Goal: Information Seeking & Learning: Check status

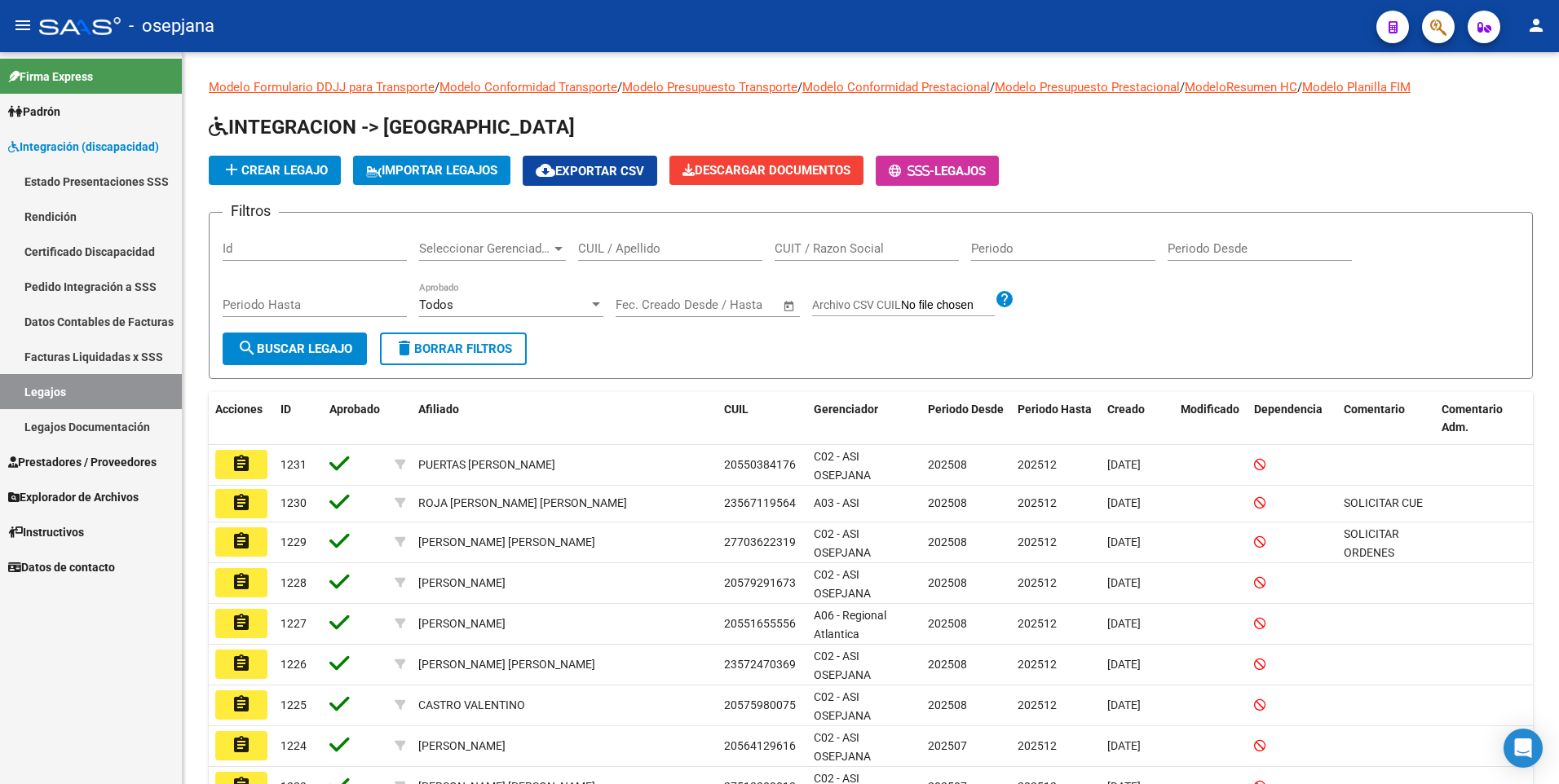
click at [1540, 27] on mat-icon "person" at bounding box center [1536, 25] width 20 height 20
click at [1522, 106] on button "exit_to_app Salir" at bounding box center [1502, 108] width 100 height 40
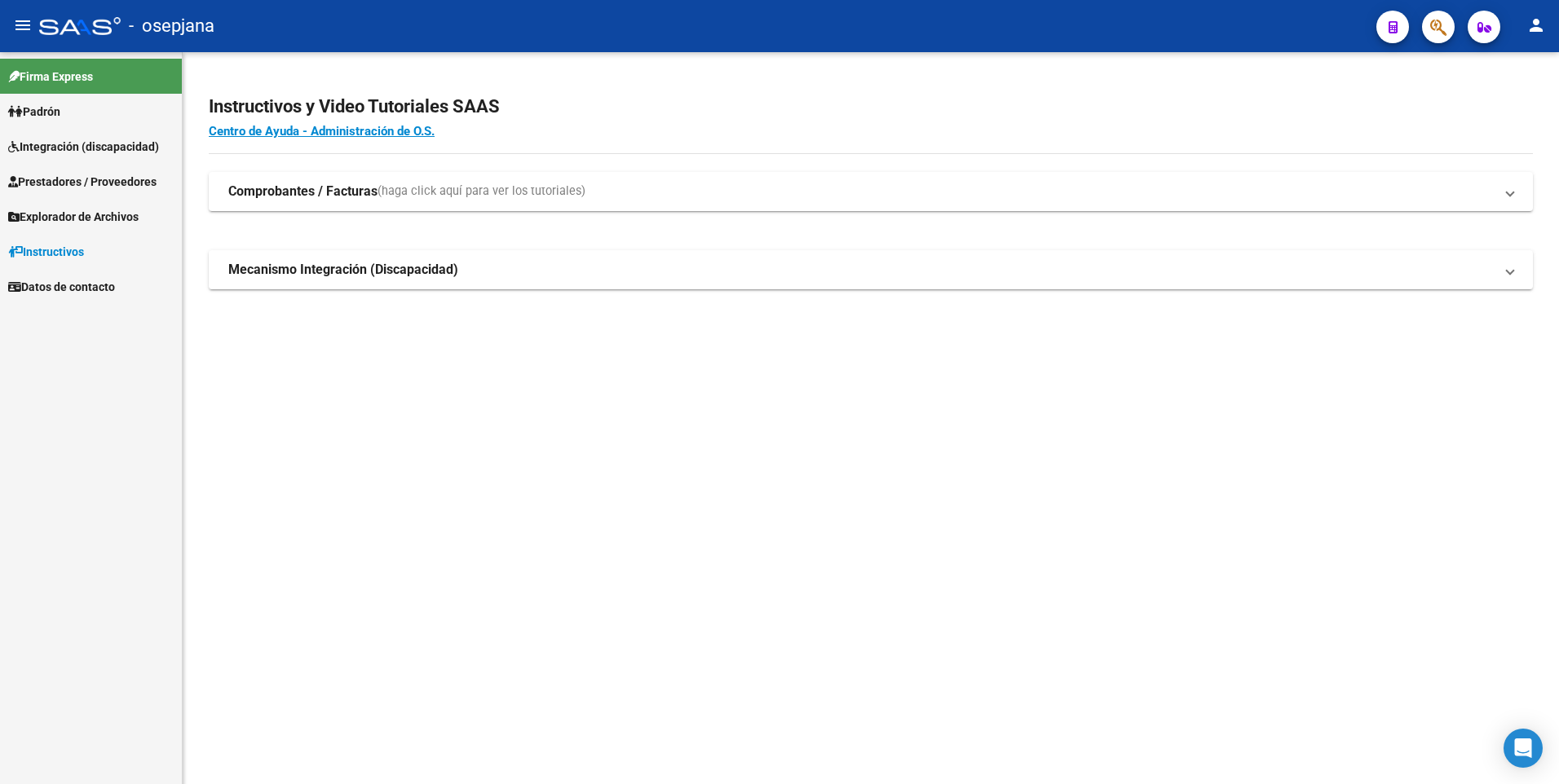
click at [85, 145] on span "Integración (discapacidad)" at bounding box center [83, 146] width 151 height 18
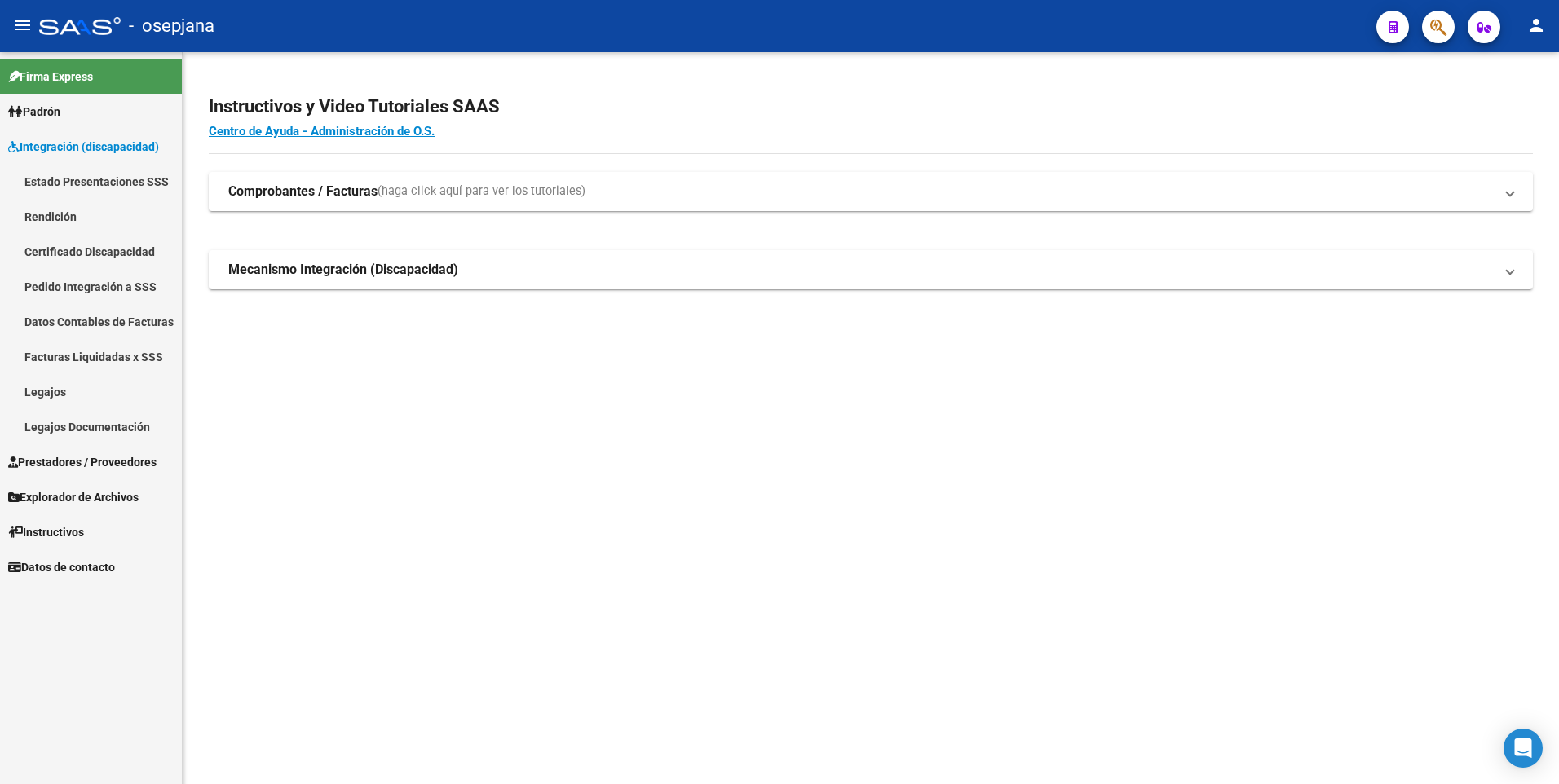
click at [116, 457] on span "Prestadores / Proveedores" at bounding box center [82, 462] width 149 height 18
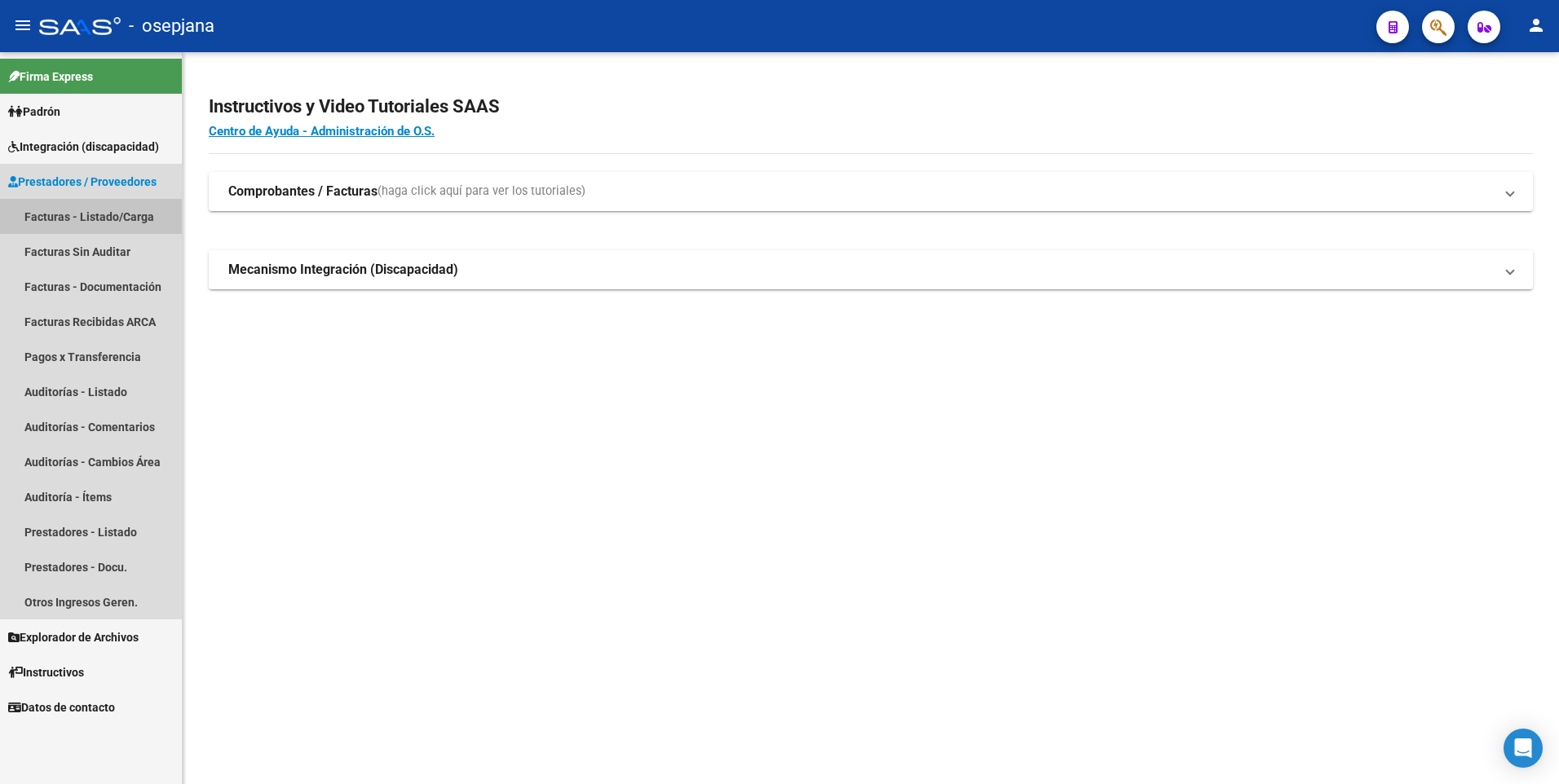
click at [52, 217] on link "Facturas - Listado/Carga" at bounding box center [91, 216] width 182 height 35
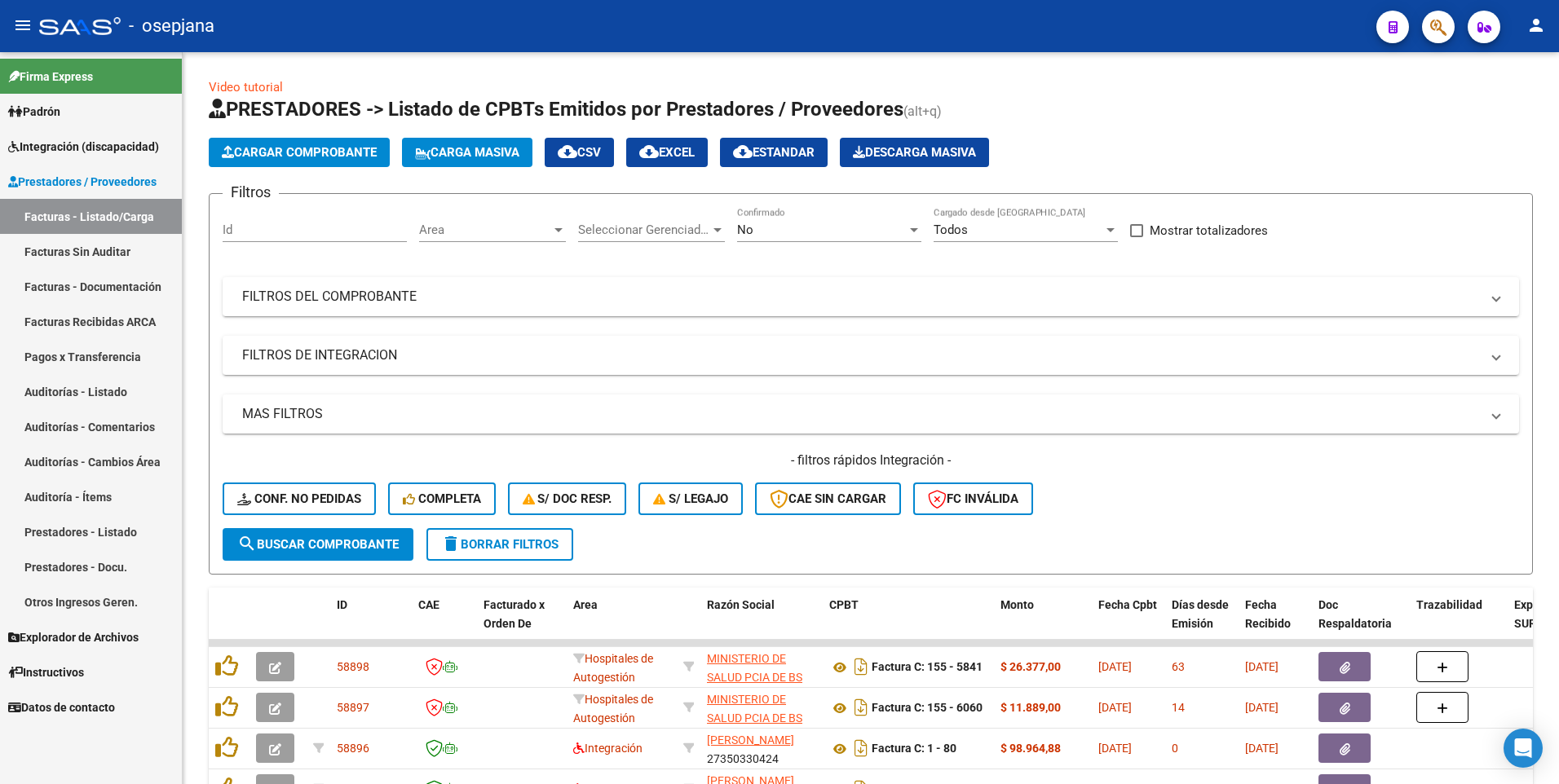
click at [62, 152] on span "Integración (discapacidad)" at bounding box center [83, 146] width 151 height 18
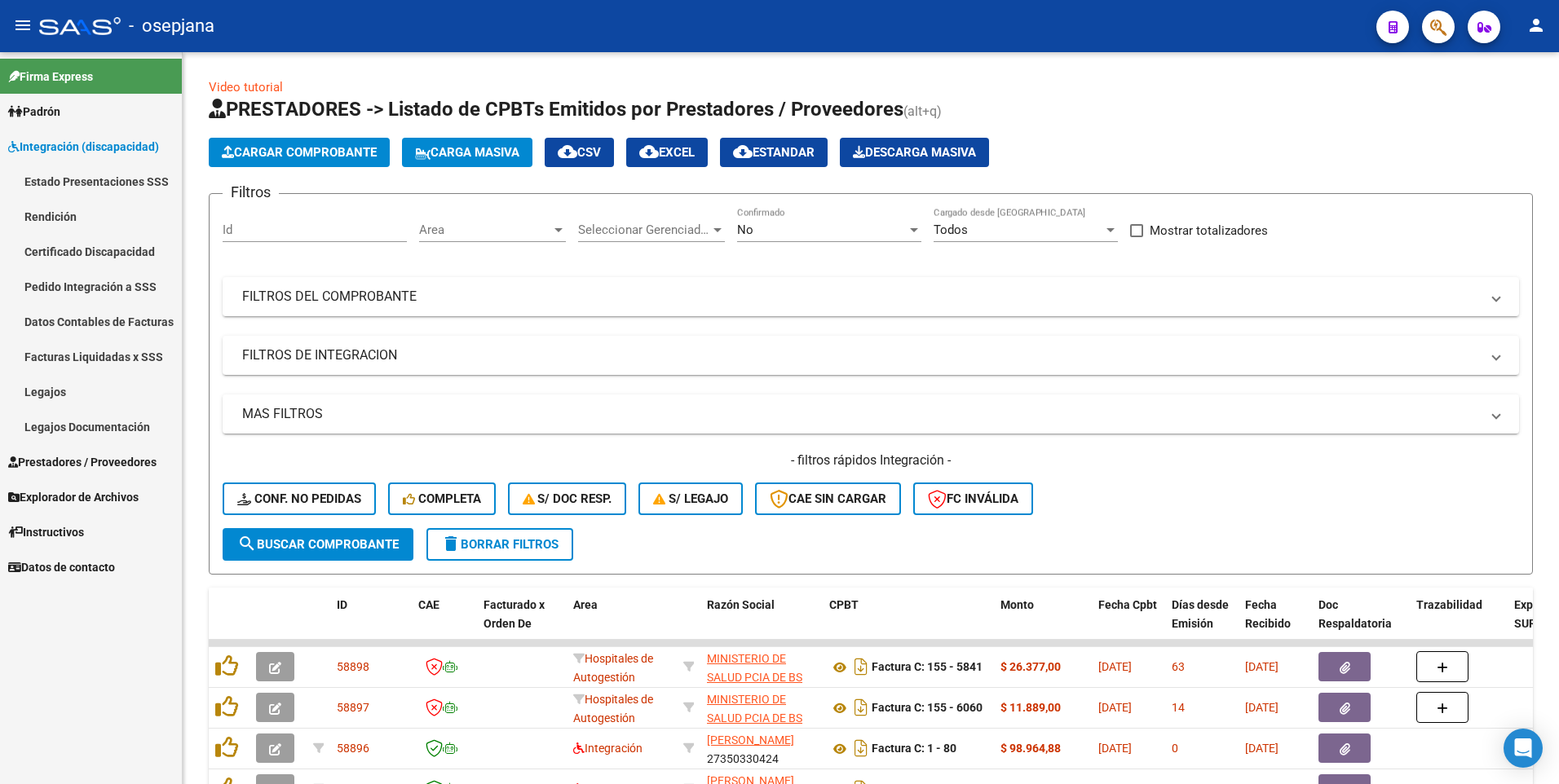
click at [58, 388] on link "Legajos" at bounding box center [91, 392] width 182 height 35
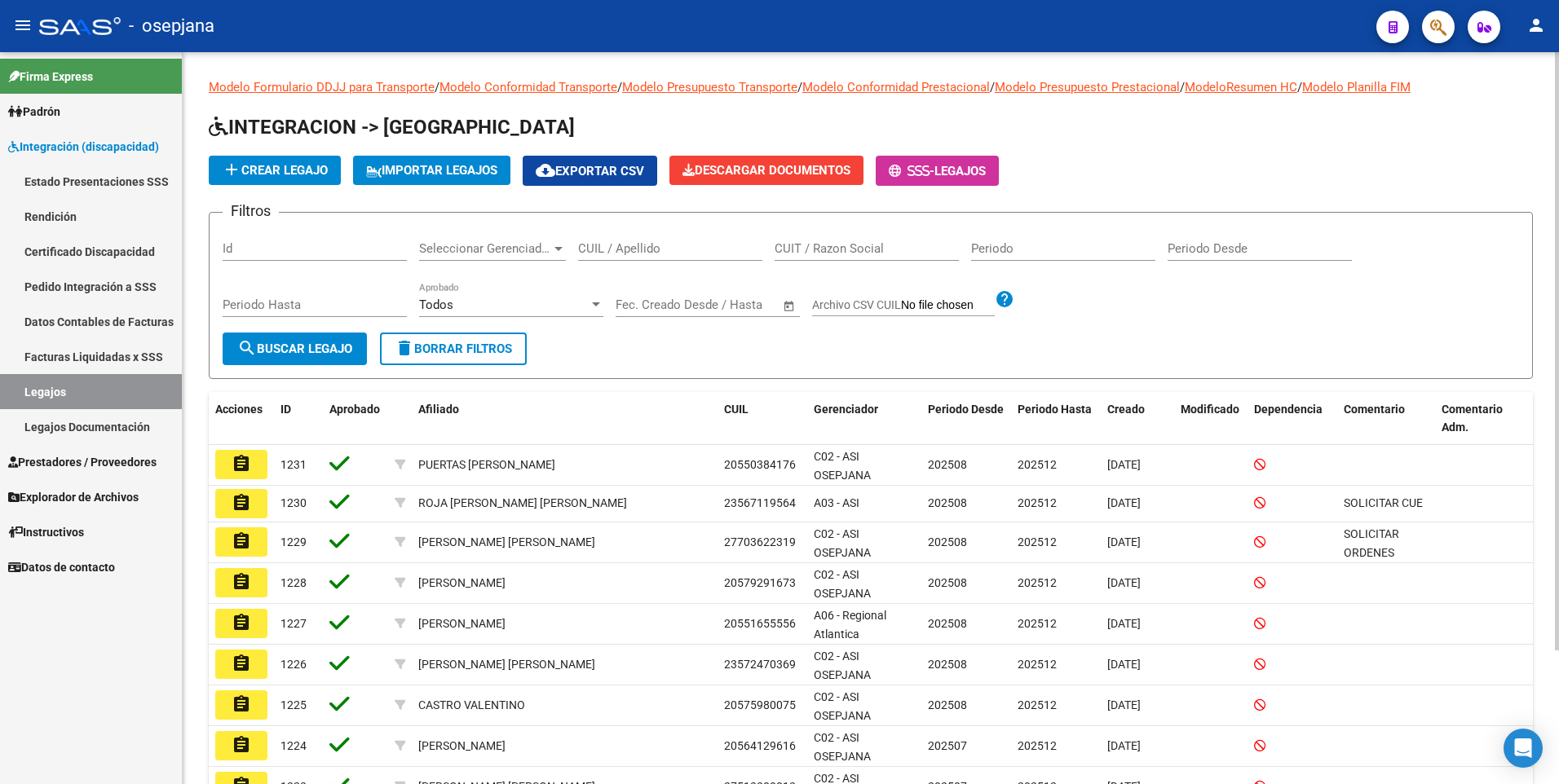
click at [639, 251] on input "CUIL / Apellido" at bounding box center [670, 248] width 184 height 15
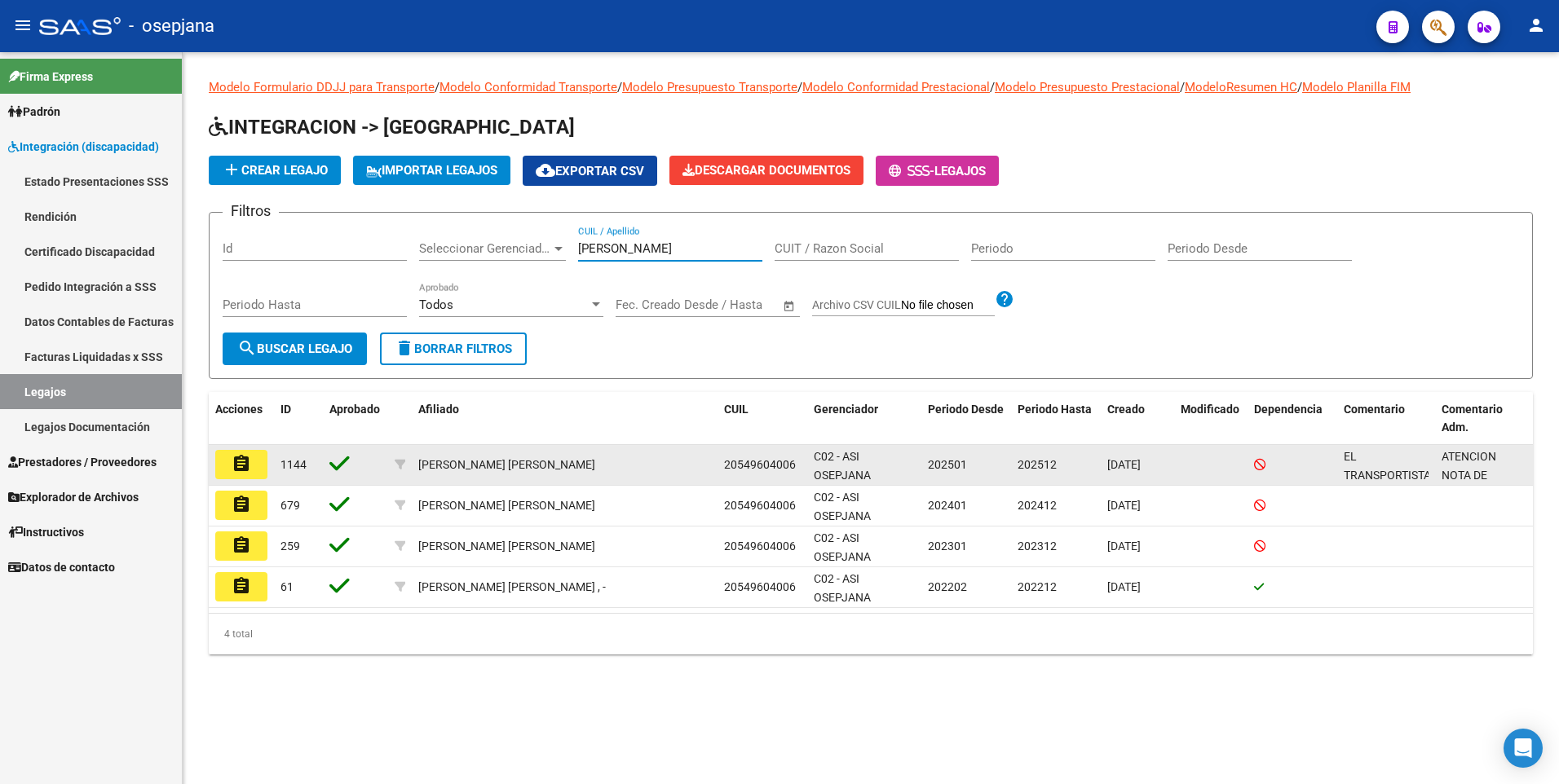
type input "[PERSON_NAME]"
click at [263, 462] on button "assignment" at bounding box center [241, 465] width 52 height 29
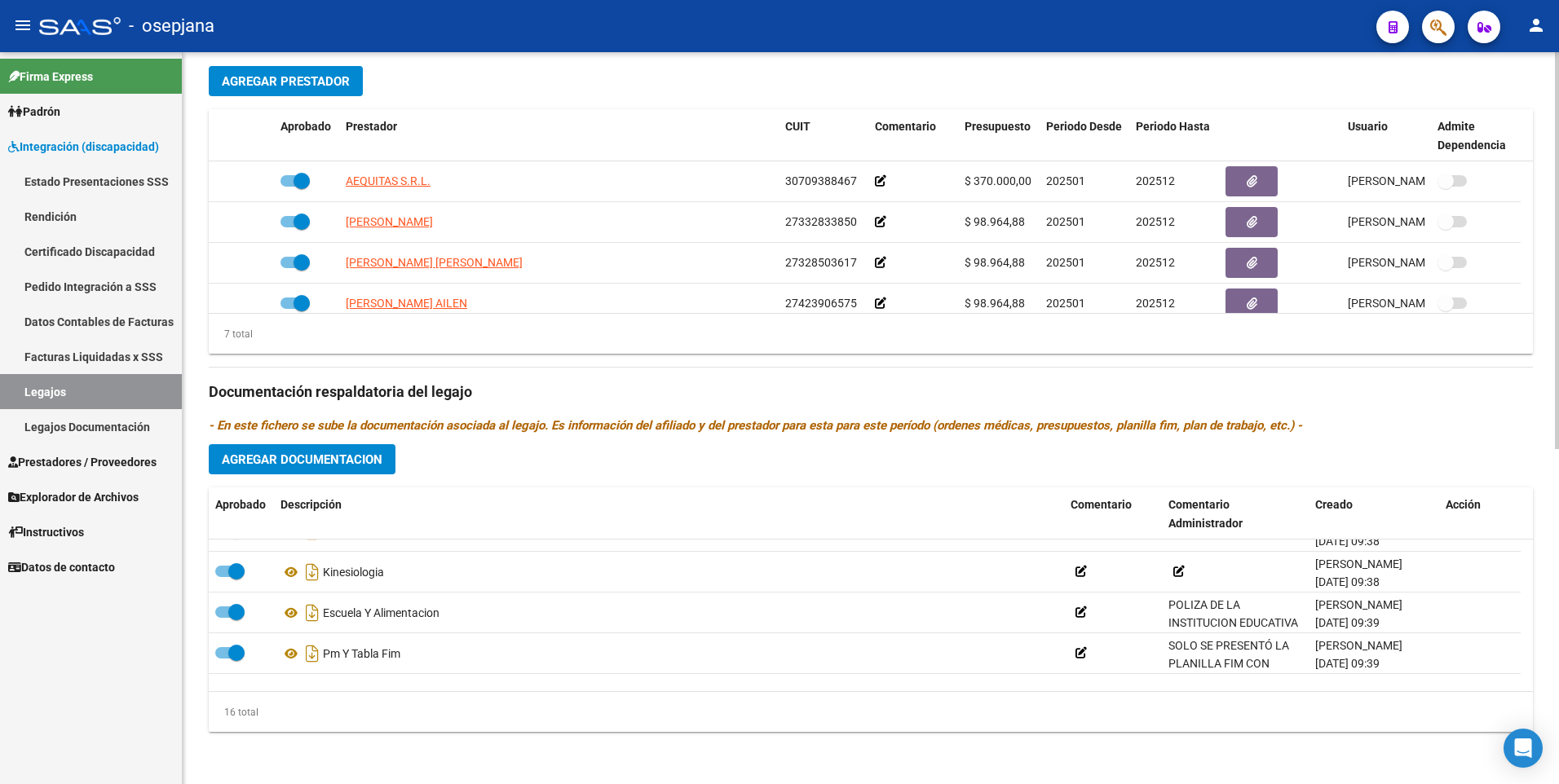
scroll to position [82, 0]
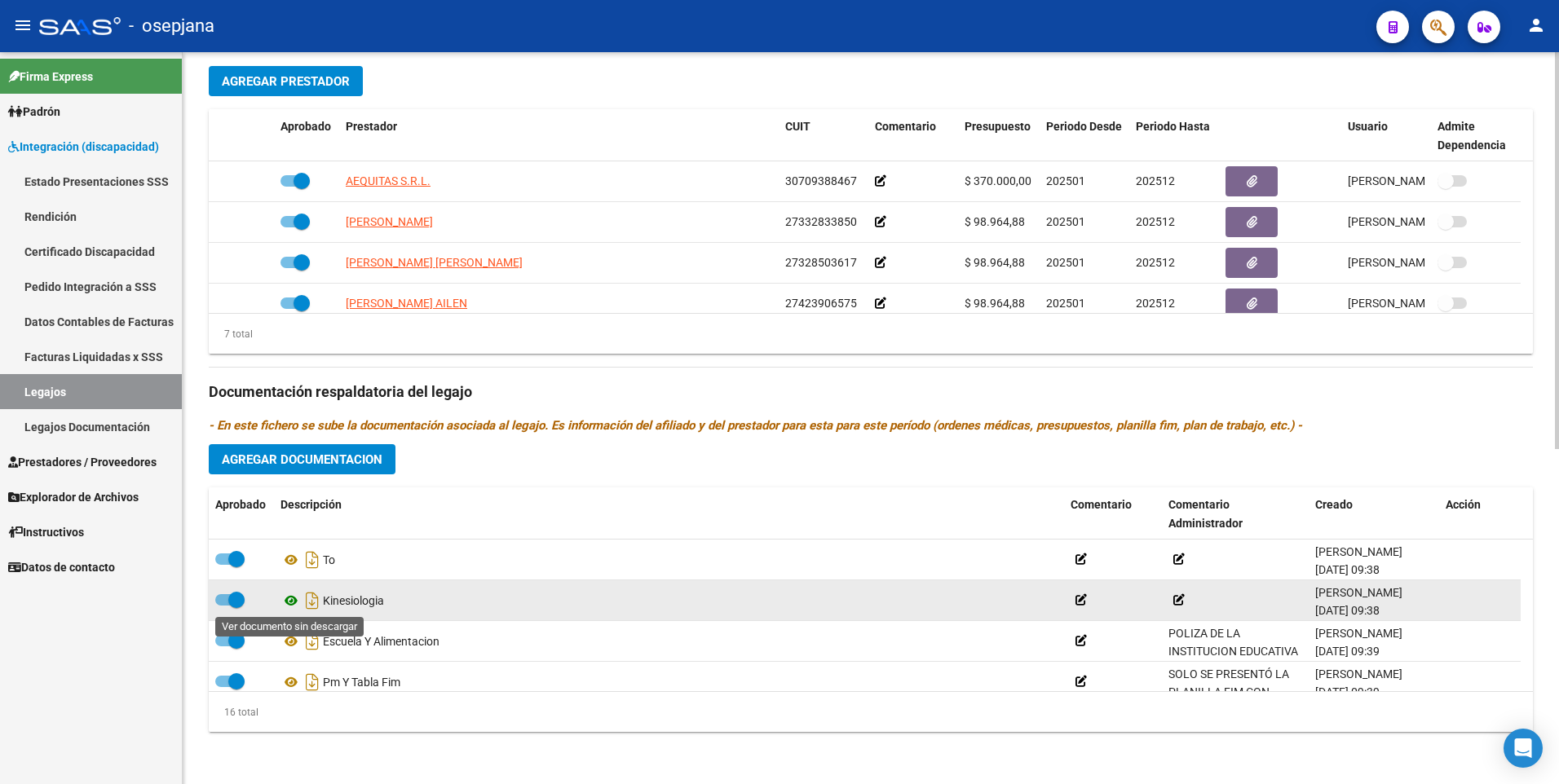
click at [298, 597] on icon at bounding box center [290, 600] width 21 height 20
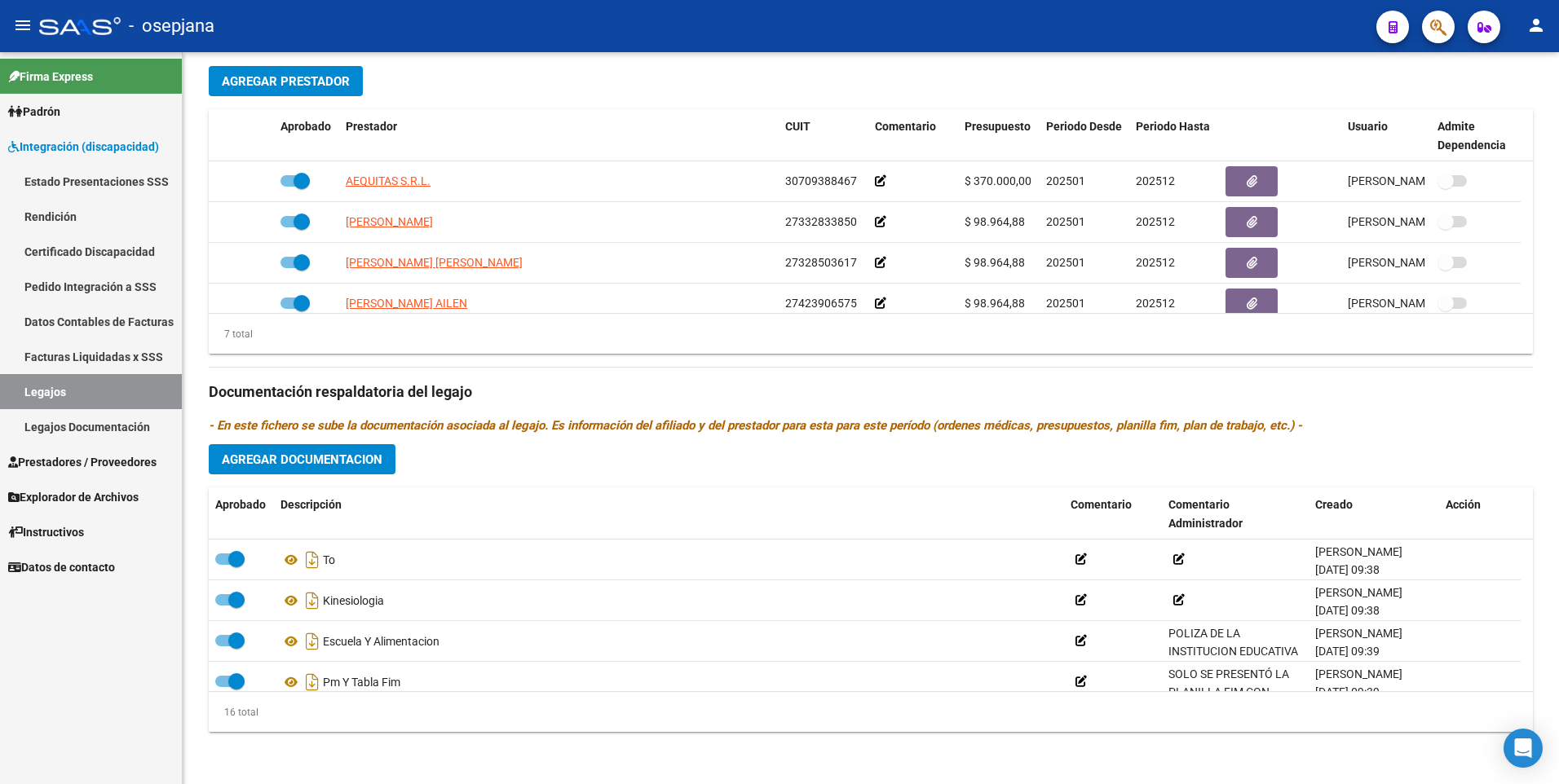
click at [116, 389] on link "Legajos" at bounding box center [91, 392] width 182 height 35
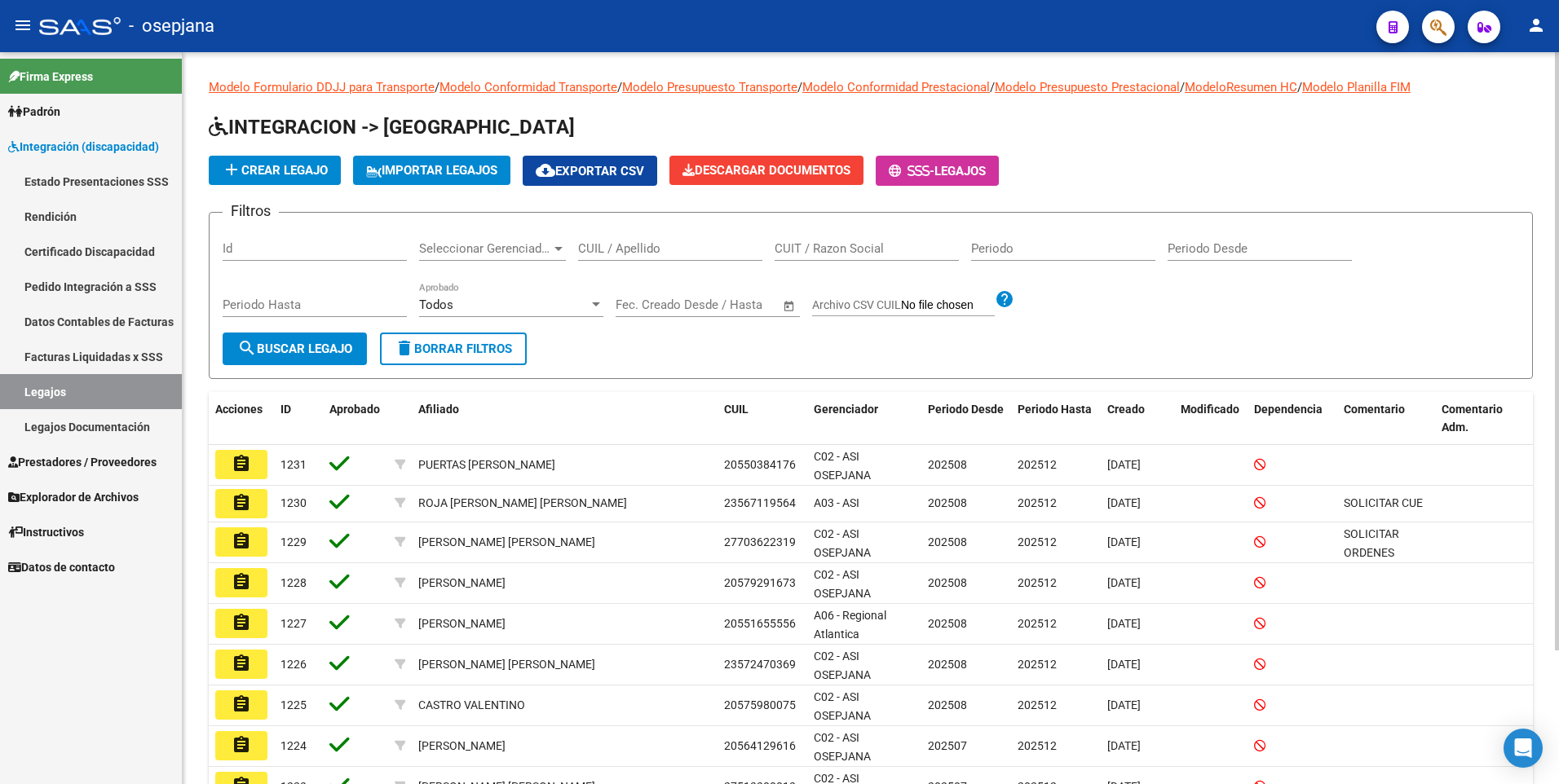
click at [628, 252] on input "CUIL / Apellido" at bounding box center [670, 248] width 184 height 15
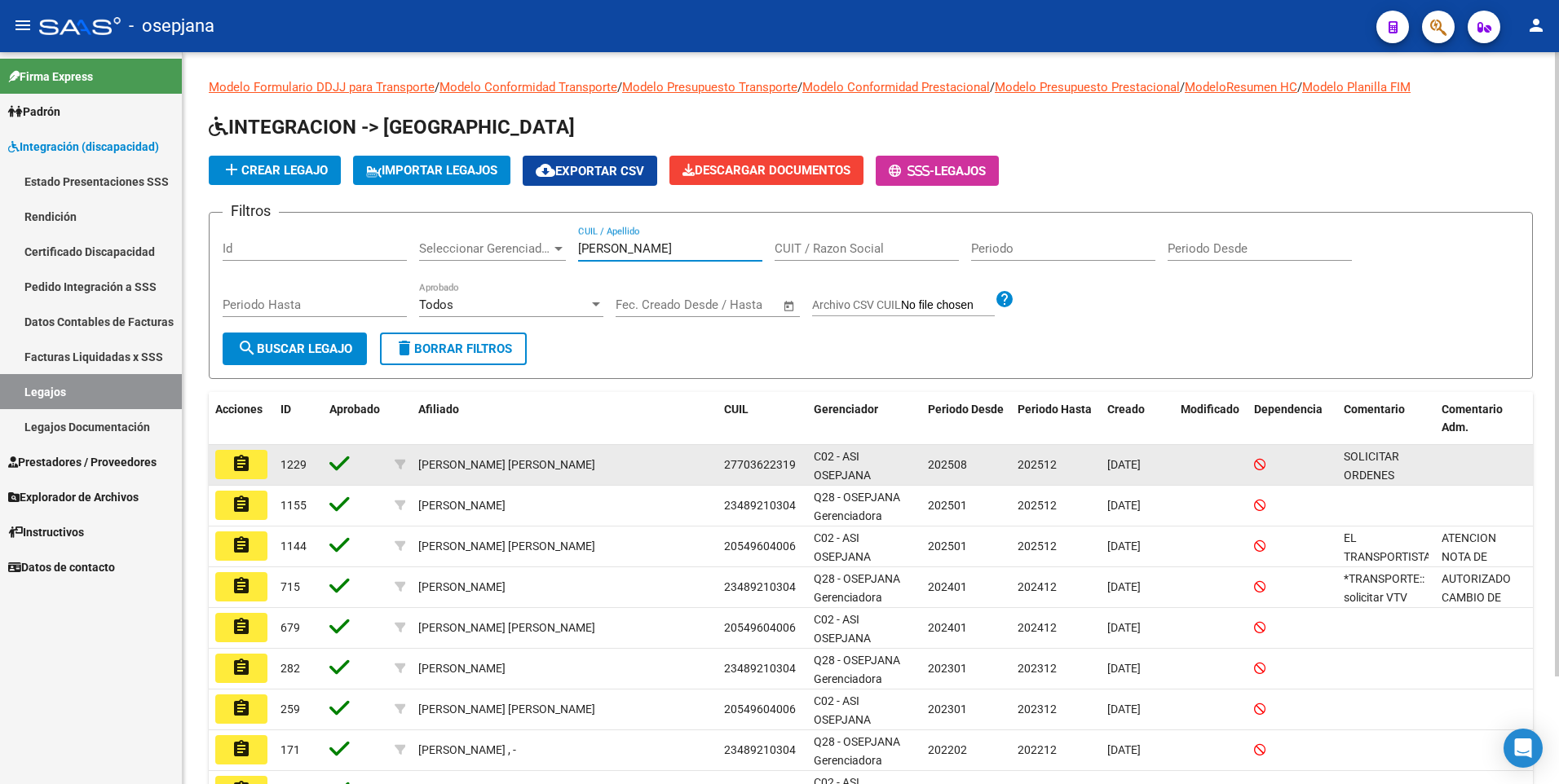
type input "[PERSON_NAME]"
click at [230, 459] on button "assignment" at bounding box center [241, 465] width 52 height 29
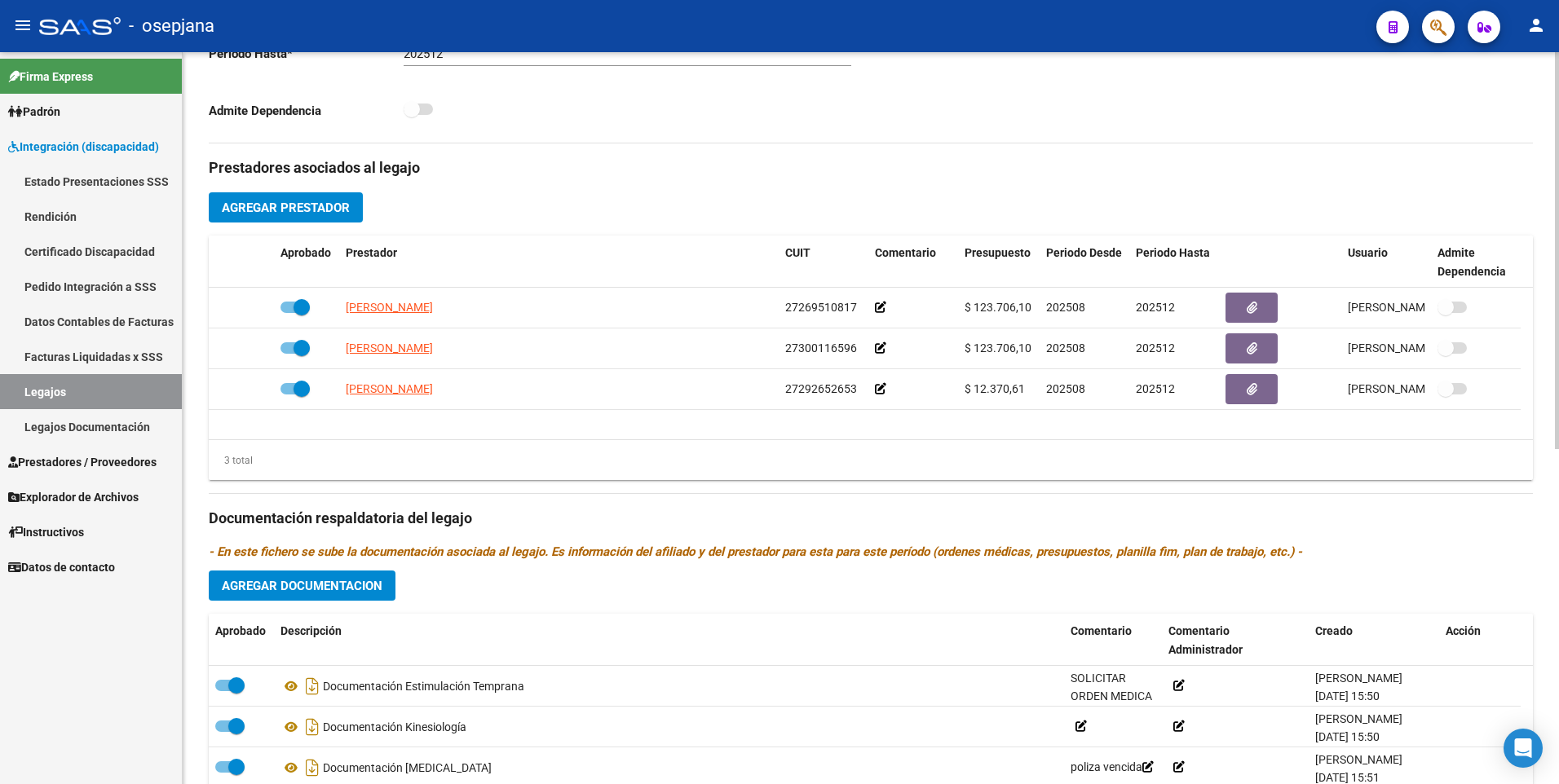
scroll to position [617, 0]
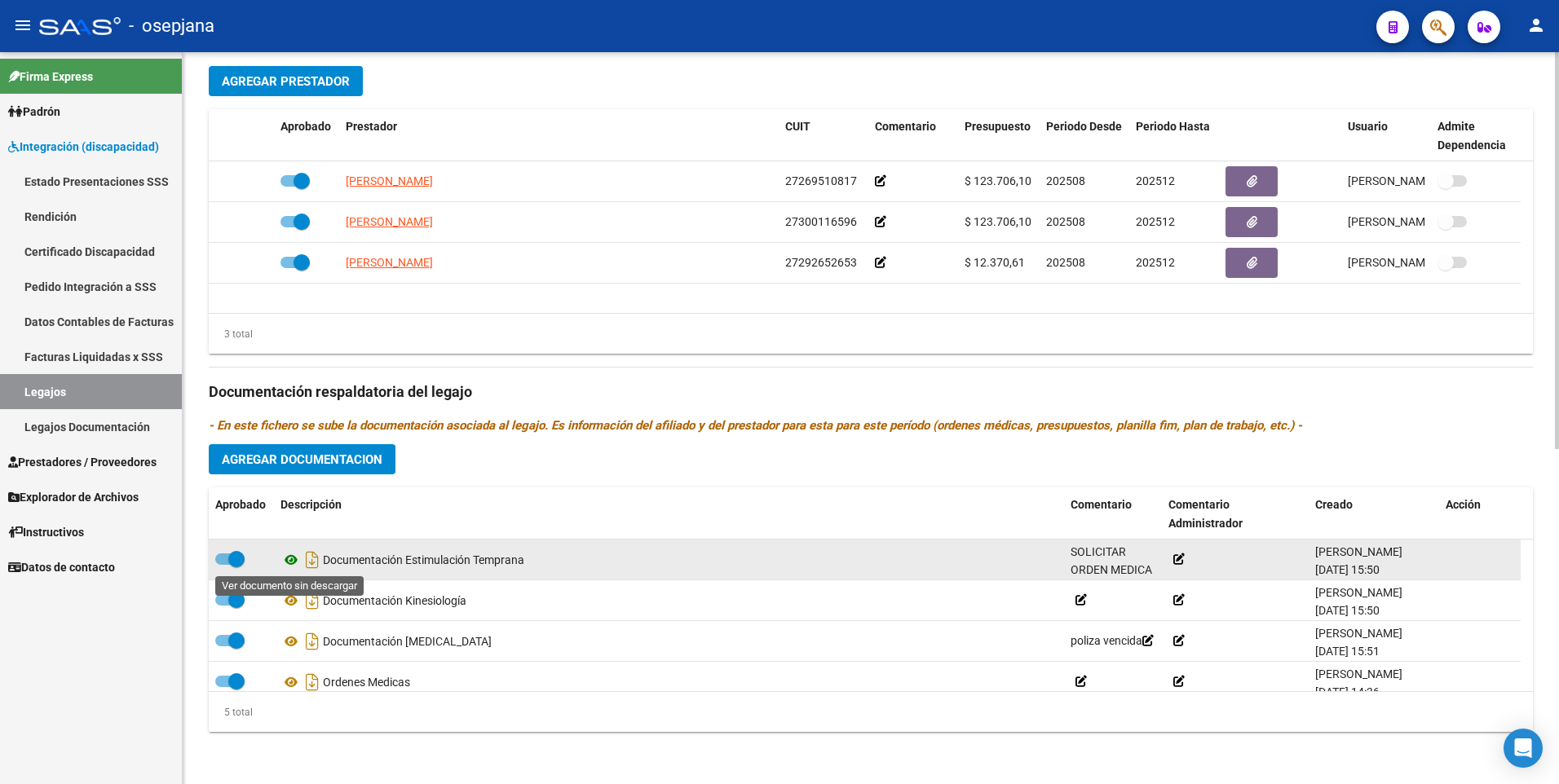
click at [292, 559] on icon at bounding box center [290, 560] width 21 height 20
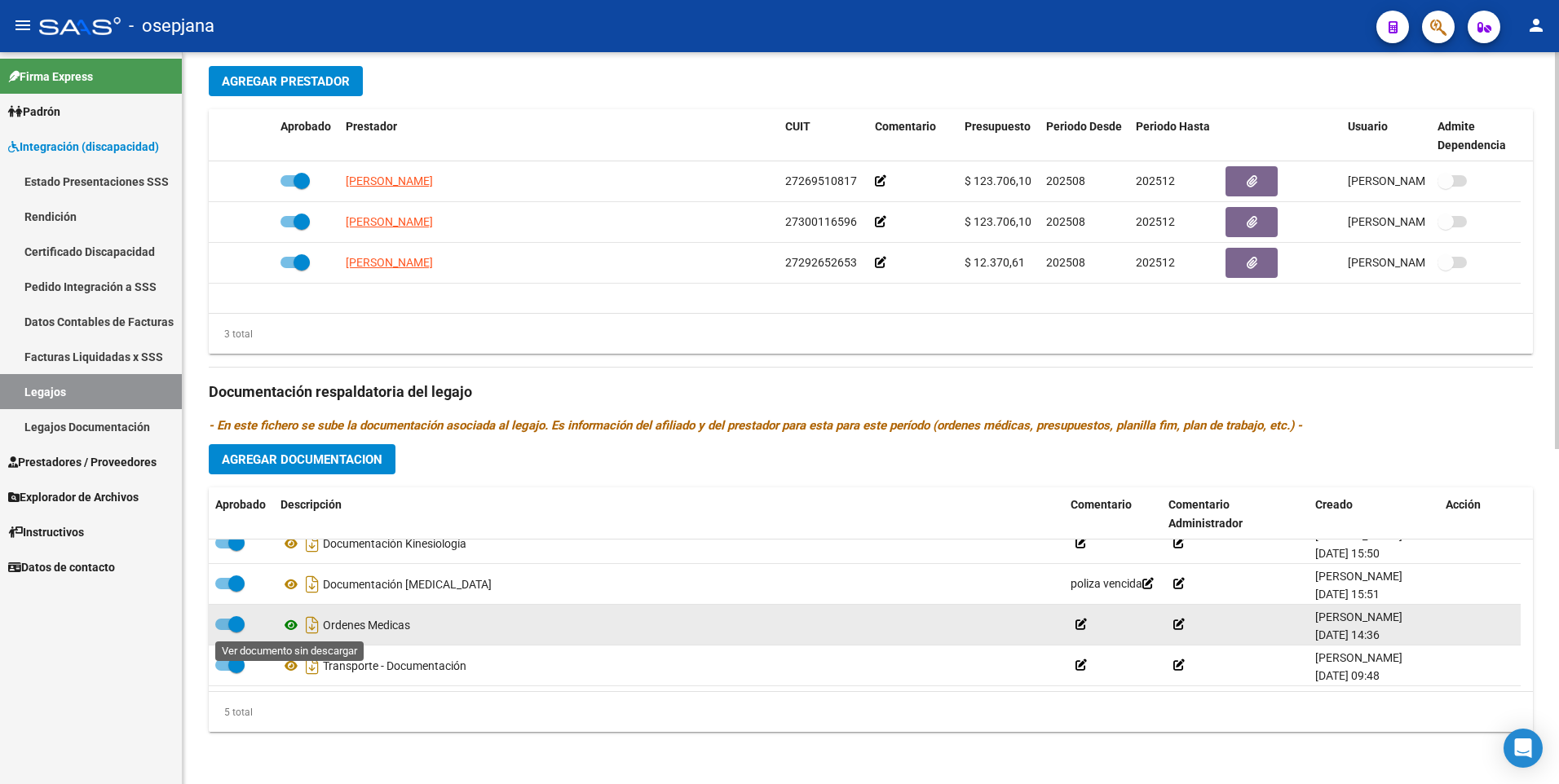
click at [293, 629] on icon at bounding box center [290, 625] width 21 height 20
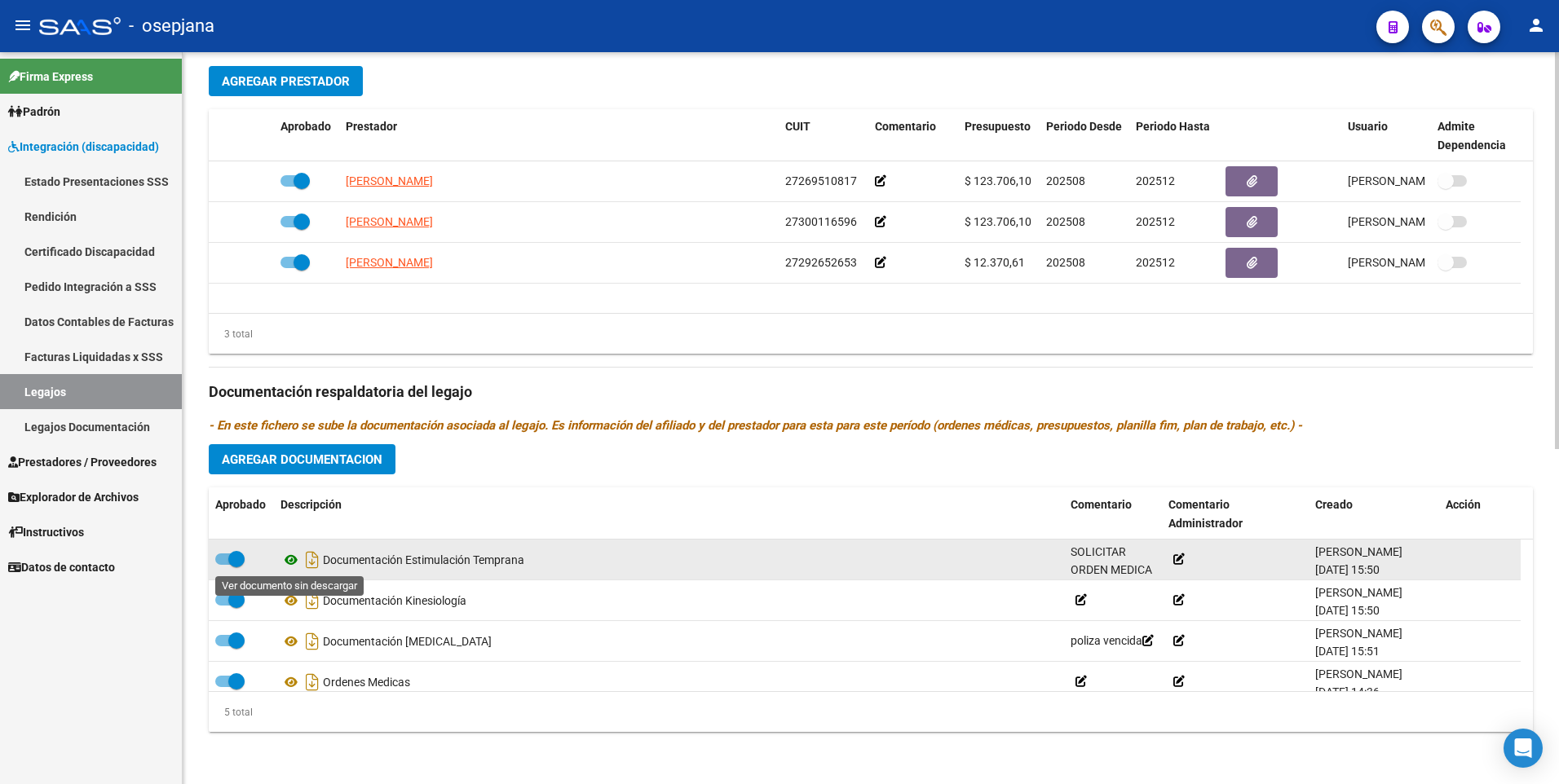
click at [289, 562] on icon at bounding box center [290, 560] width 21 height 20
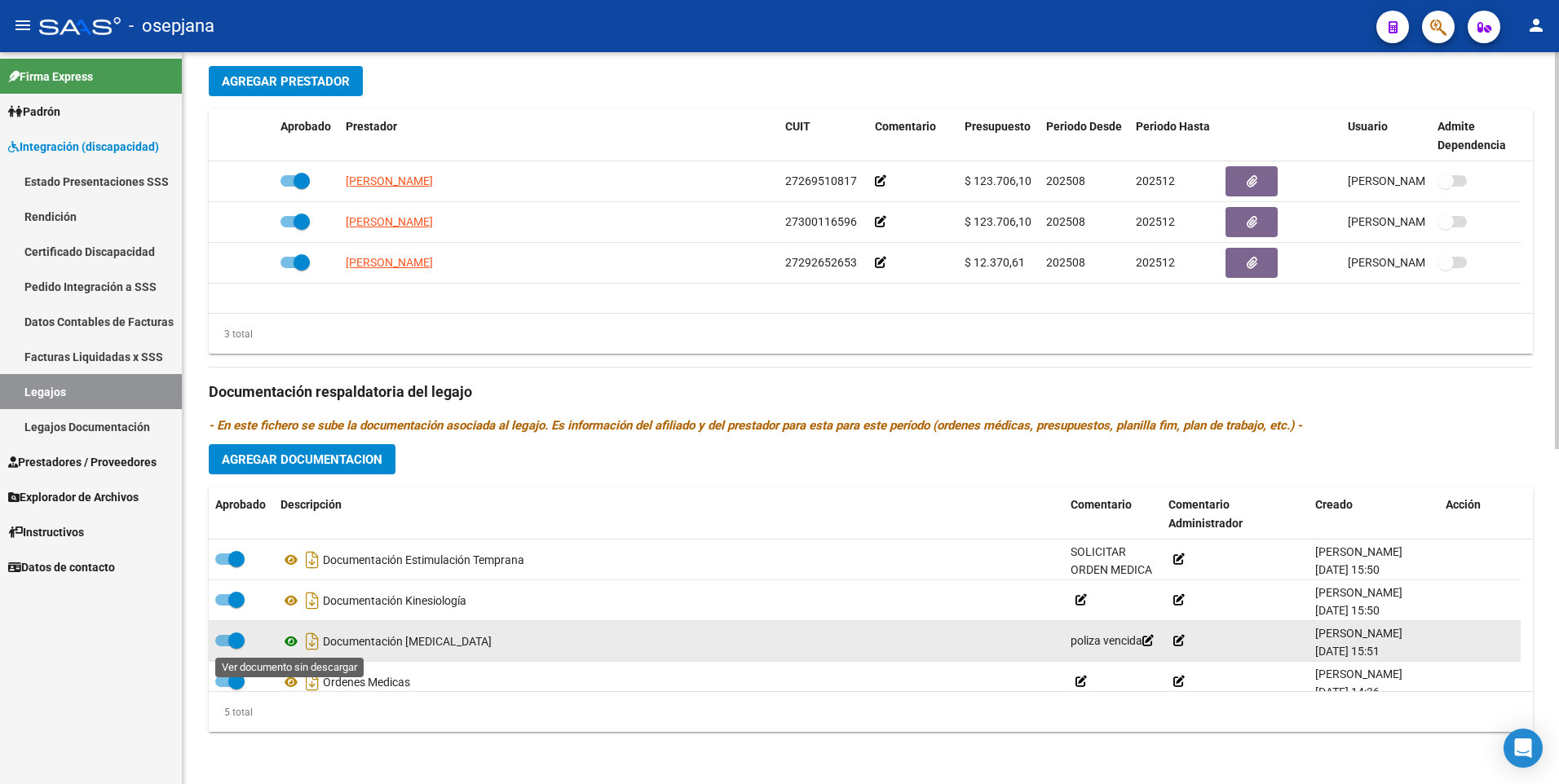
click at [295, 644] on icon at bounding box center [290, 641] width 21 height 20
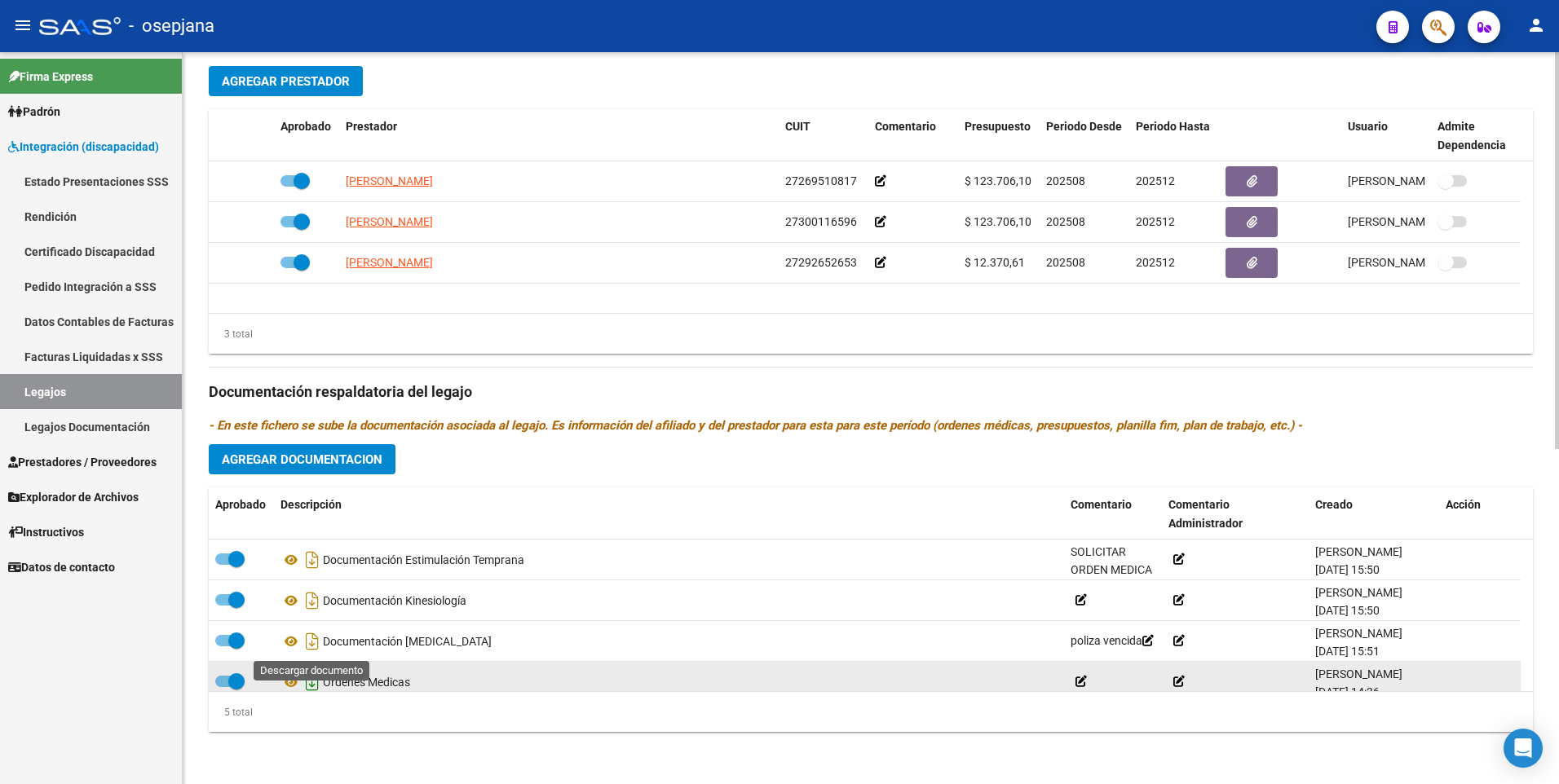
scroll to position [57, 0]
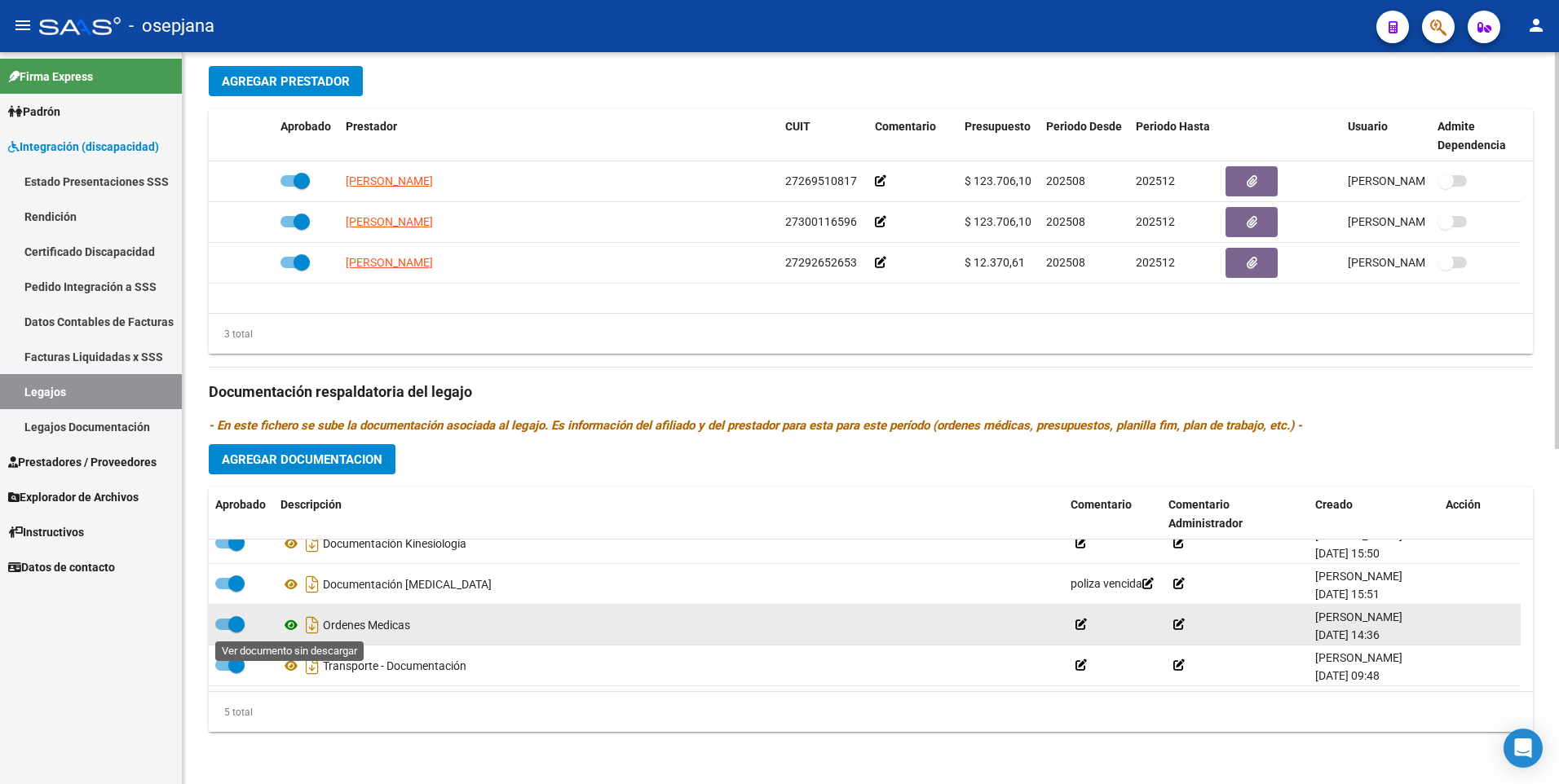
click at [289, 623] on icon at bounding box center [290, 625] width 21 height 20
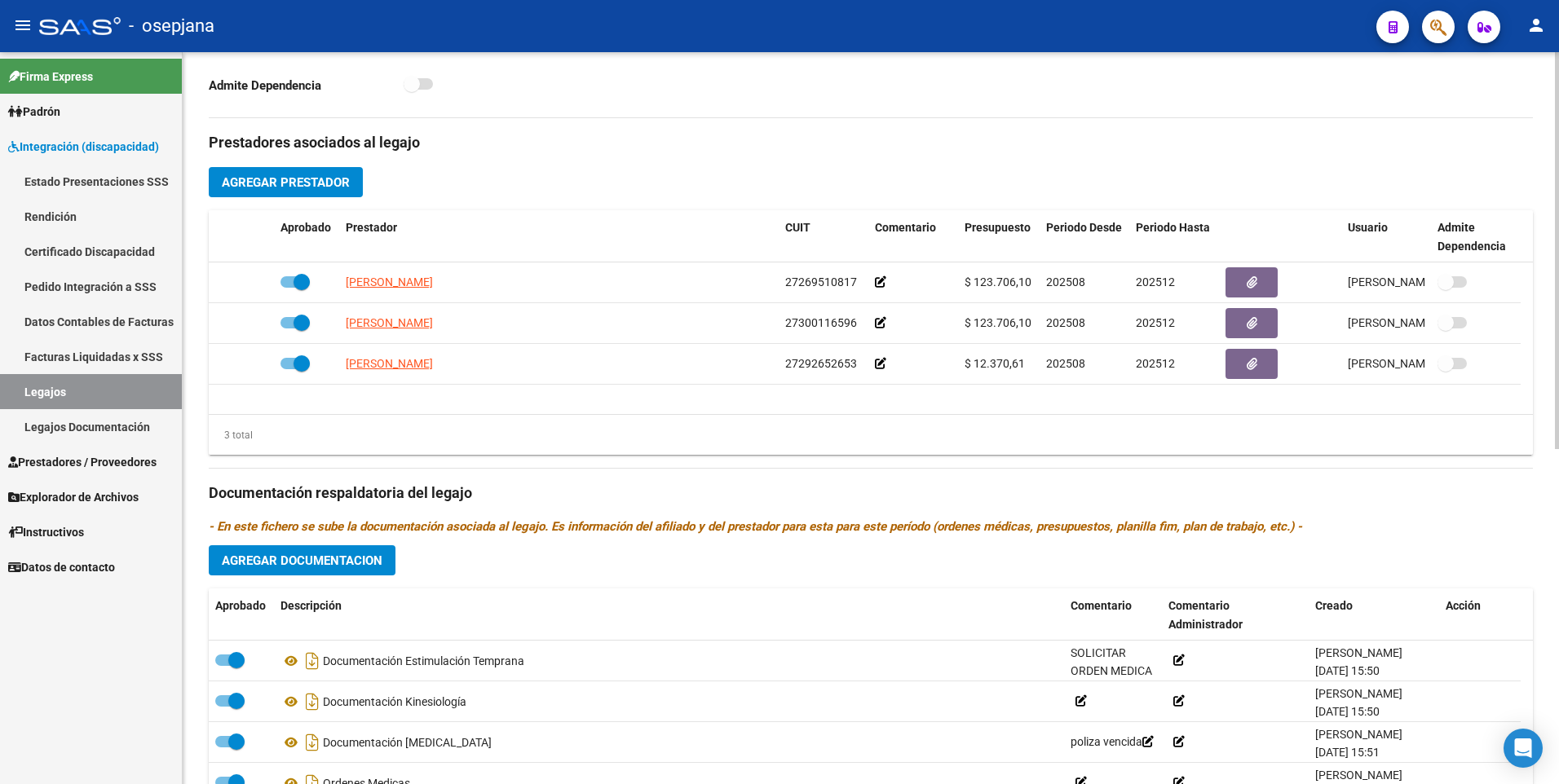
scroll to position [574, 0]
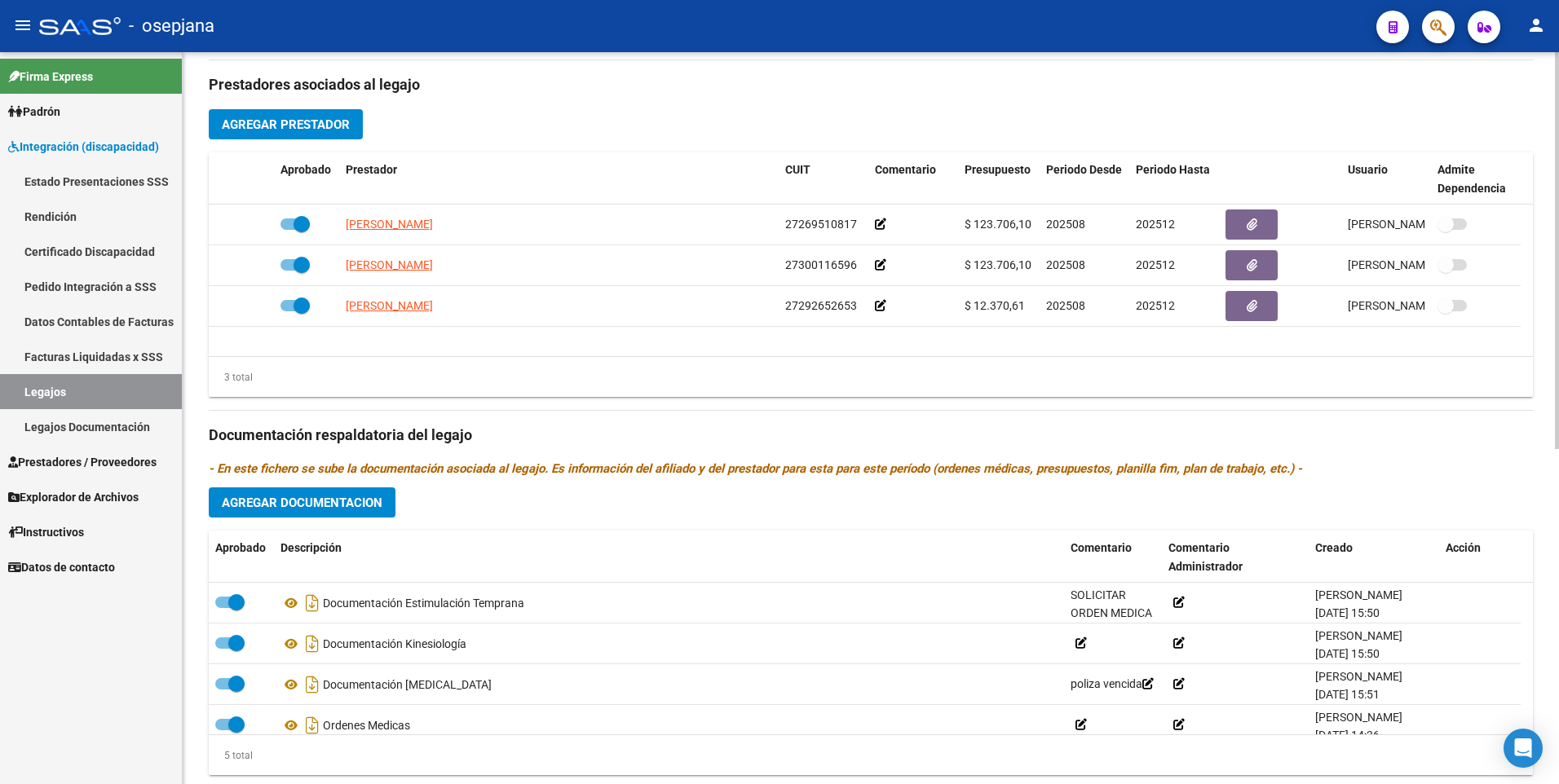
click at [1554, 712] on div "arrow_back Editar 1229 save Guardar cambios Legajo de Integración Modelo Formul…" at bounding box center [873, 153] width 1380 height 1349
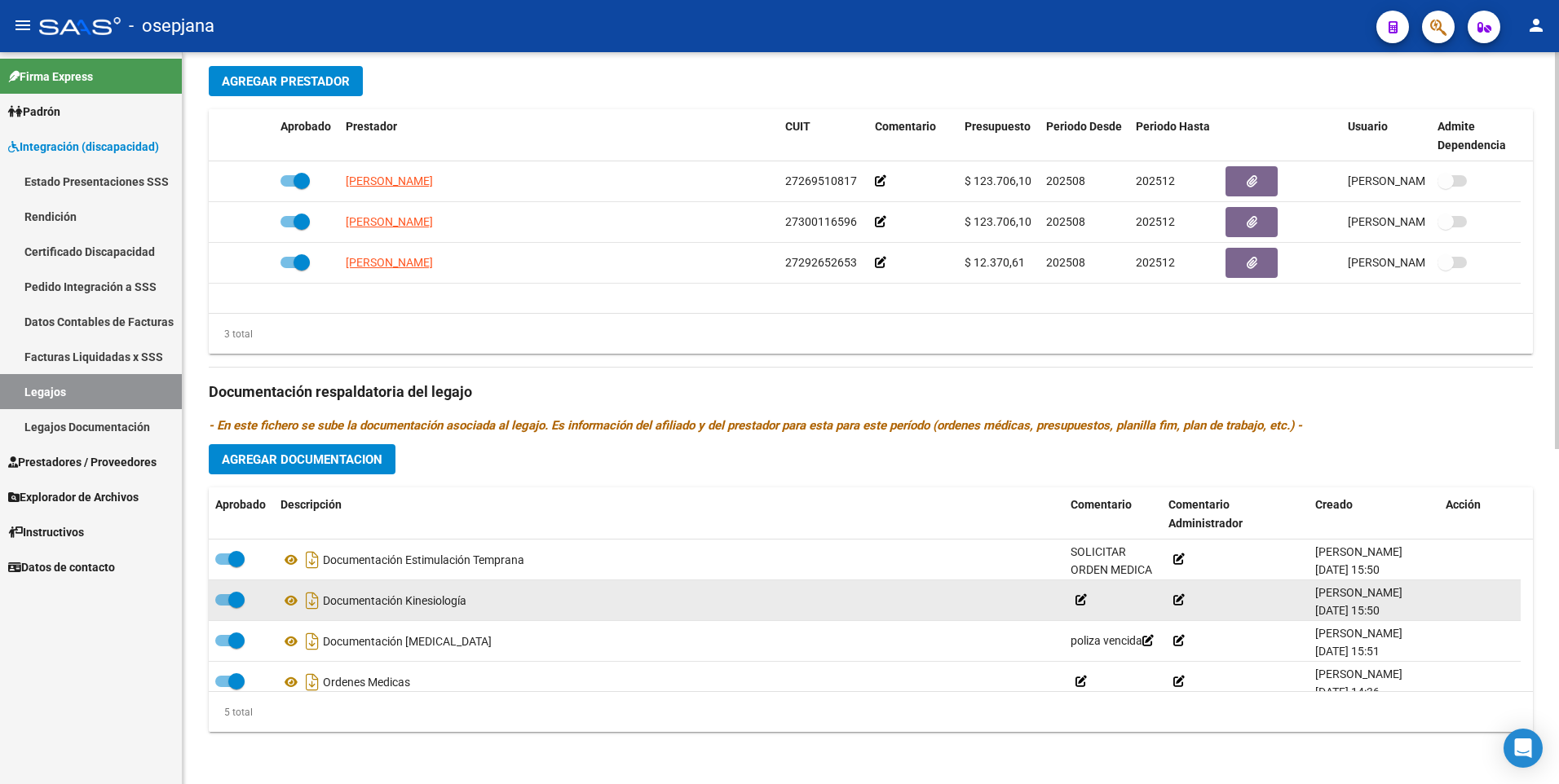
scroll to position [536, 0]
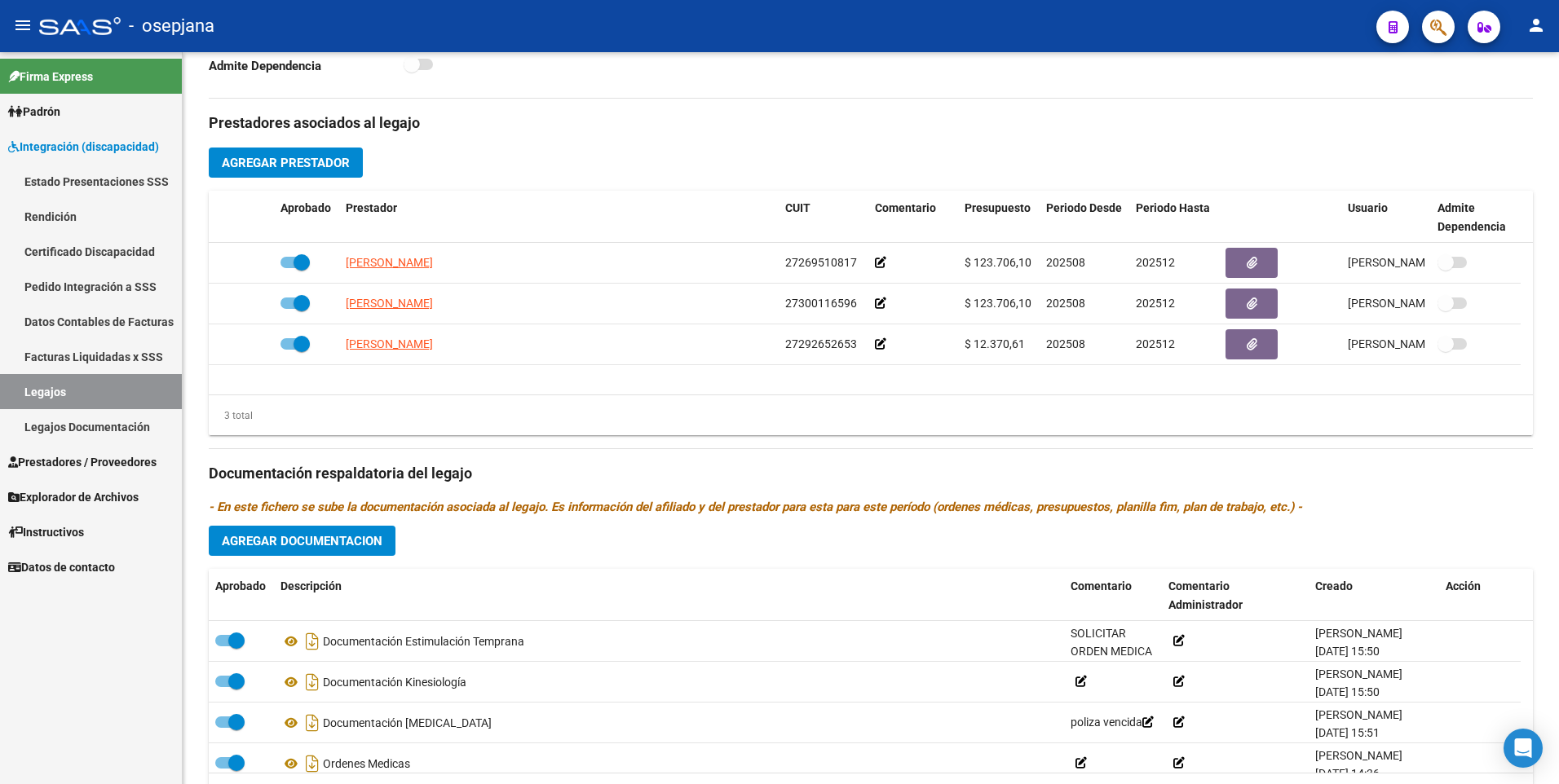
click at [125, 391] on link "Legajos" at bounding box center [91, 392] width 182 height 35
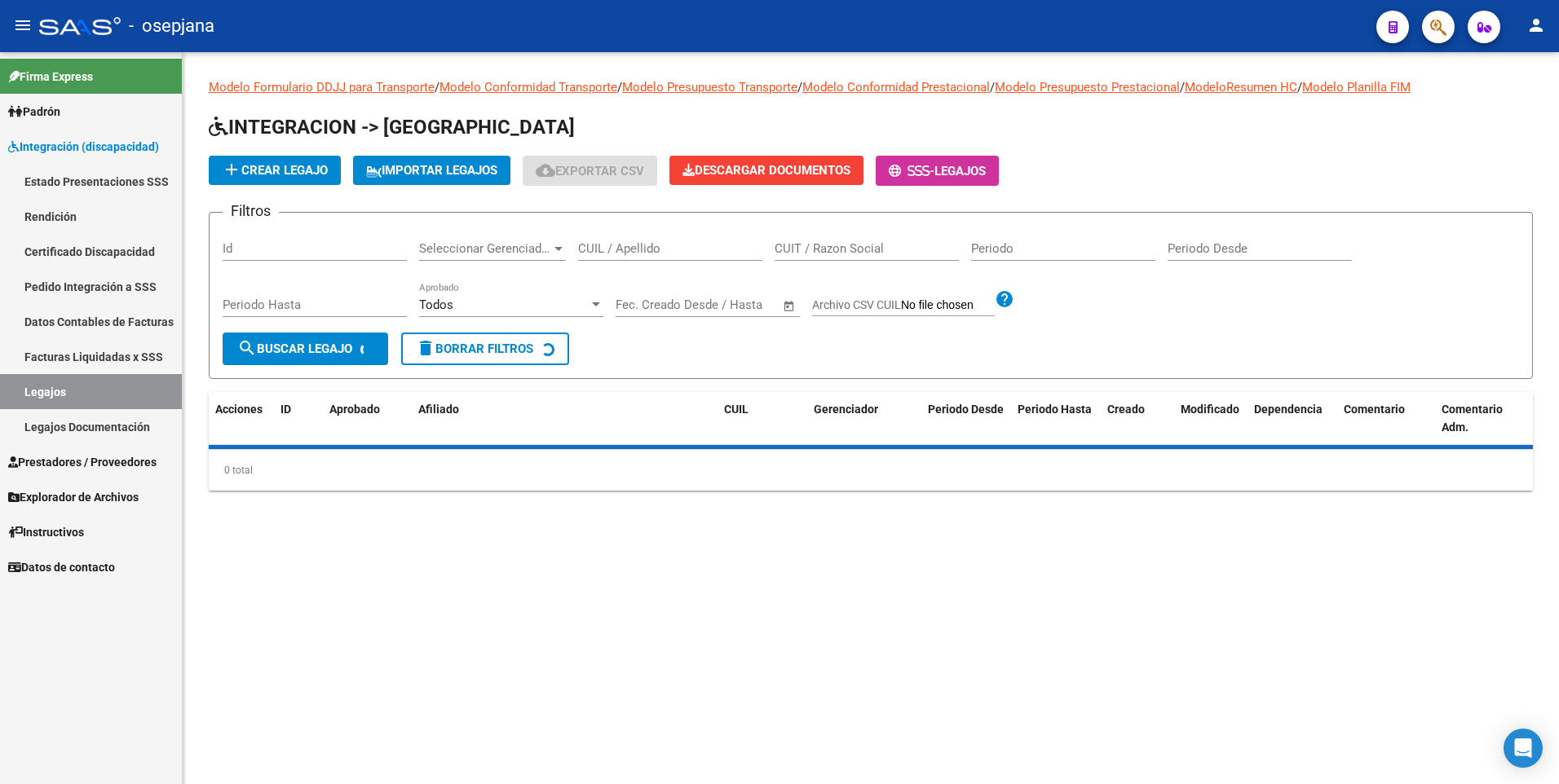
click at [125, 391] on link "Legajos" at bounding box center [91, 392] width 182 height 35
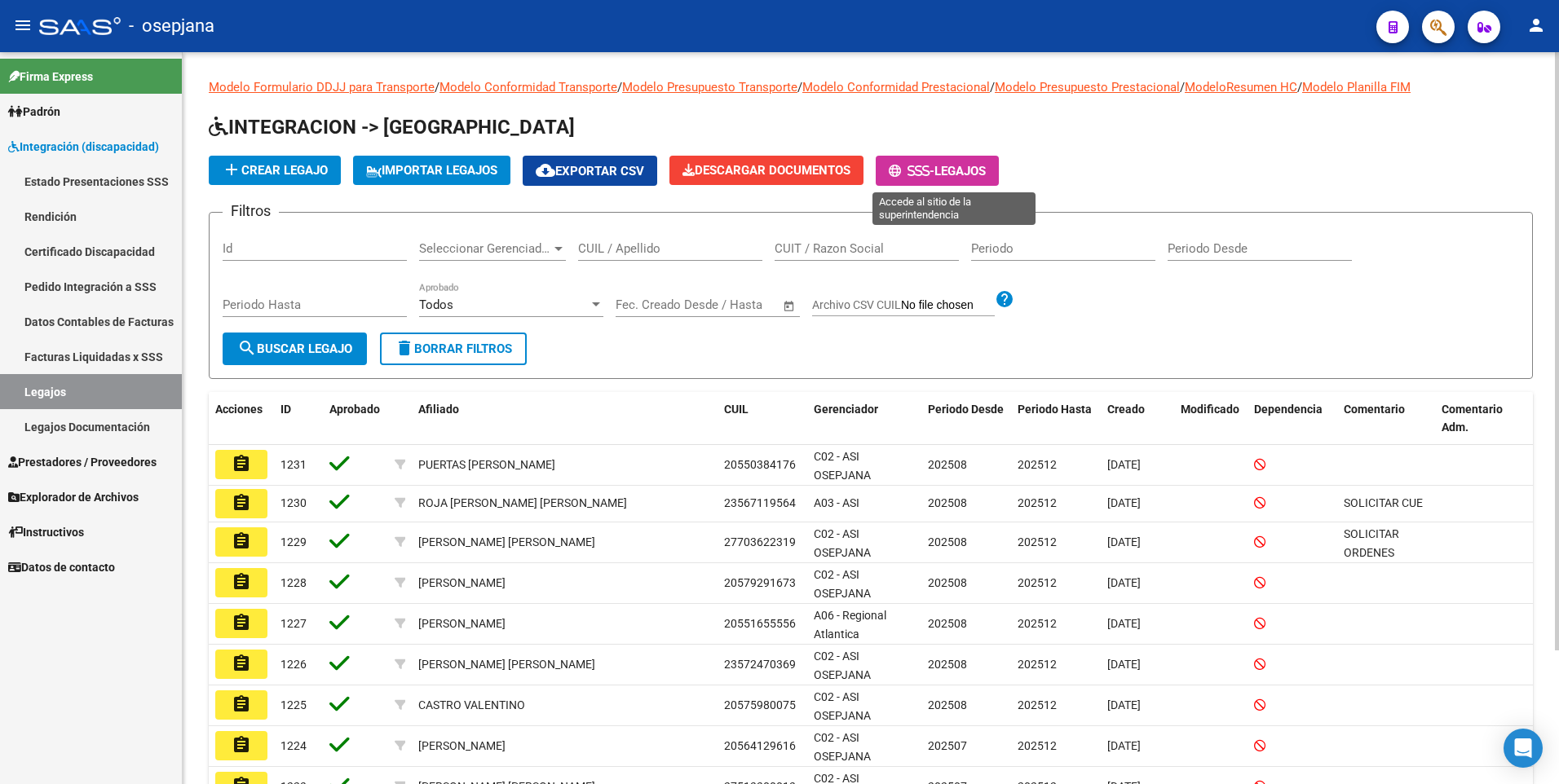
click at [929, 168] on icon at bounding box center [925, 171] width 8 height 12
drag, startPoint x: 607, startPoint y: 255, endPoint x: 612, endPoint y: 245, distance: 11.2
click at [608, 252] on input "CUIL / Apellido" at bounding box center [670, 248] width 184 height 15
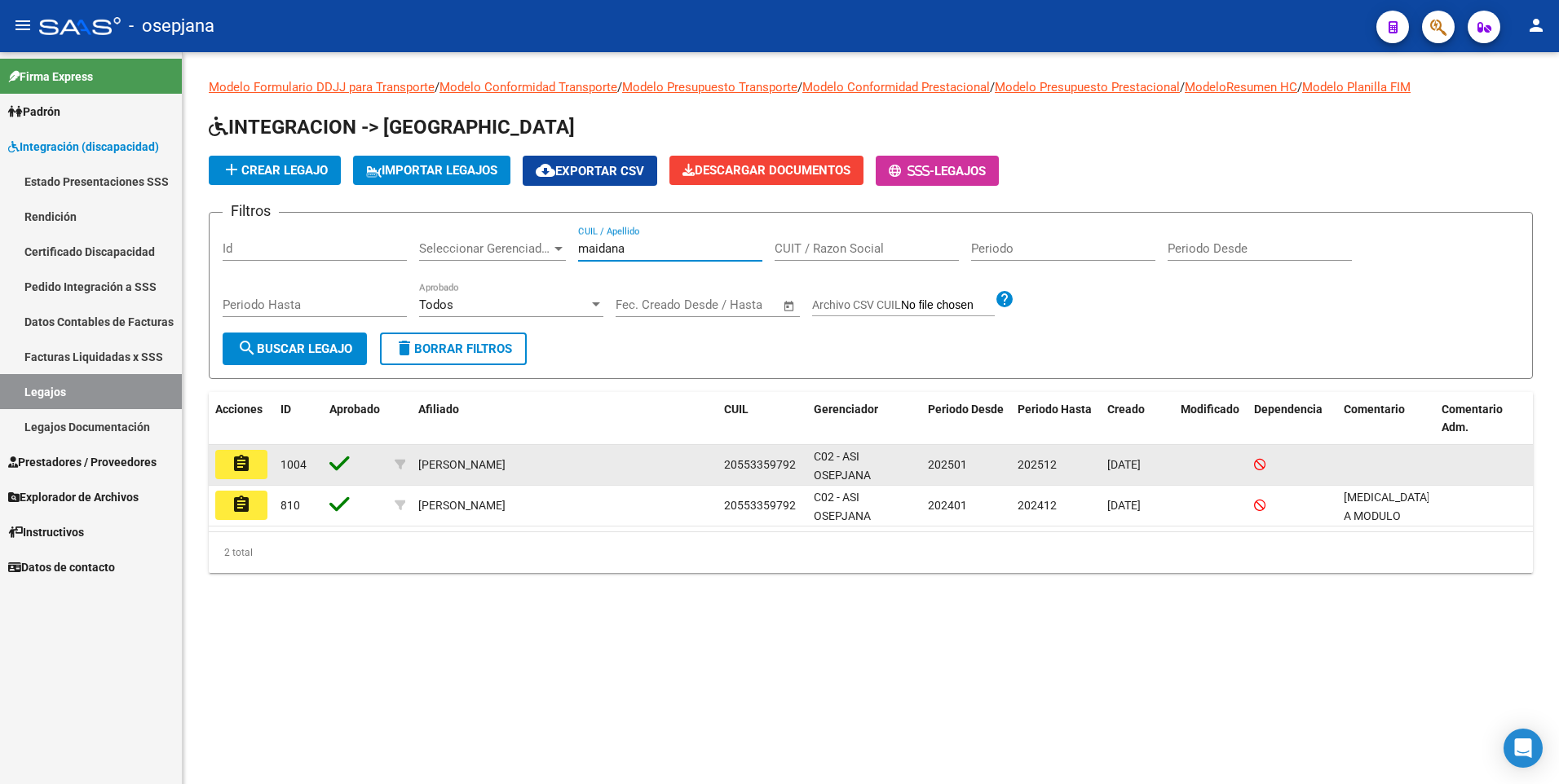
type input "maidana"
click at [234, 461] on mat-icon "assignment" at bounding box center [241, 464] width 20 height 20
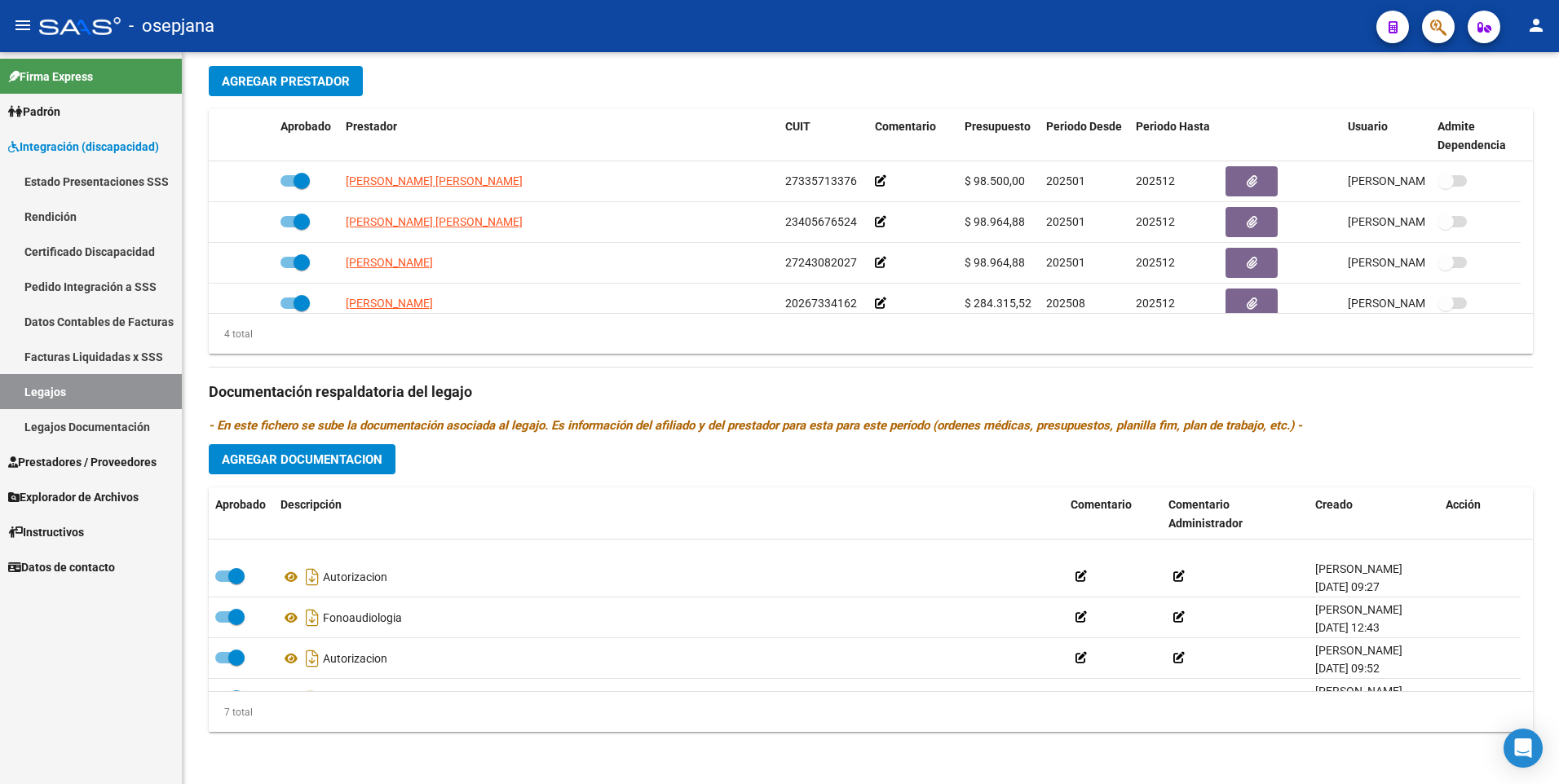
scroll to position [138, 0]
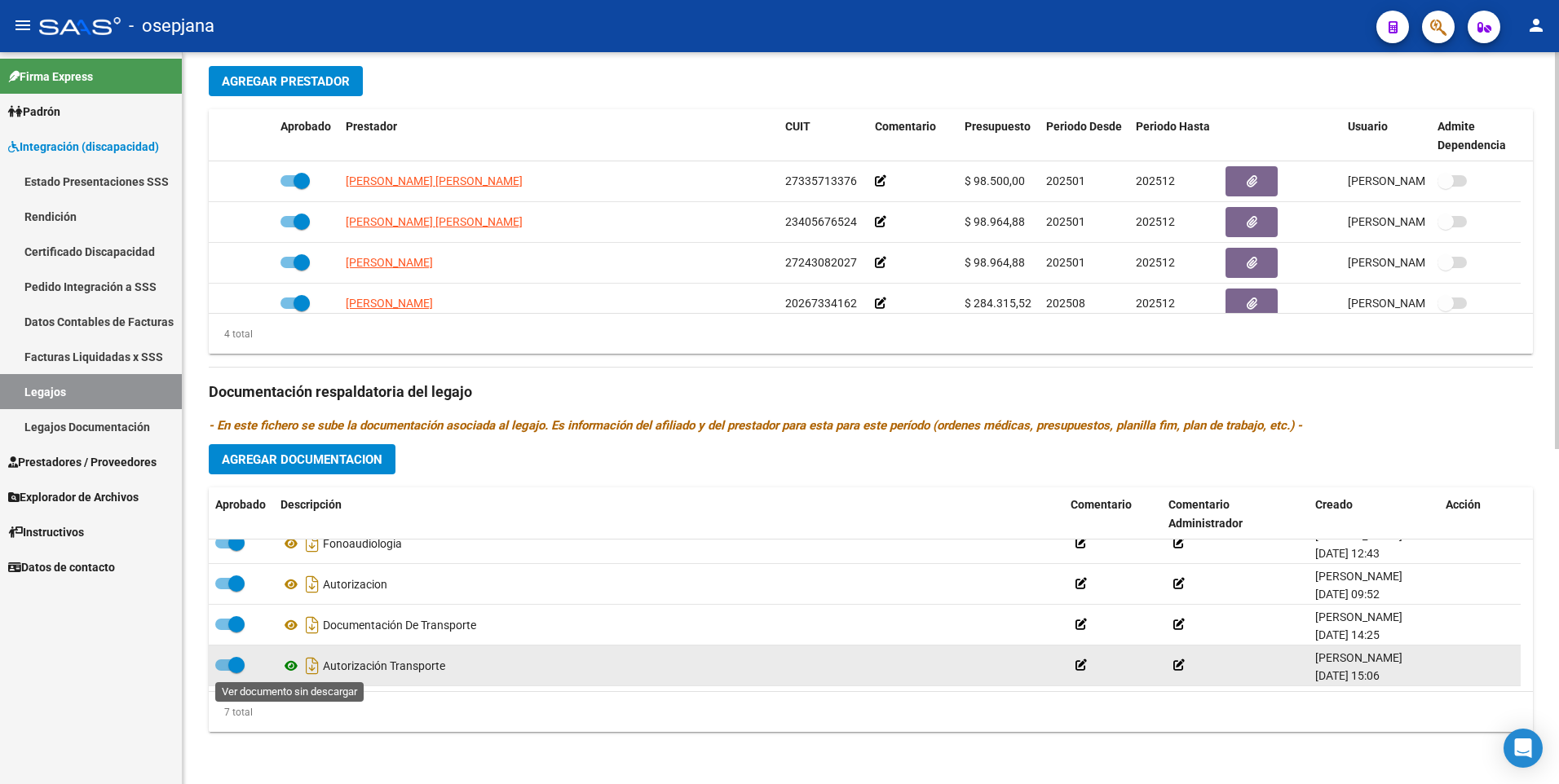
click at [288, 664] on icon at bounding box center [290, 665] width 21 height 20
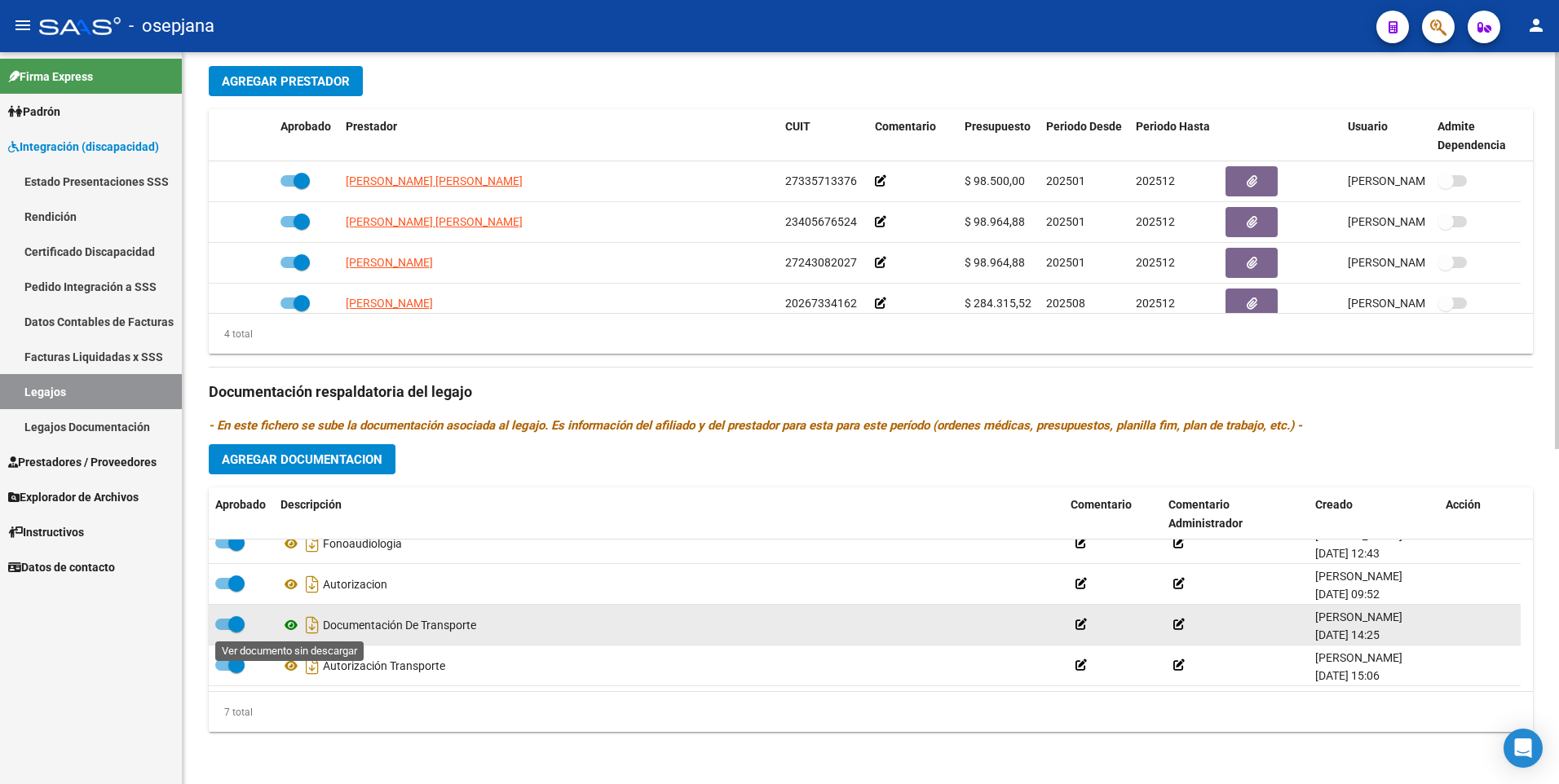
click at [294, 622] on icon at bounding box center [290, 625] width 21 height 20
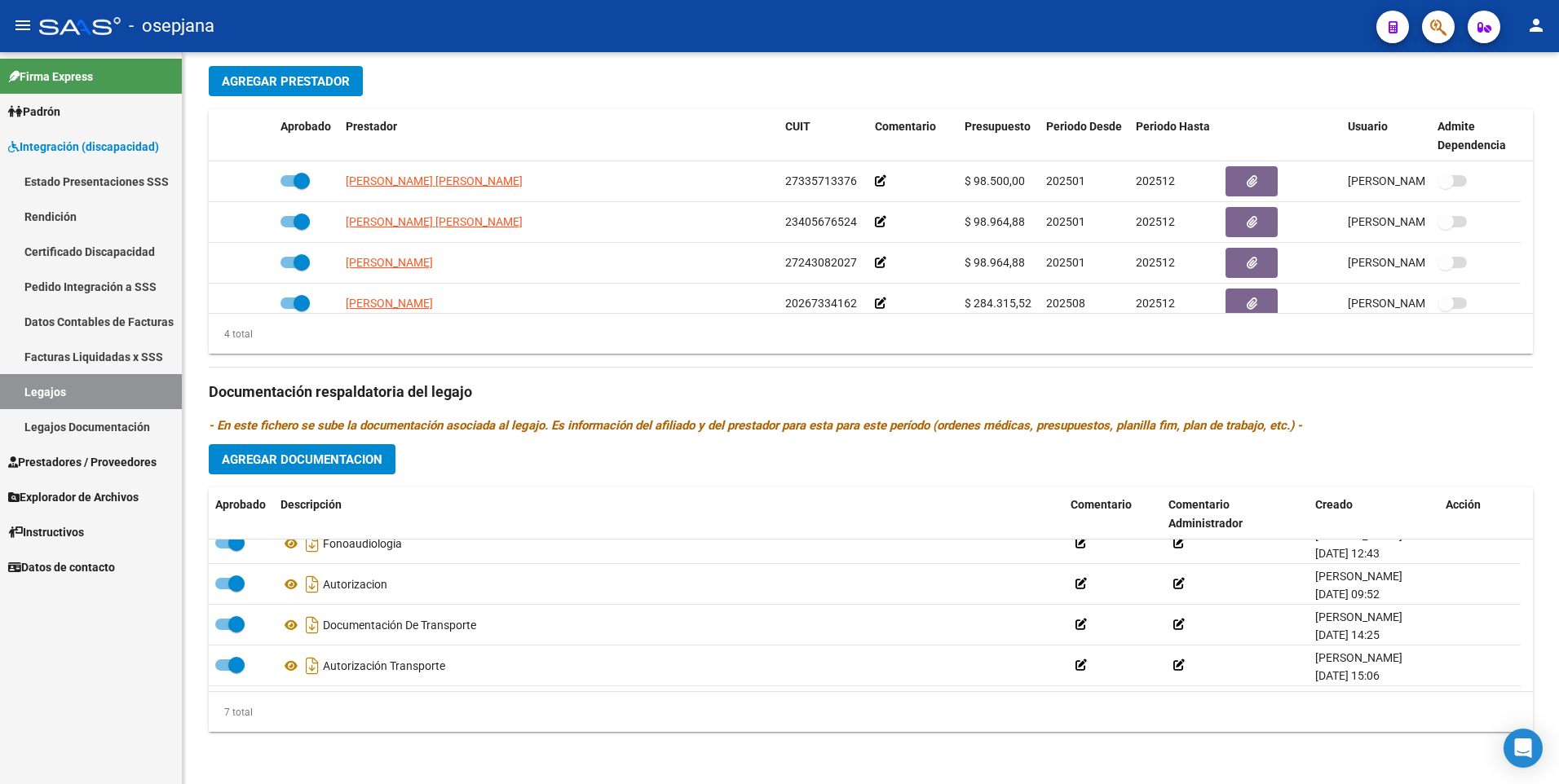
click at [69, 140] on span "Integración (discapacidad)" at bounding box center [83, 146] width 151 height 18
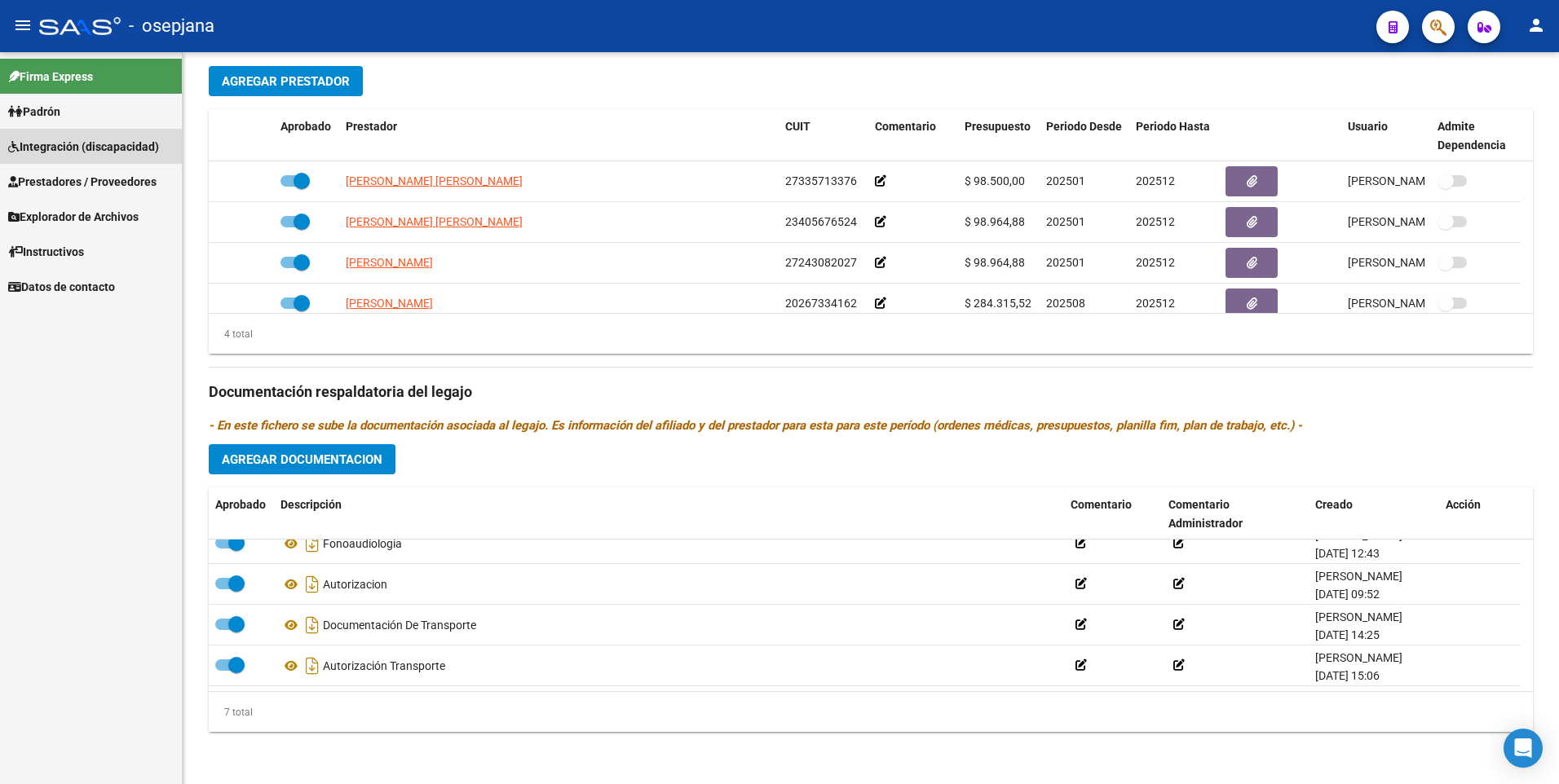
click at [72, 140] on span "Integración (discapacidad)" at bounding box center [83, 146] width 151 height 18
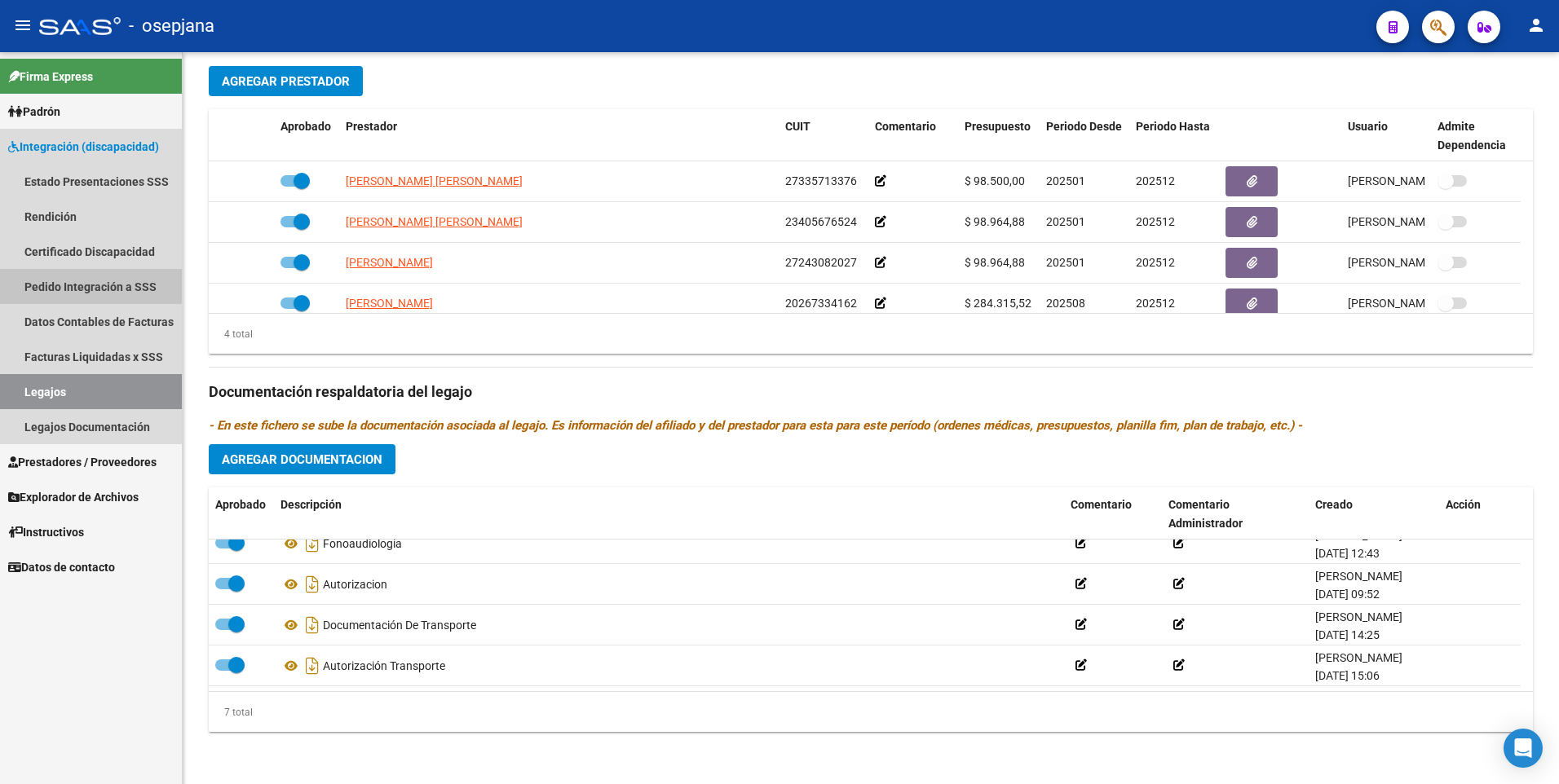
click at [72, 284] on link "Pedido Integración a SSS" at bounding box center [91, 286] width 182 height 35
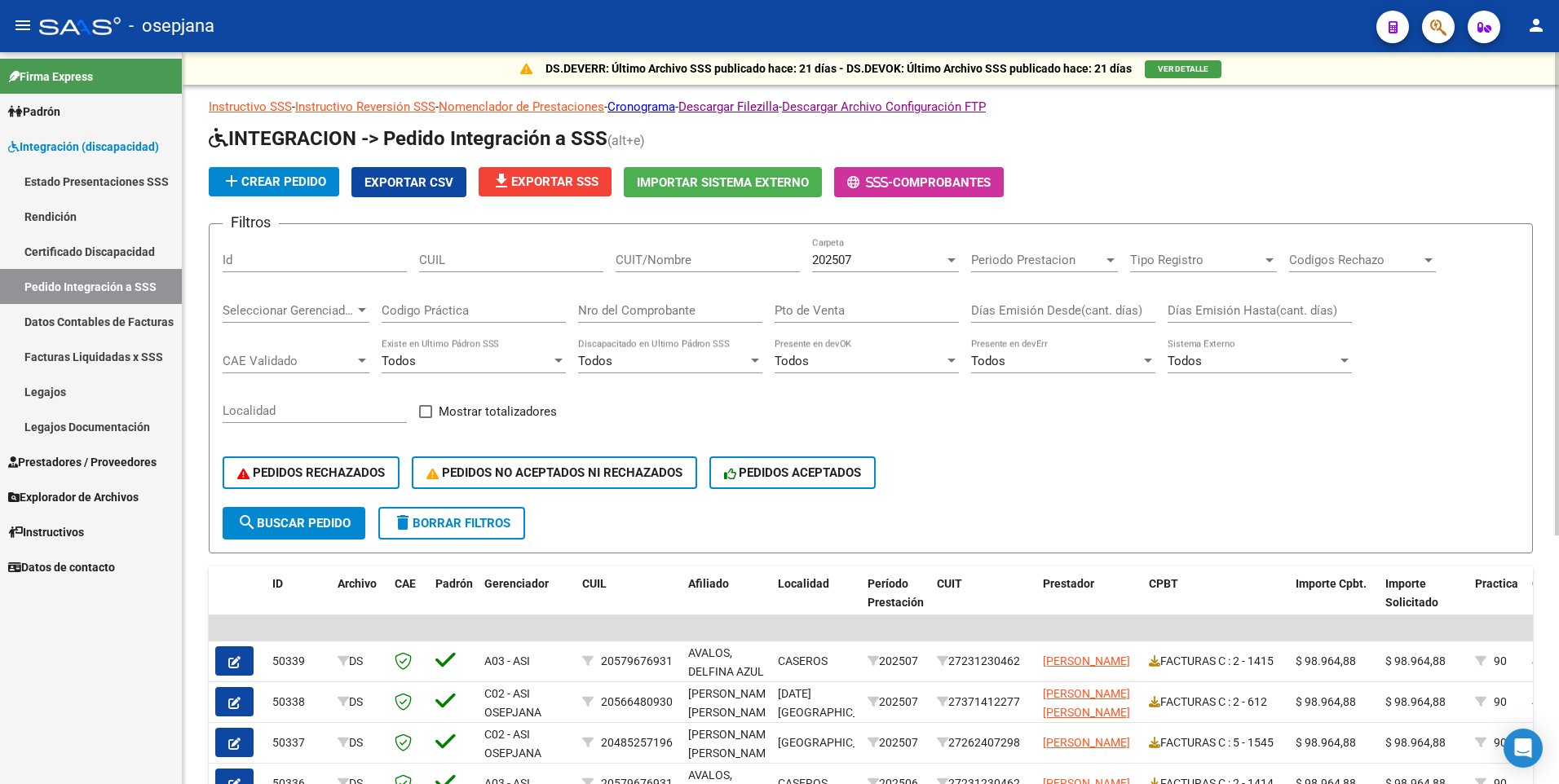
click at [685, 312] on input "Nro del Comprobante" at bounding box center [670, 310] width 184 height 15
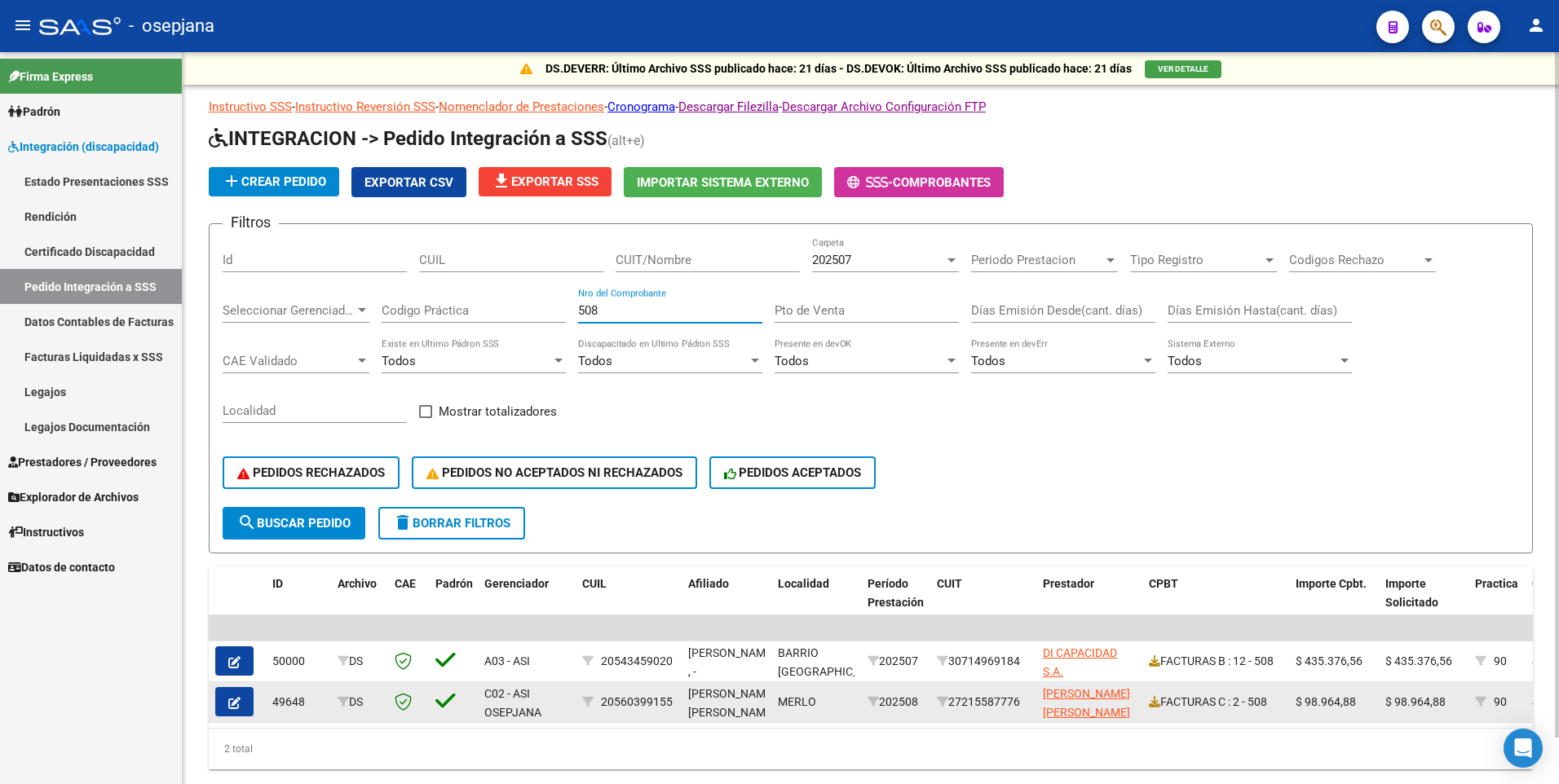
type input "508"
click at [240, 696] on icon "button" at bounding box center [234, 702] width 12 height 12
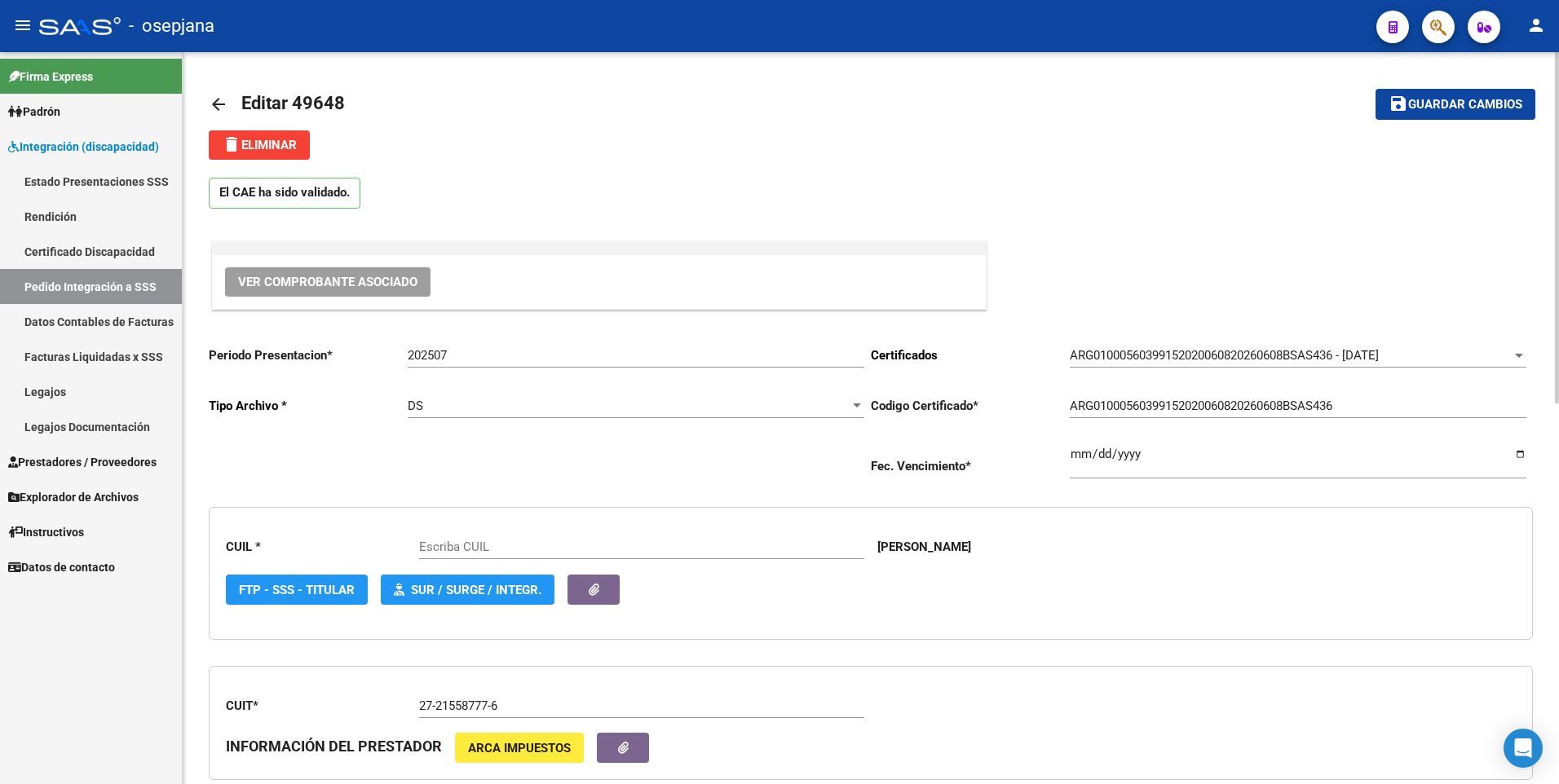
type input "20560399155"
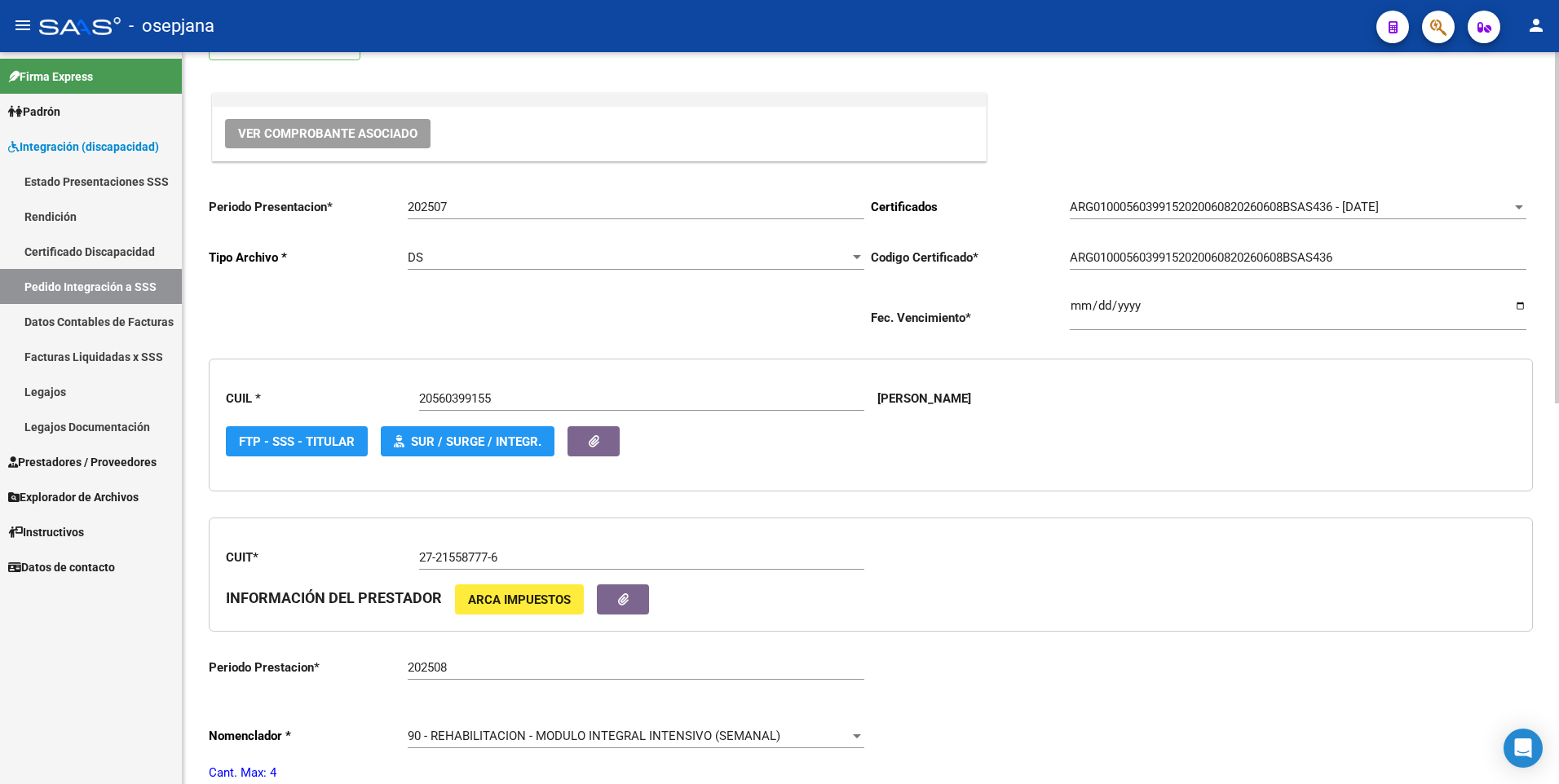
scroll to position [245, 0]
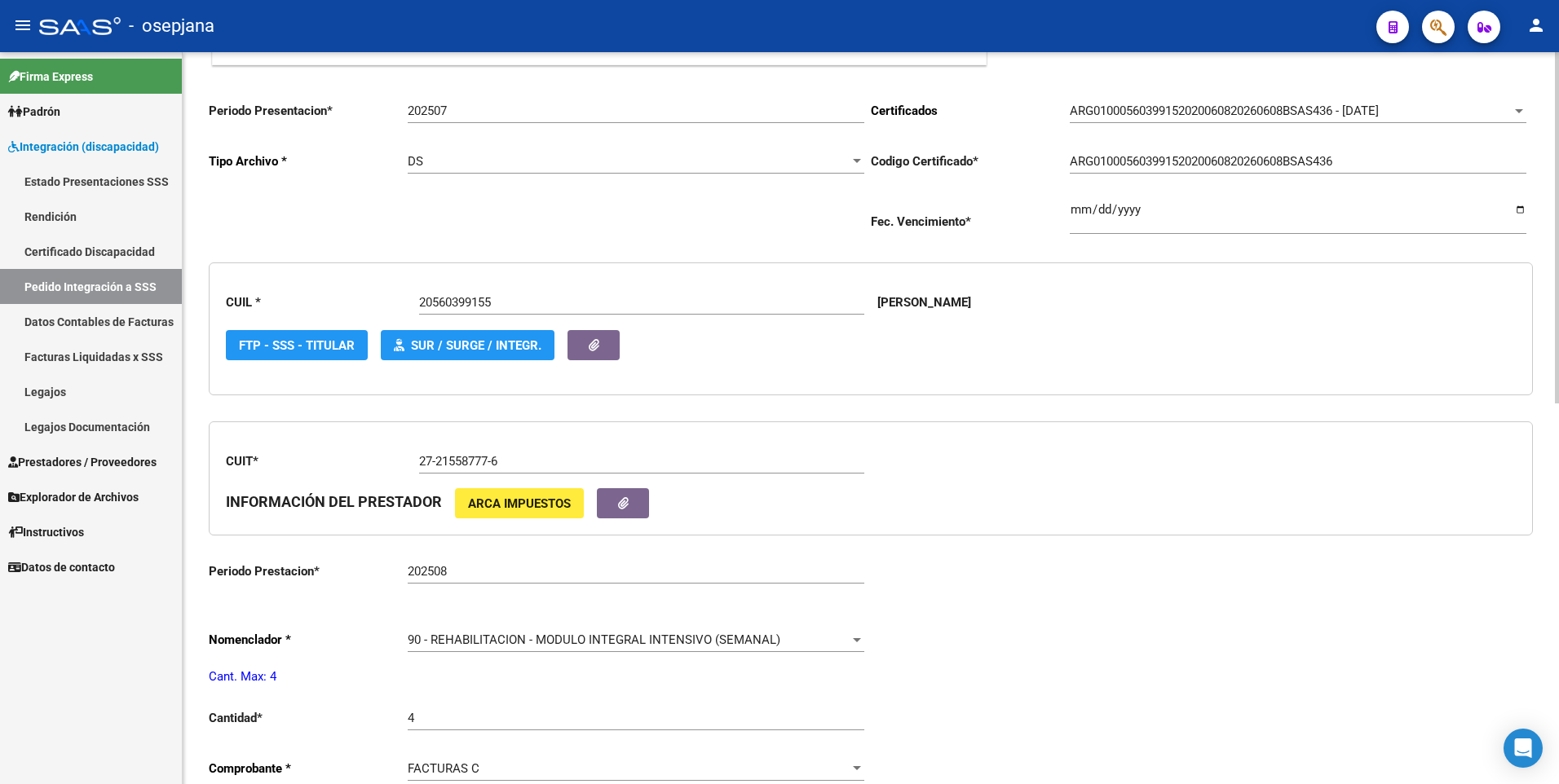
click at [447, 568] on input "202508" at bounding box center [636, 571] width 456 height 15
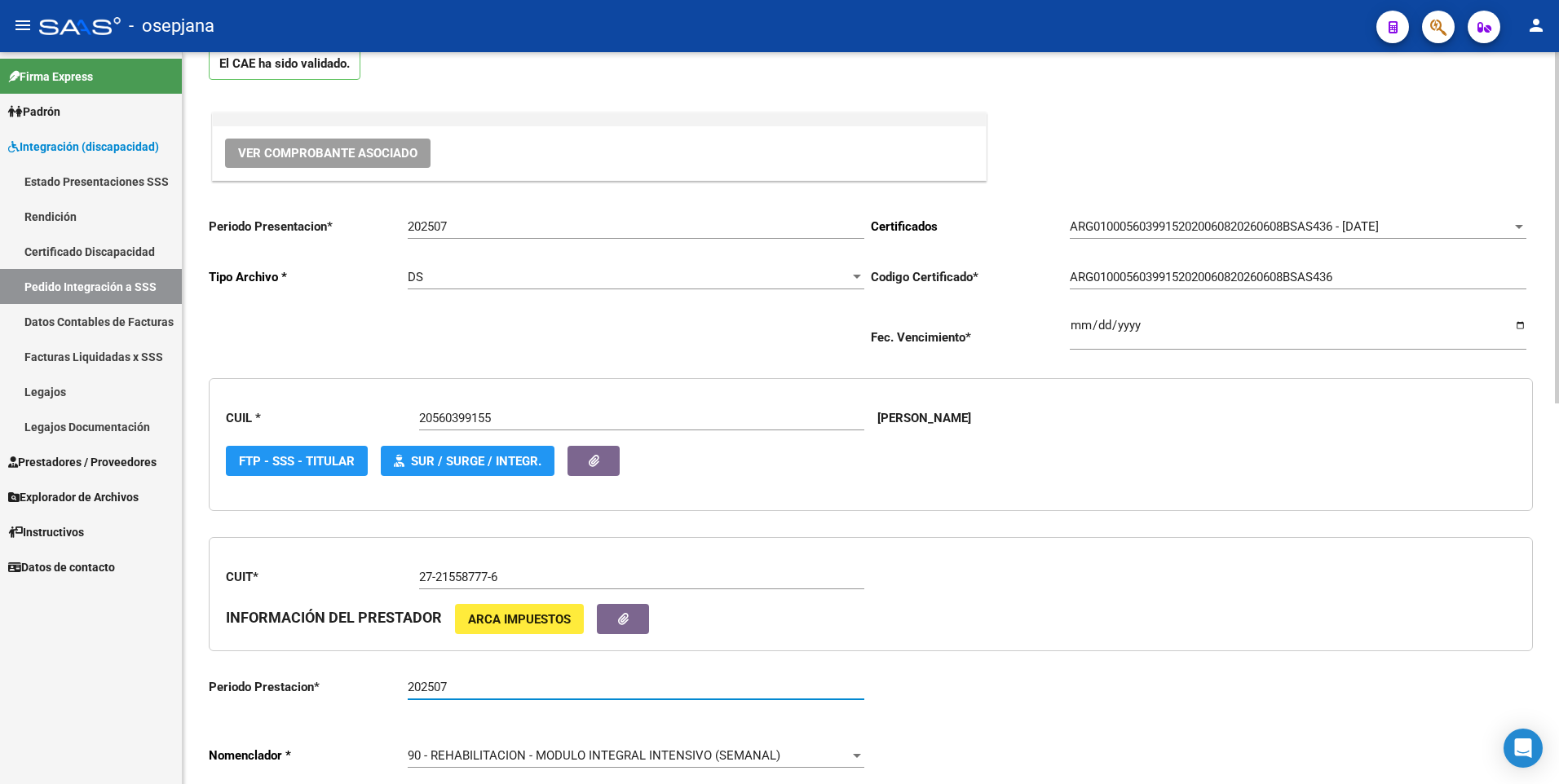
scroll to position [0, 0]
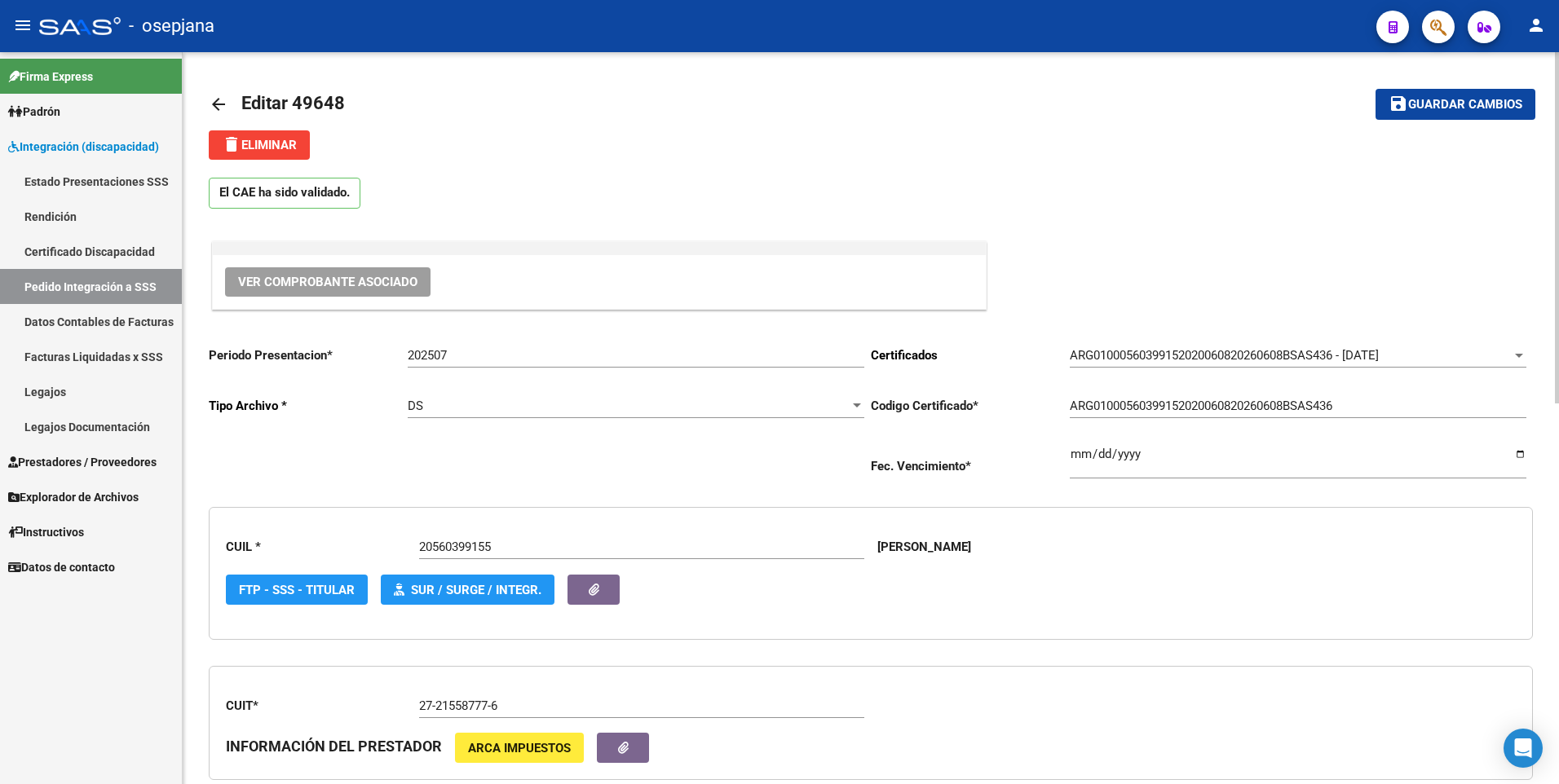
type input "202507"
click at [1426, 100] on span "Guardar cambios" at bounding box center [1465, 105] width 114 height 15
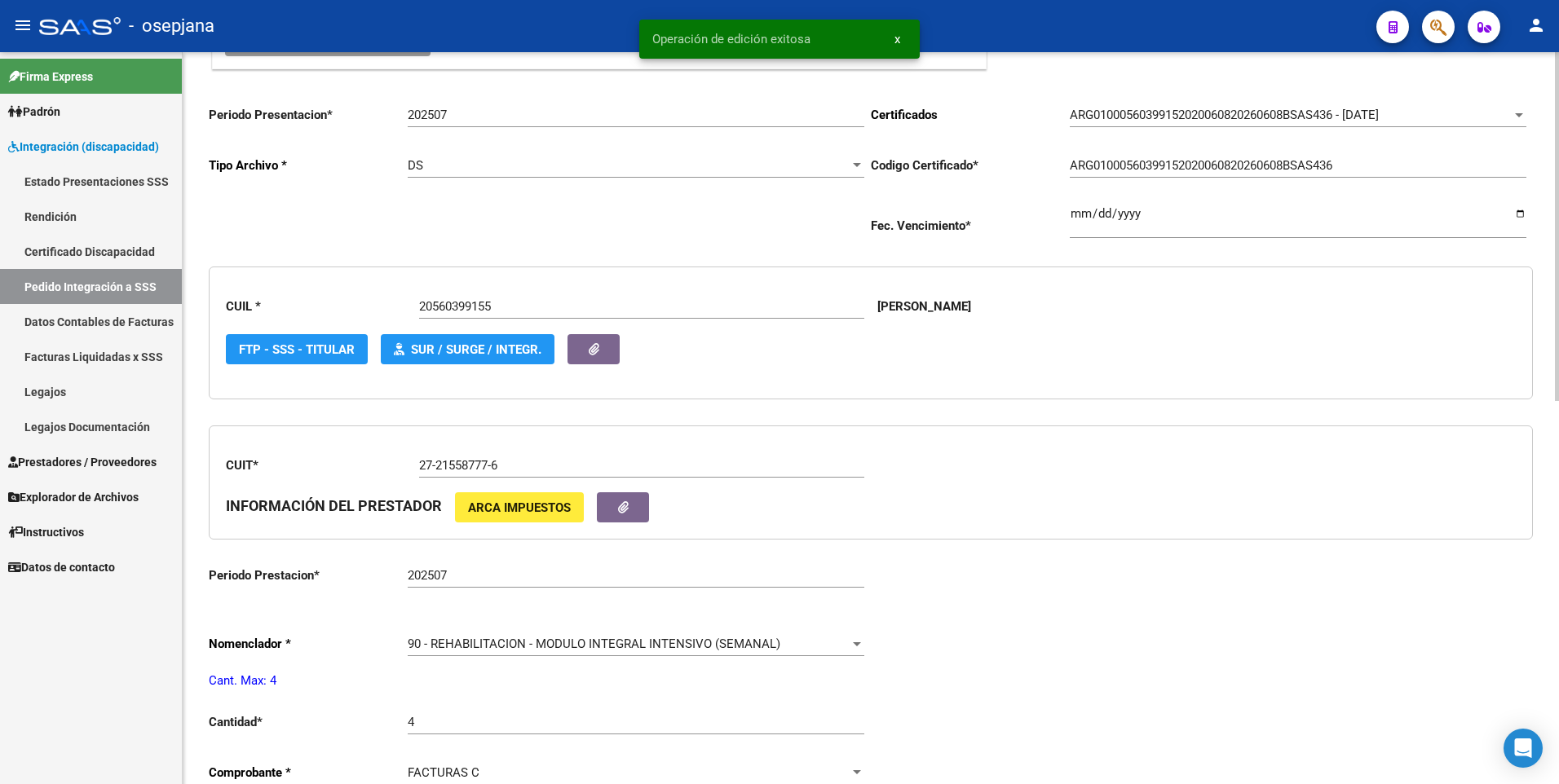
scroll to position [245, 0]
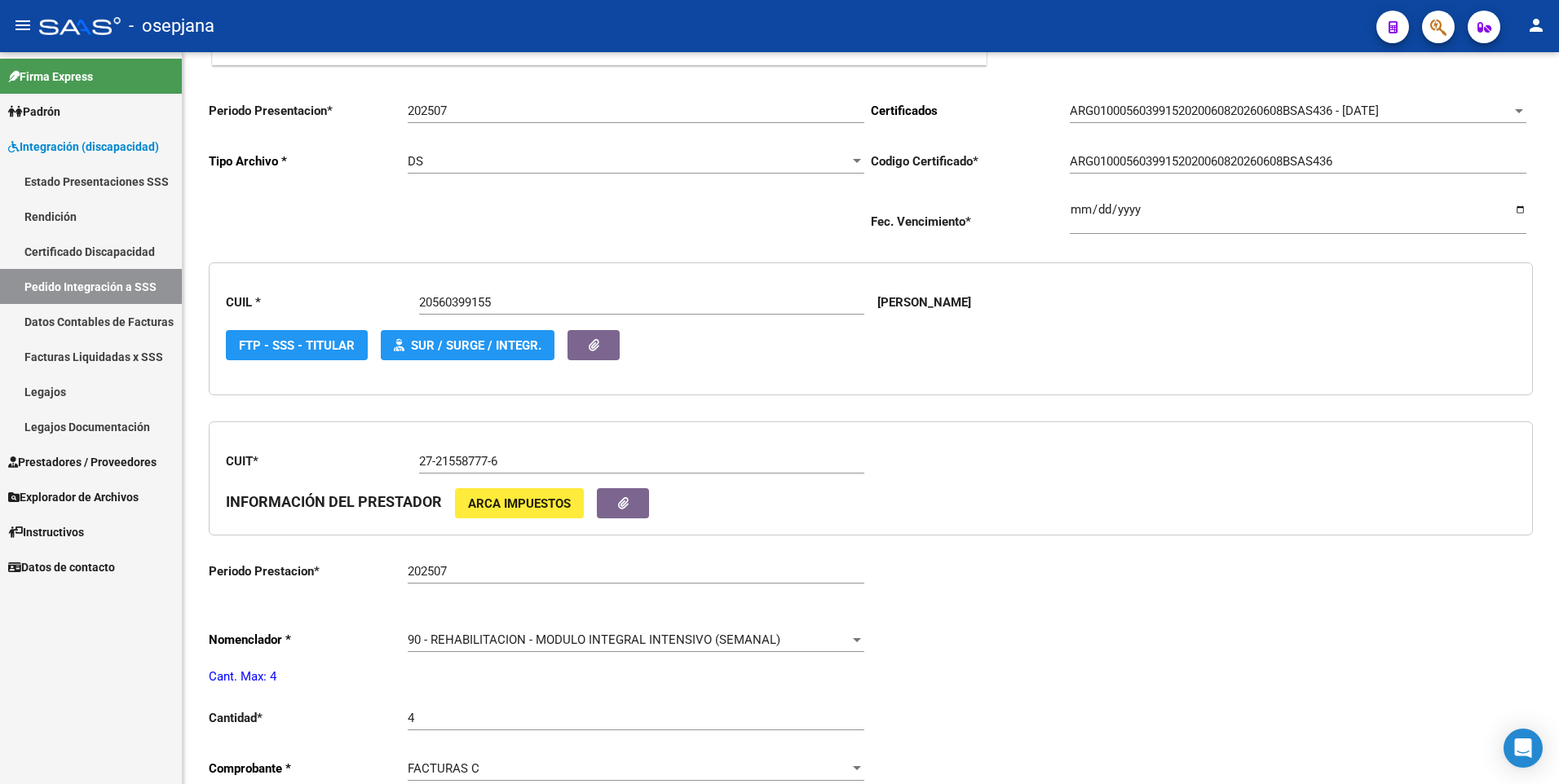
click at [73, 143] on span "Integración (discapacidad)" at bounding box center [83, 146] width 151 height 18
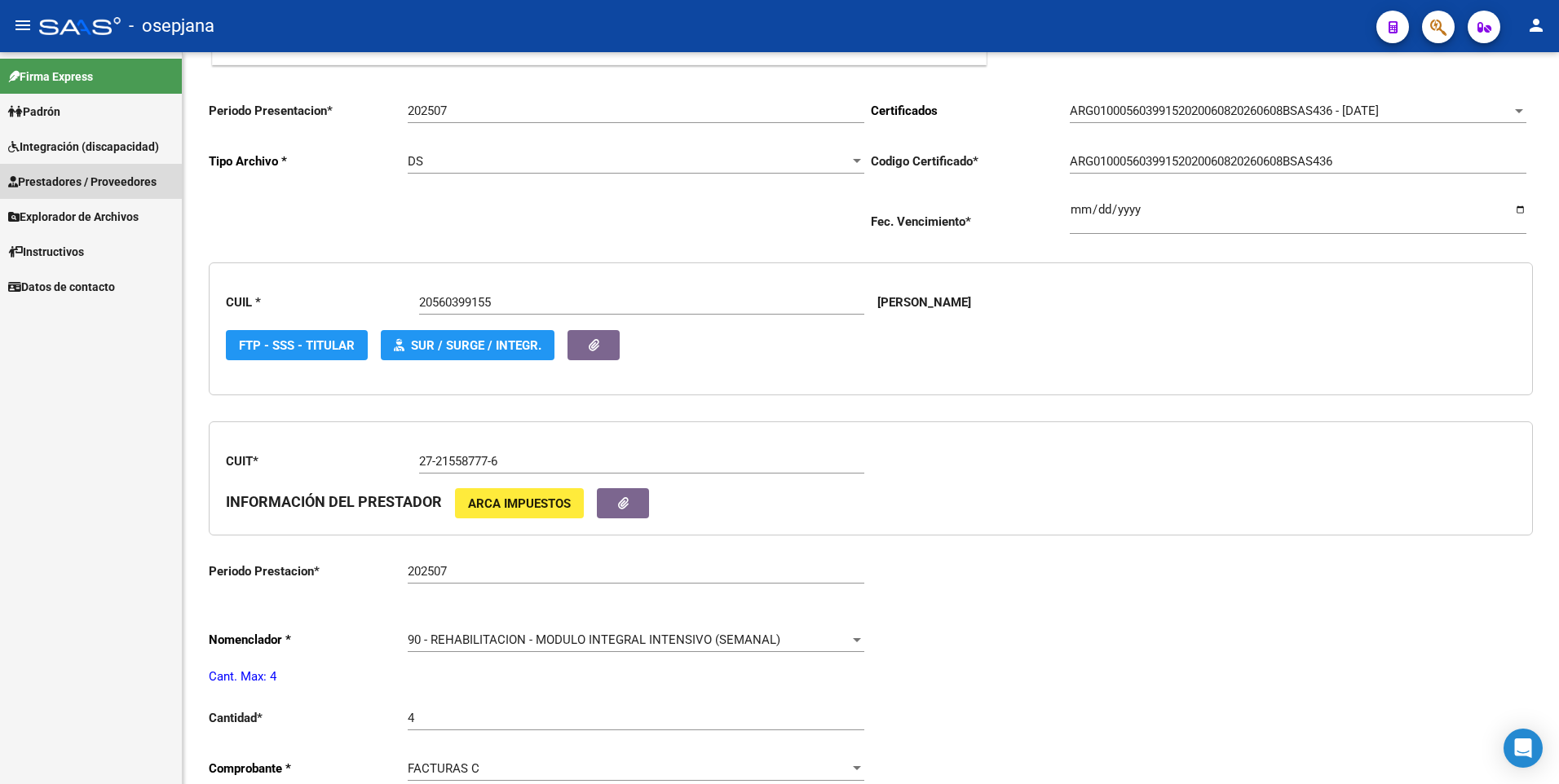
click at [80, 182] on span "Prestadores / Proveedores" at bounding box center [82, 181] width 149 height 18
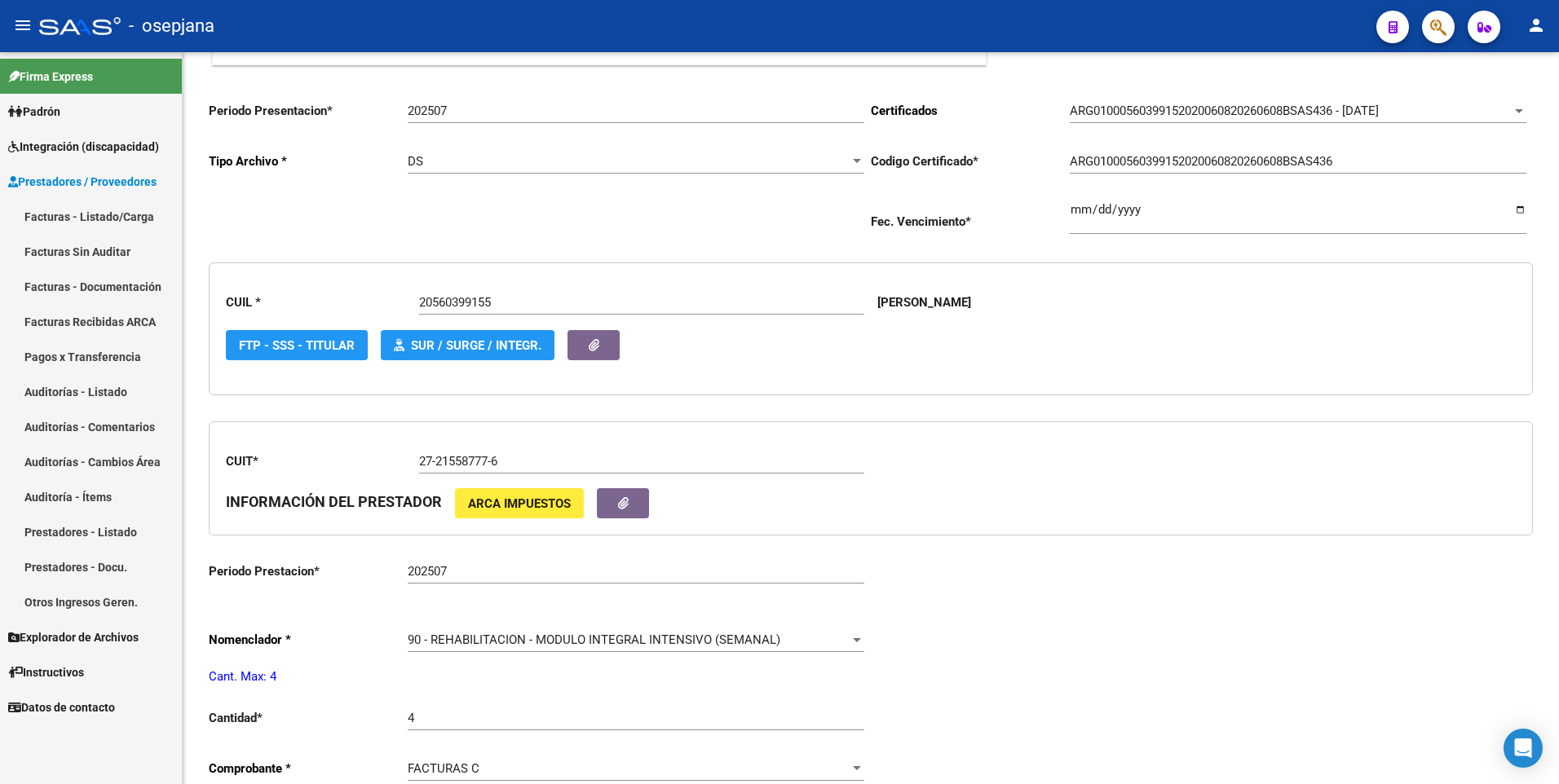
click at [75, 216] on link "Facturas - Listado/Carga" at bounding box center [91, 216] width 182 height 35
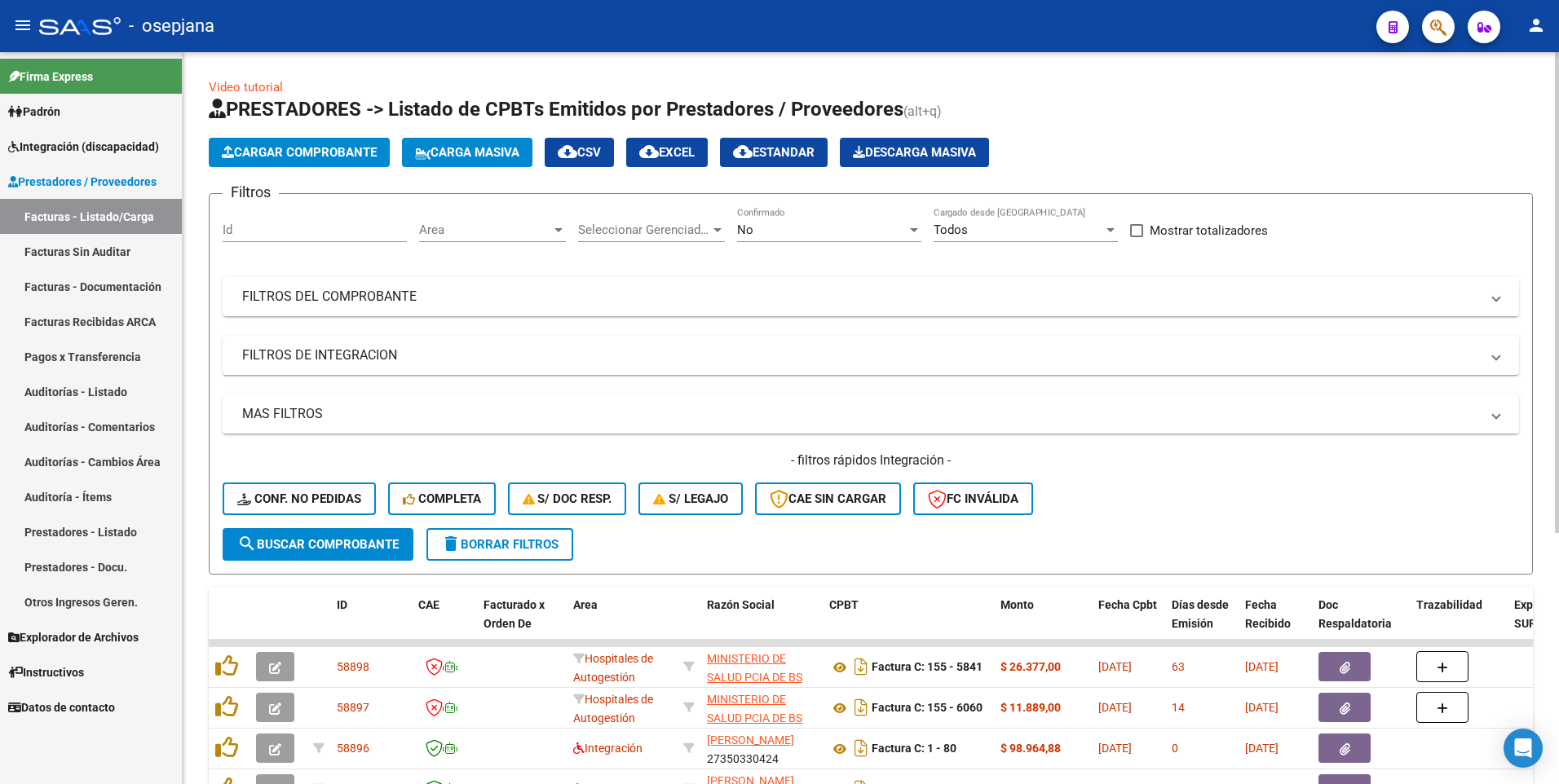
click at [496, 230] on span "Area" at bounding box center [485, 229] width 132 height 15
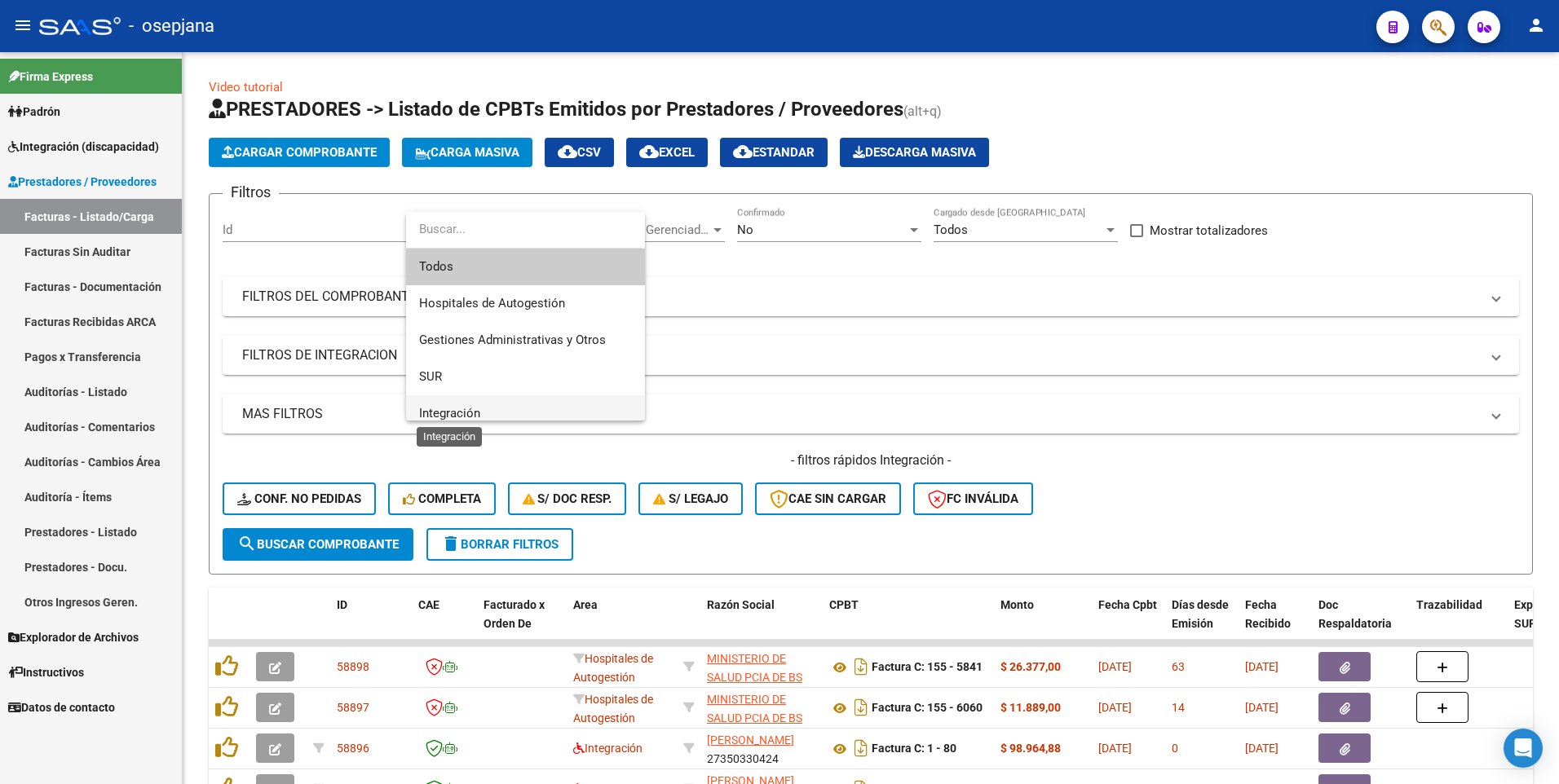
click at [464, 408] on span "Integración" at bounding box center [449, 413] width 61 height 15
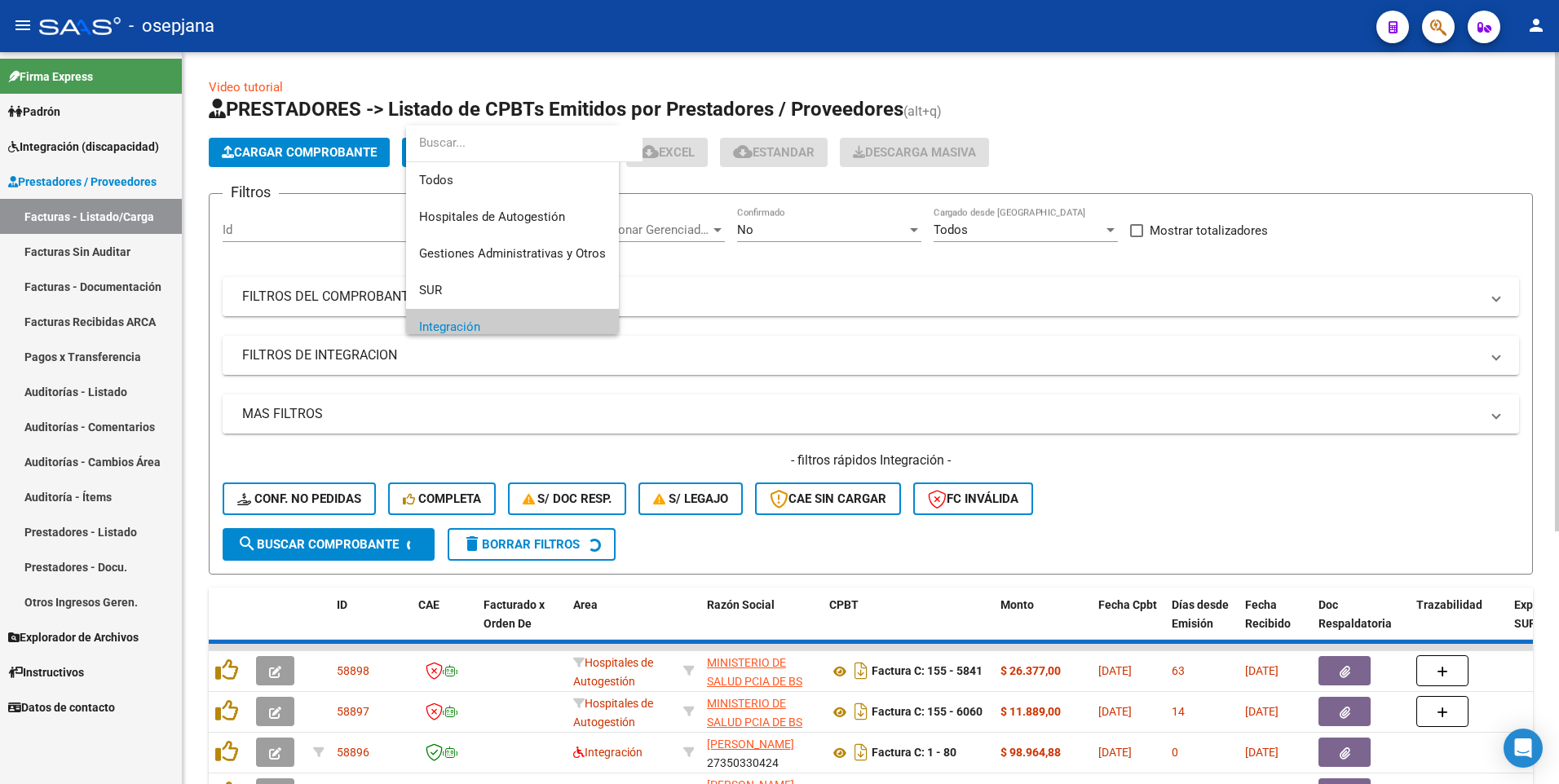
scroll to position [98, 0]
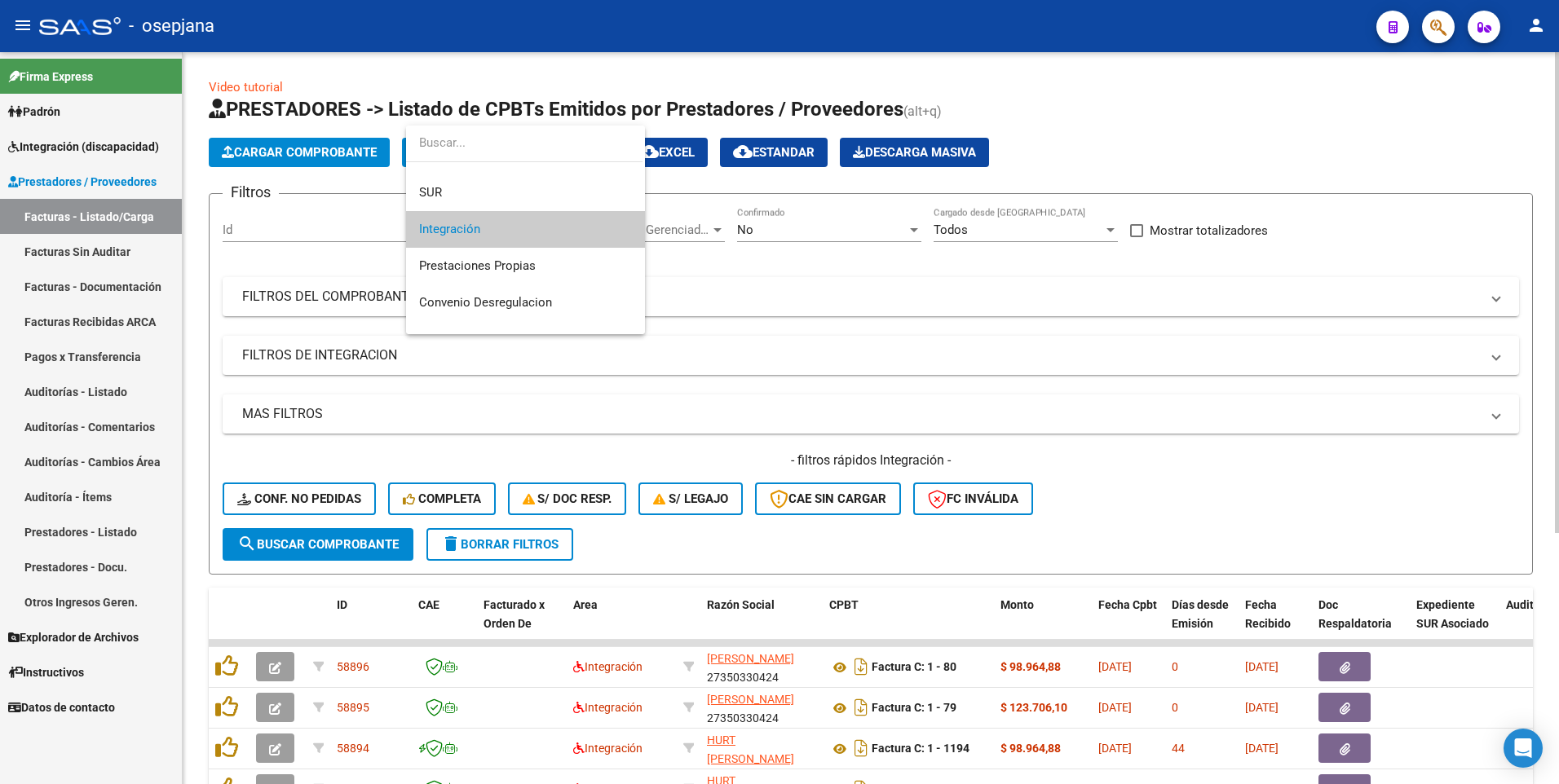
click at [556, 238] on span "Integración" at bounding box center [526, 229] width 213 height 37
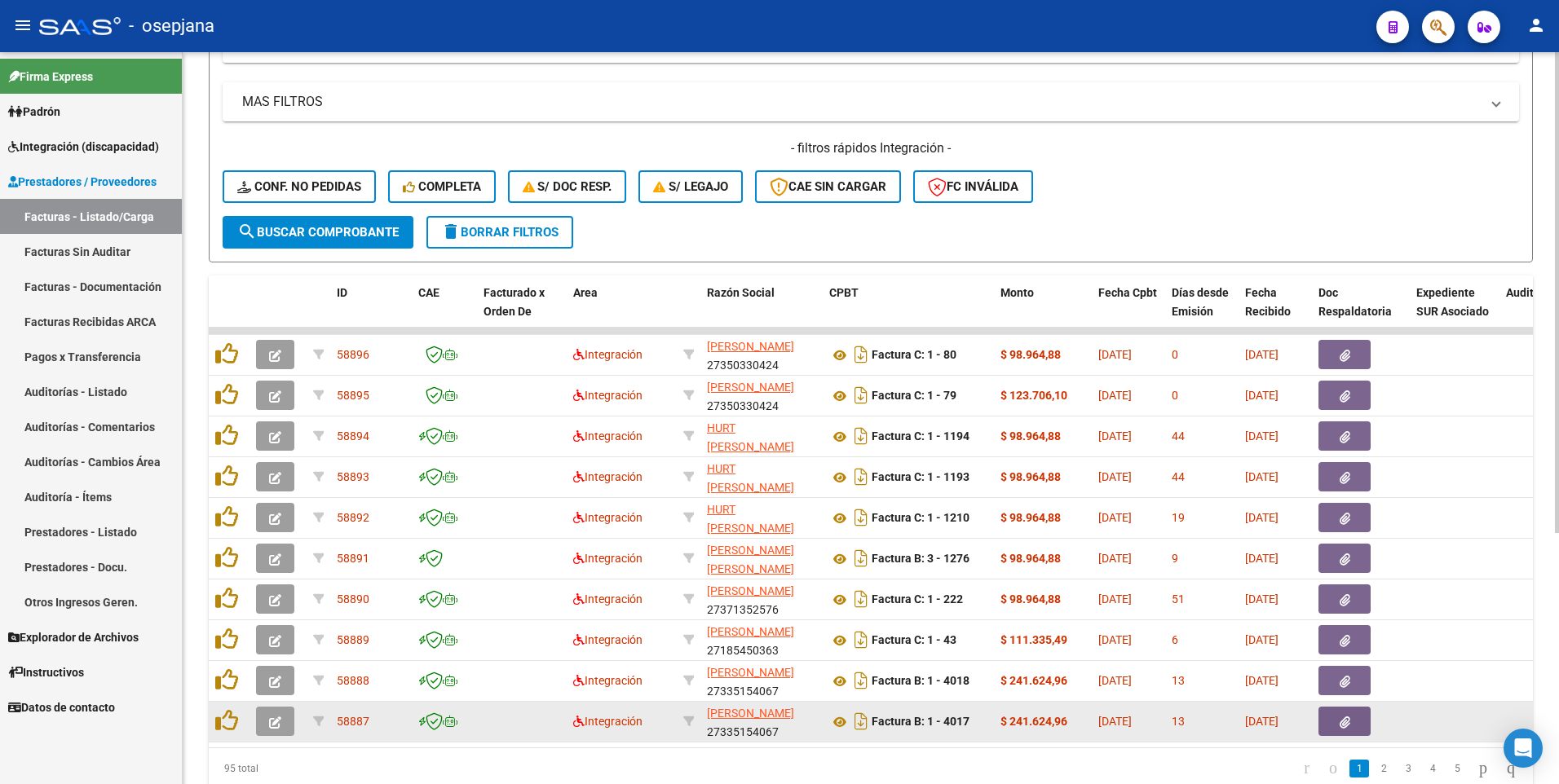
scroll to position [381, 0]
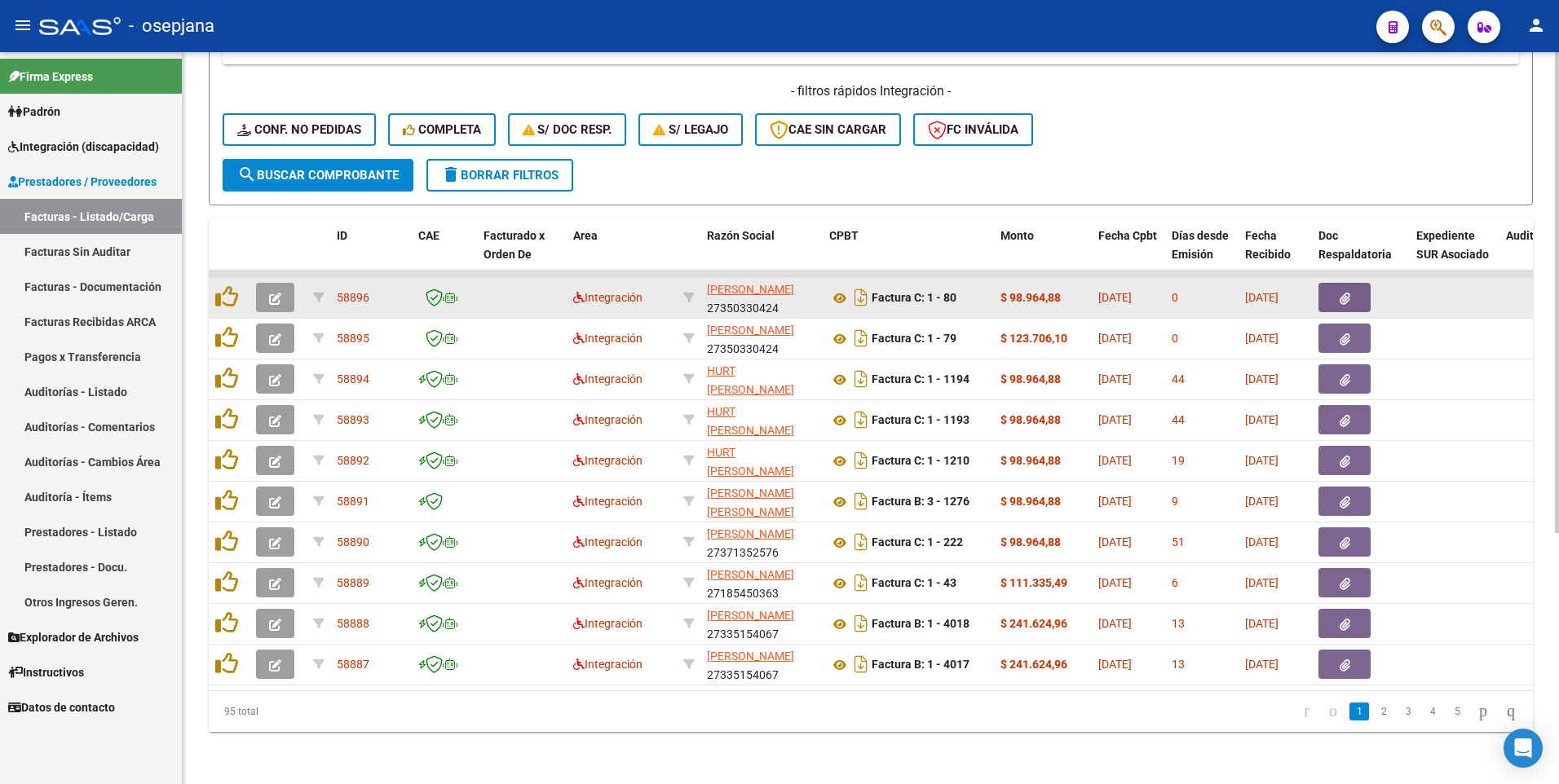
click at [265, 283] on button "button" at bounding box center [275, 297] width 39 height 29
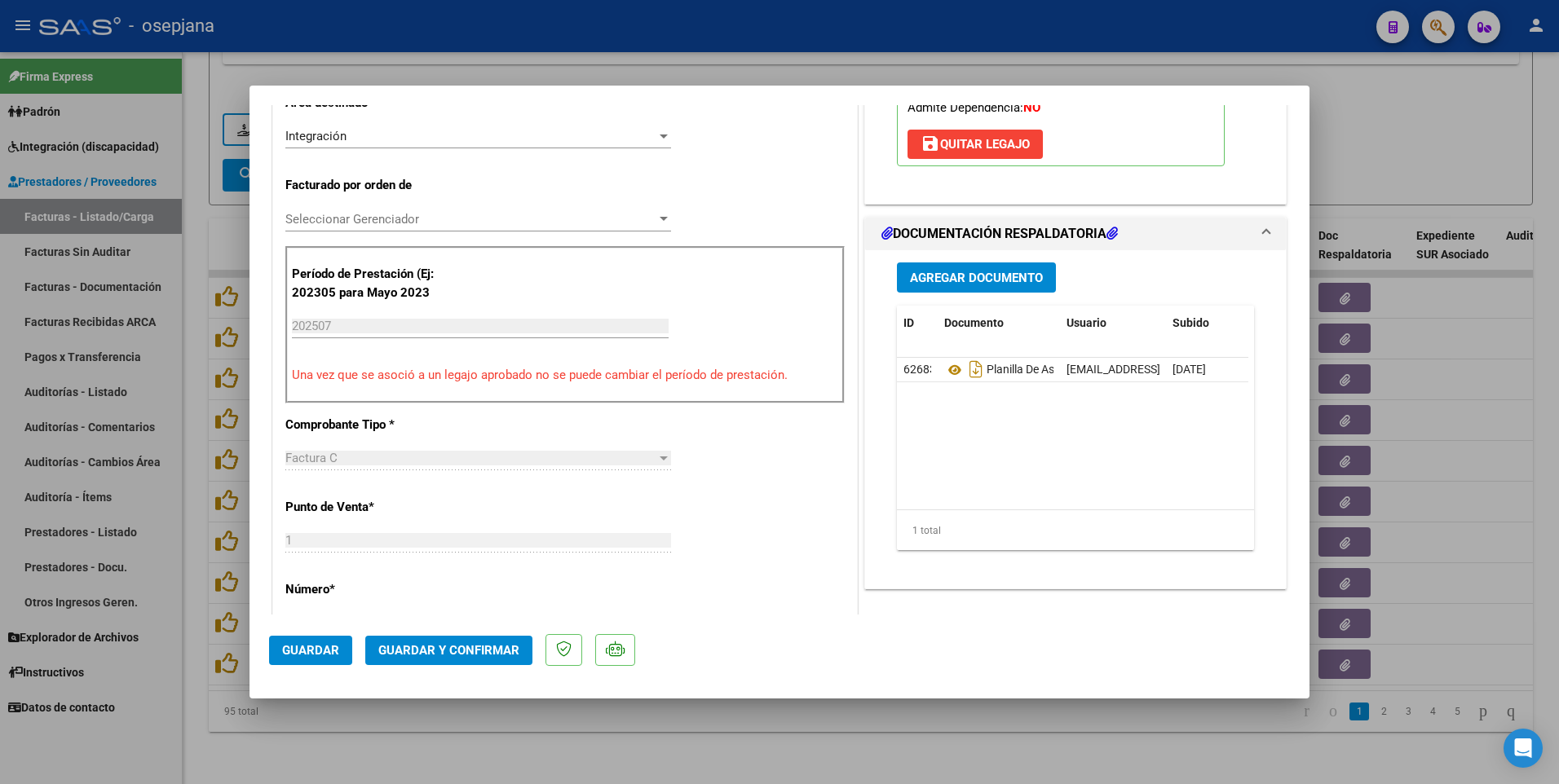
scroll to position [489, 0]
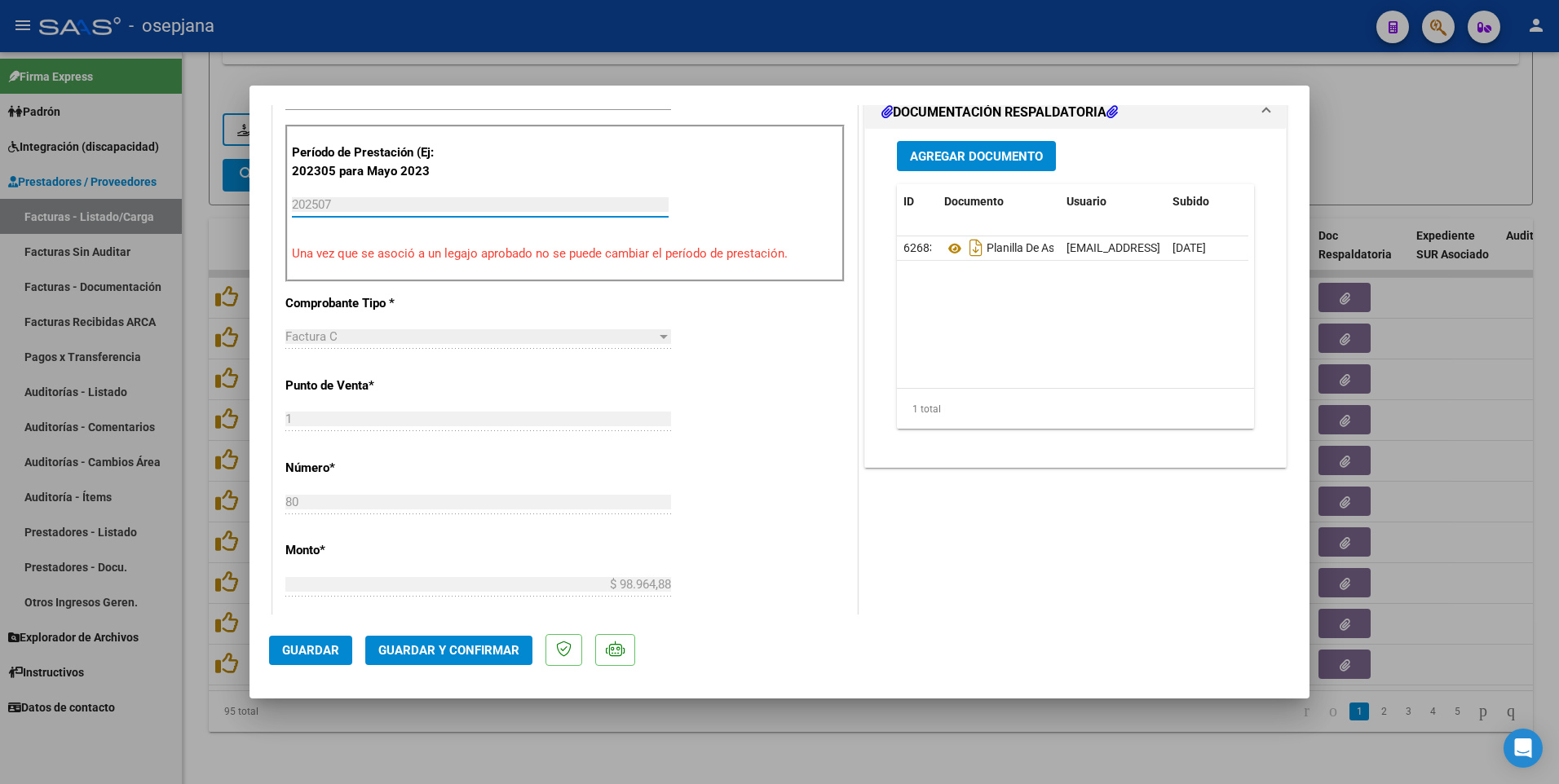
click at [347, 203] on input "202507" at bounding box center [480, 204] width 376 height 15
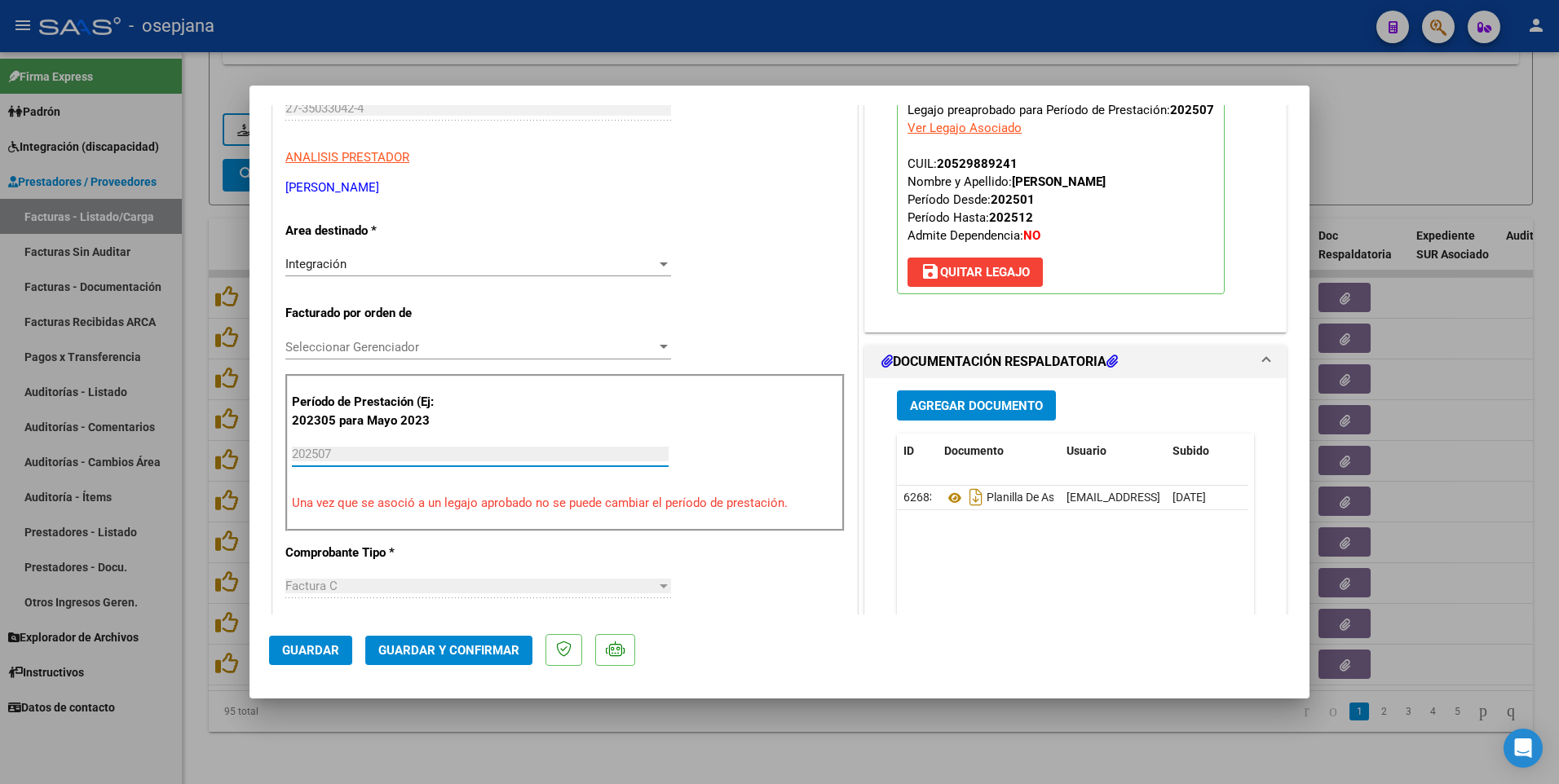
scroll to position [326, 0]
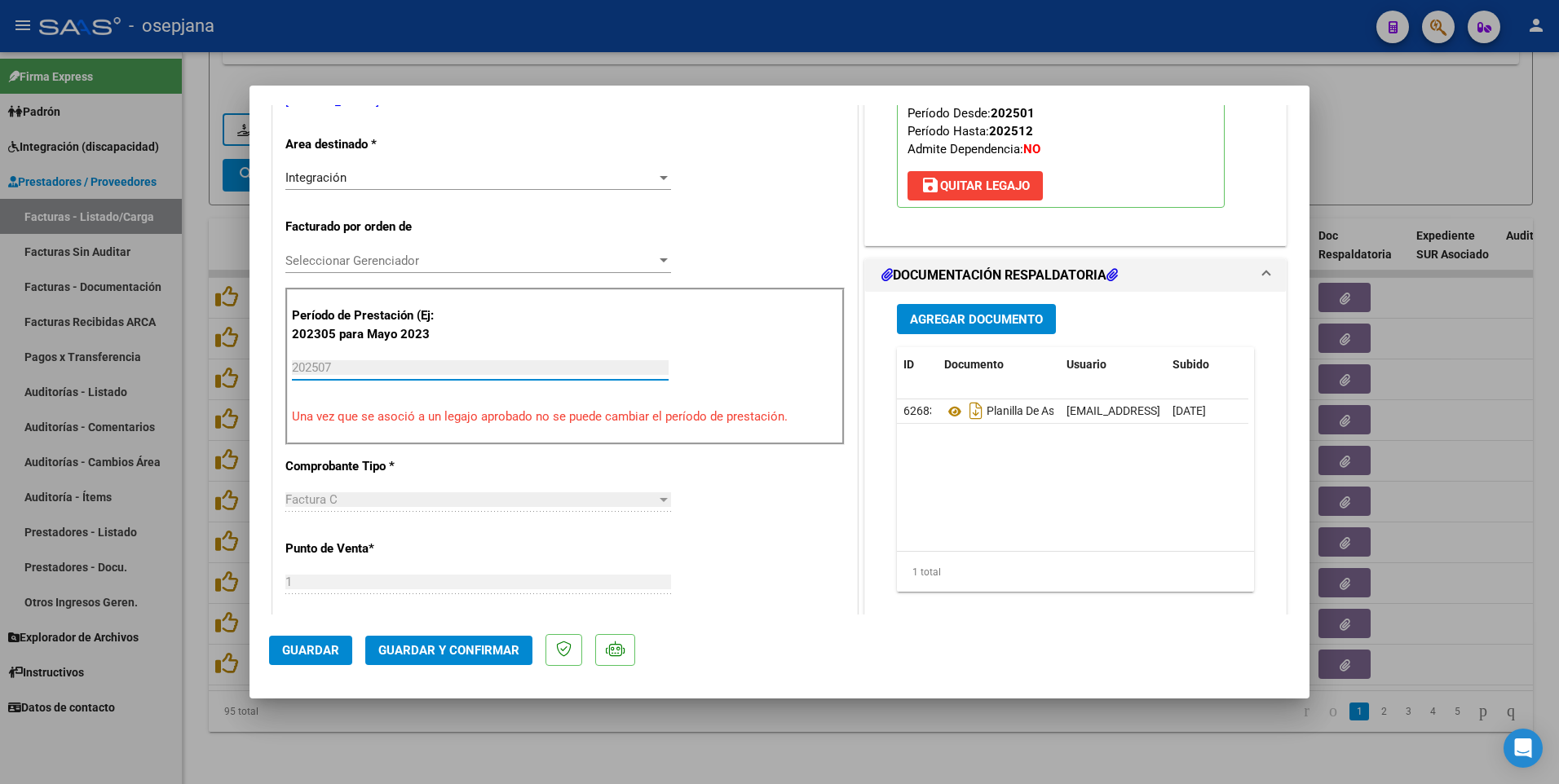
click at [313, 361] on input "202507" at bounding box center [480, 367] width 376 height 15
click at [315, 362] on input "202507" at bounding box center [480, 367] width 376 height 15
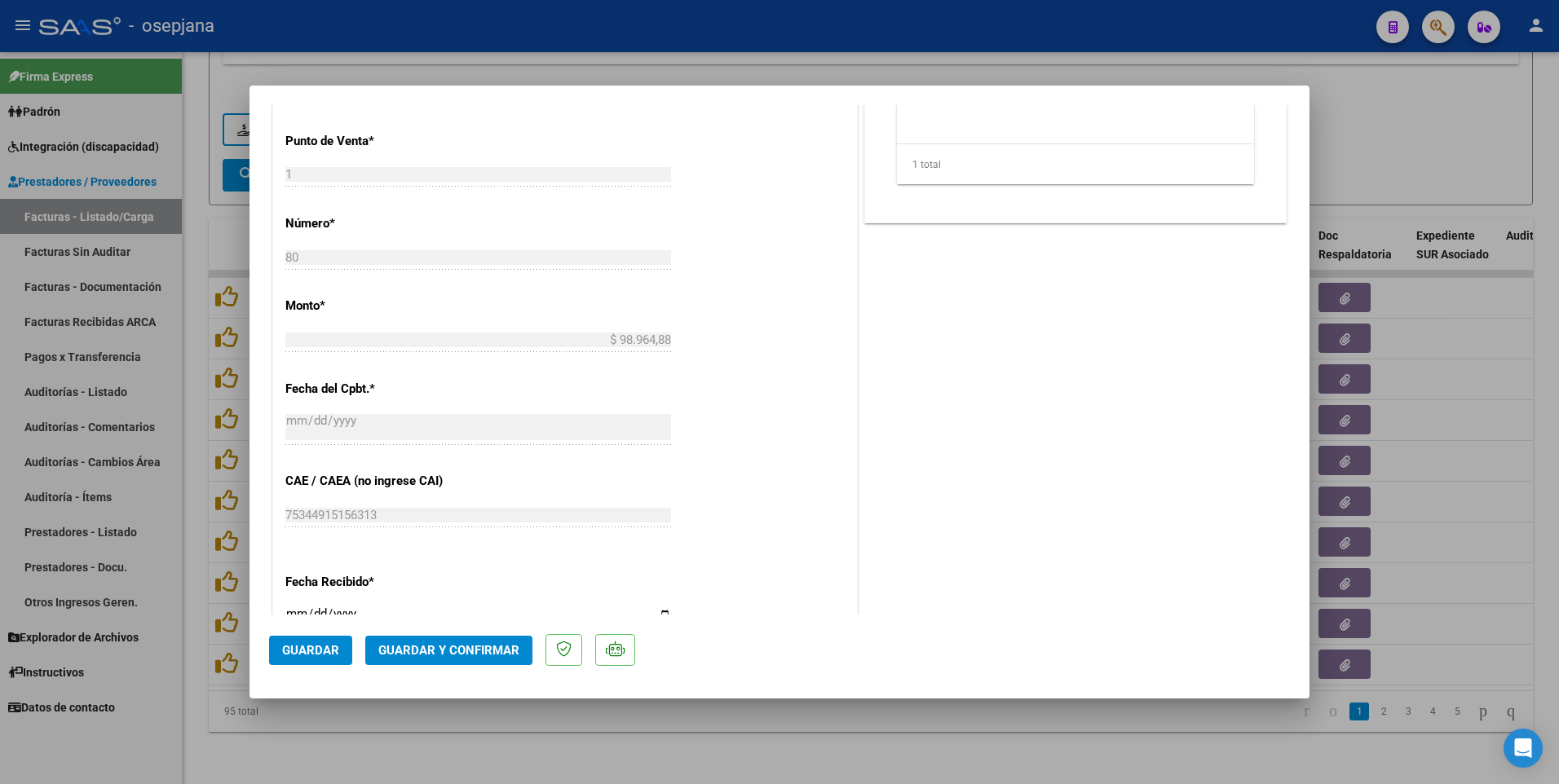
click at [1459, 355] on div at bounding box center [779, 392] width 1559 height 784
type input "$ 0,00"
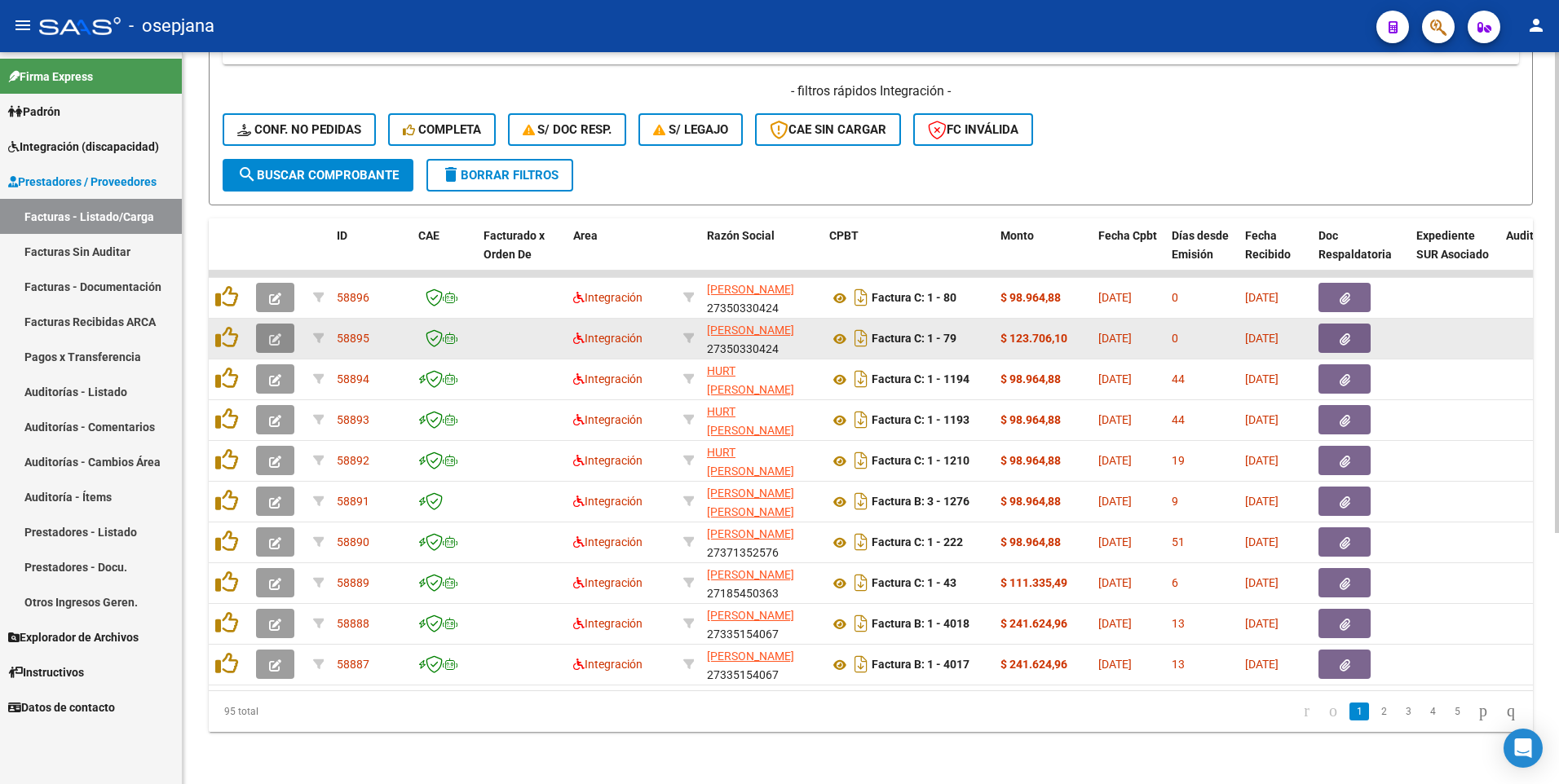
click at [268, 324] on button "button" at bounding box center [275, 338] width 39 height 29
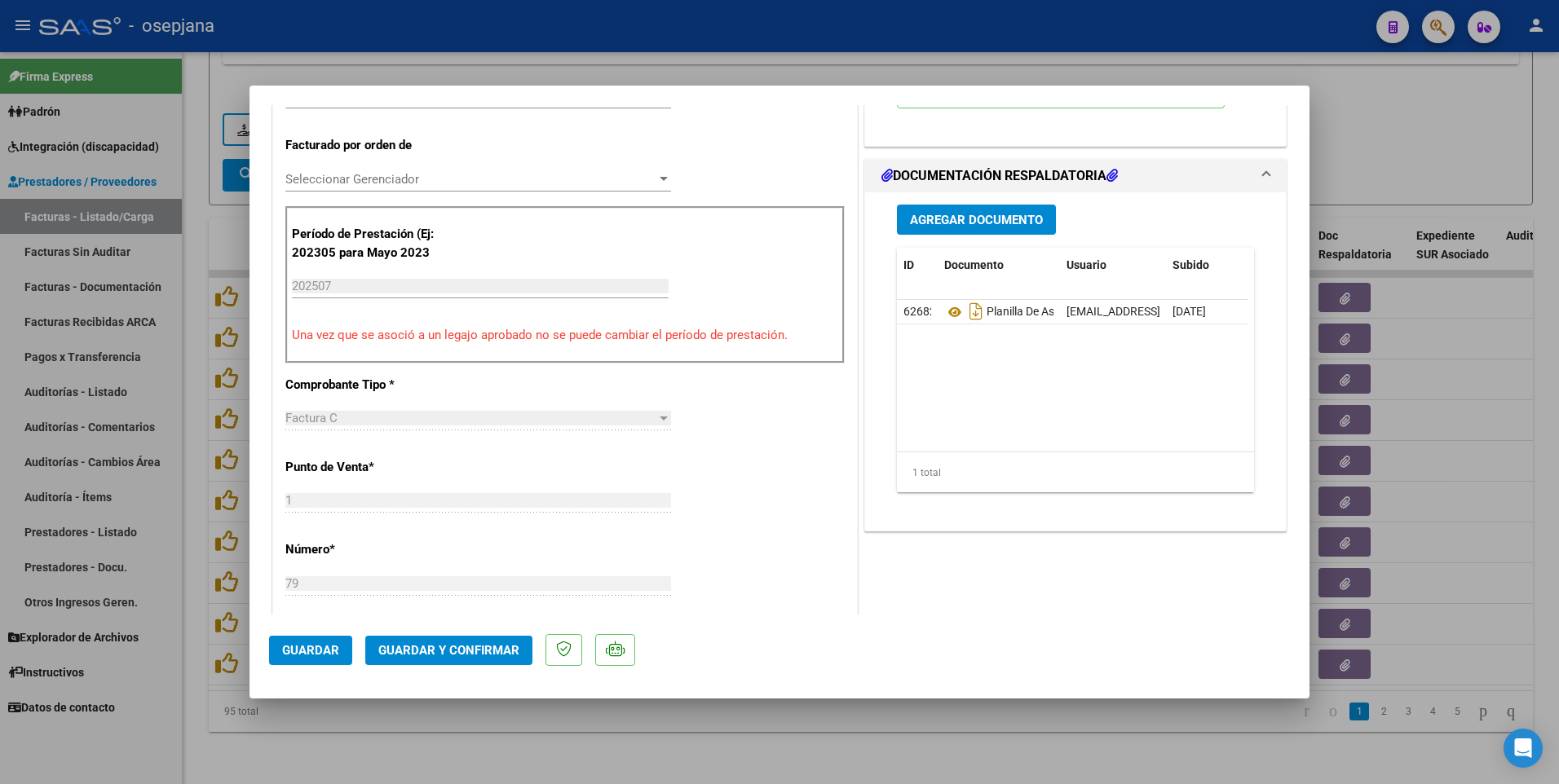
scroll to position [0, 0]
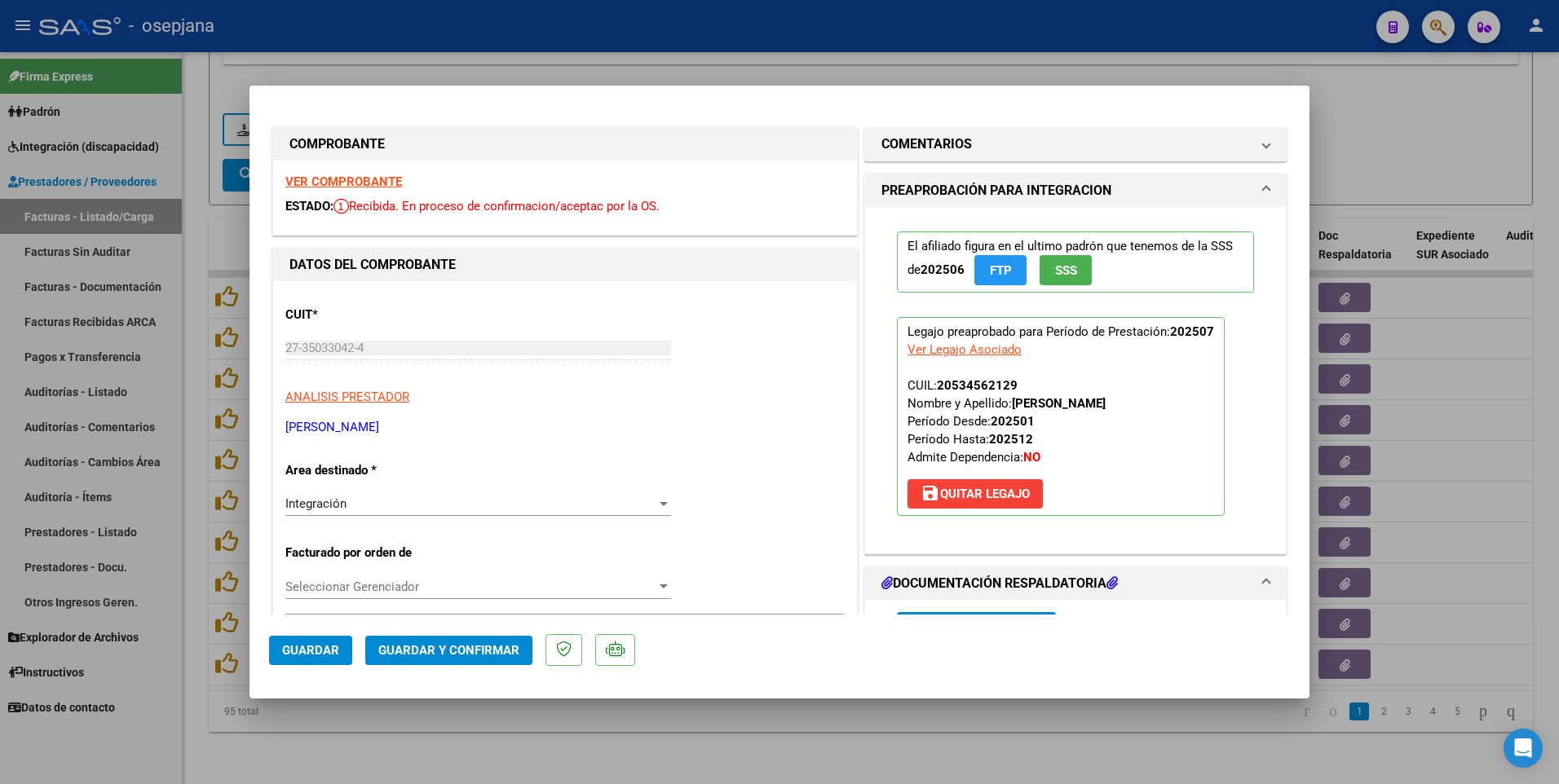
click at [983, 501] on button "save [PERSON_NAME]" at bounding box center [975, 494] width 136 height 29
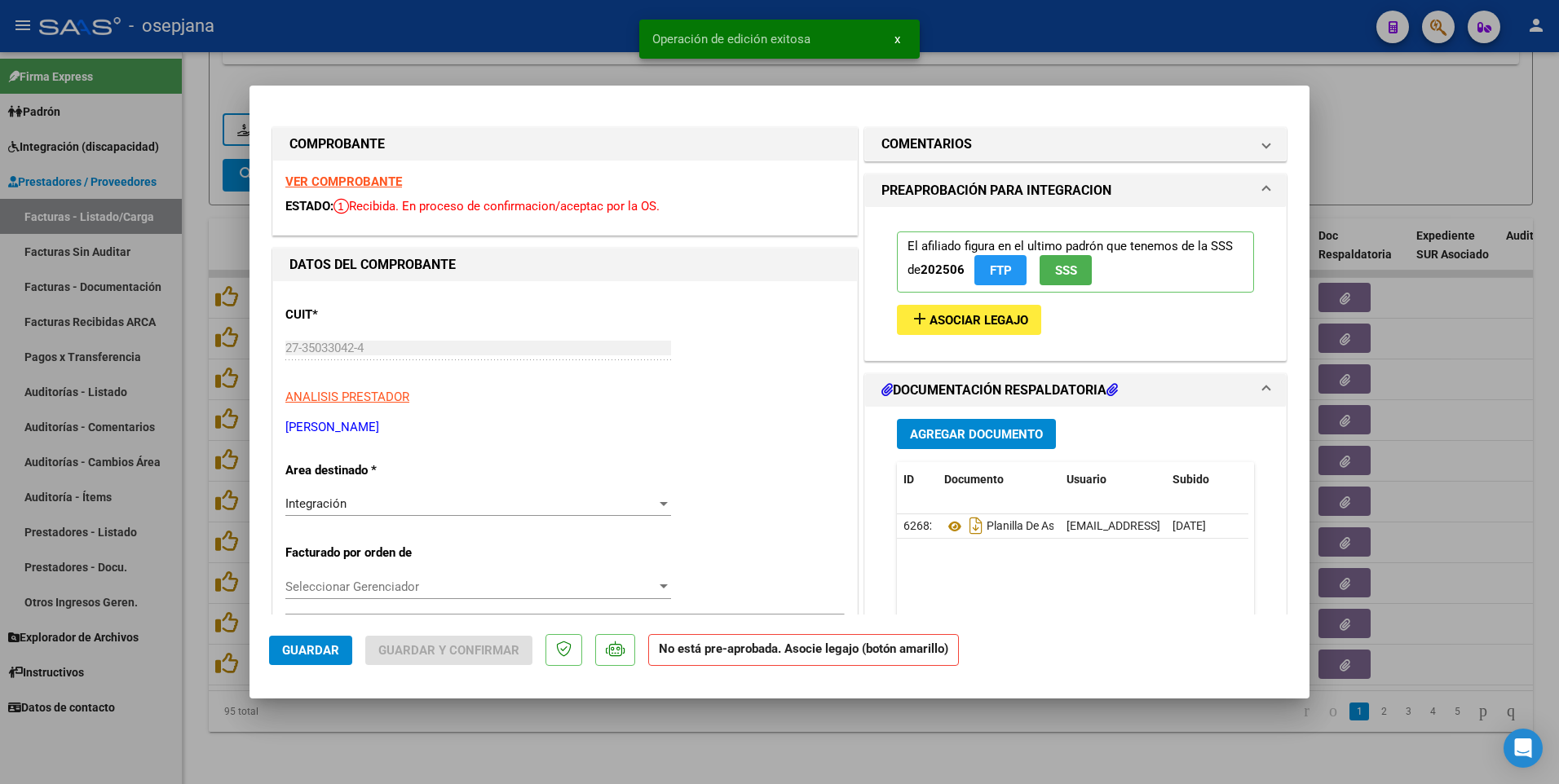
click at [1014, 316] on span "Asociar Legajo" at bounding box center [978, 319] width 99 height 15
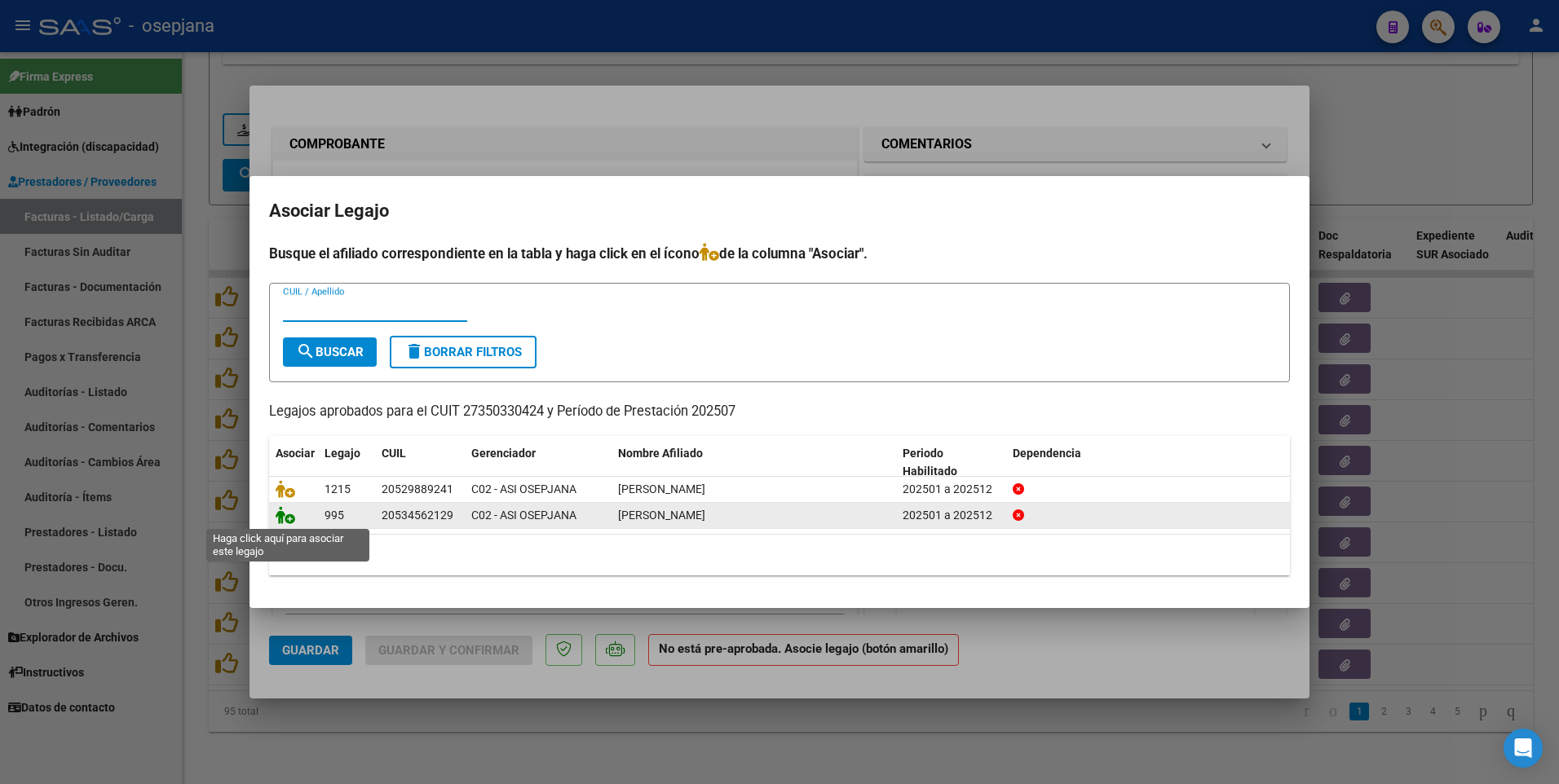
click at [283, 514] on icon at bounding box center [285, 514] width 20 height 18
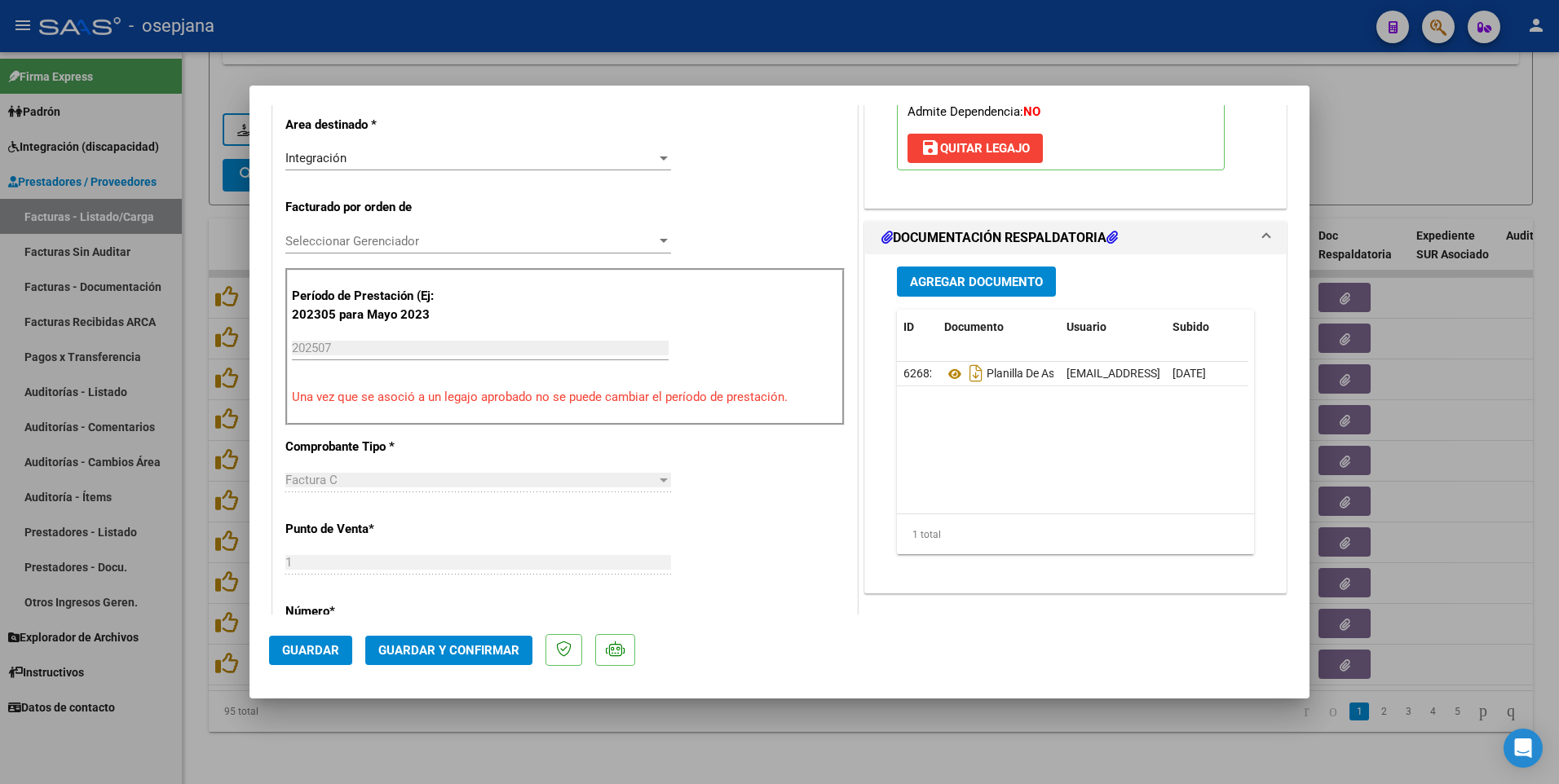
scroll to position [489, 0]
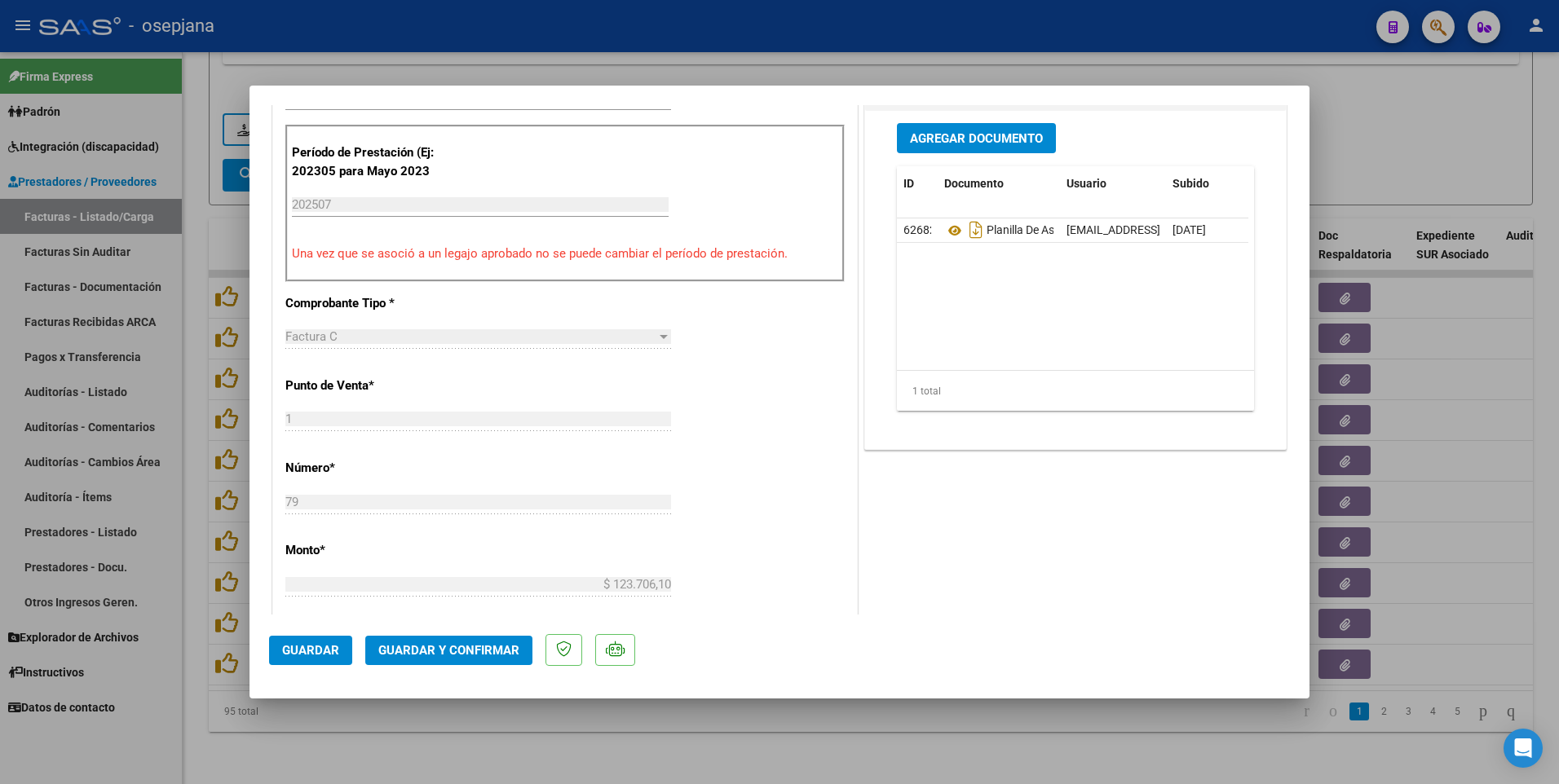
click at [292, 648] on span "Guardar" at bounding box center [310, 650] width 57 height 15
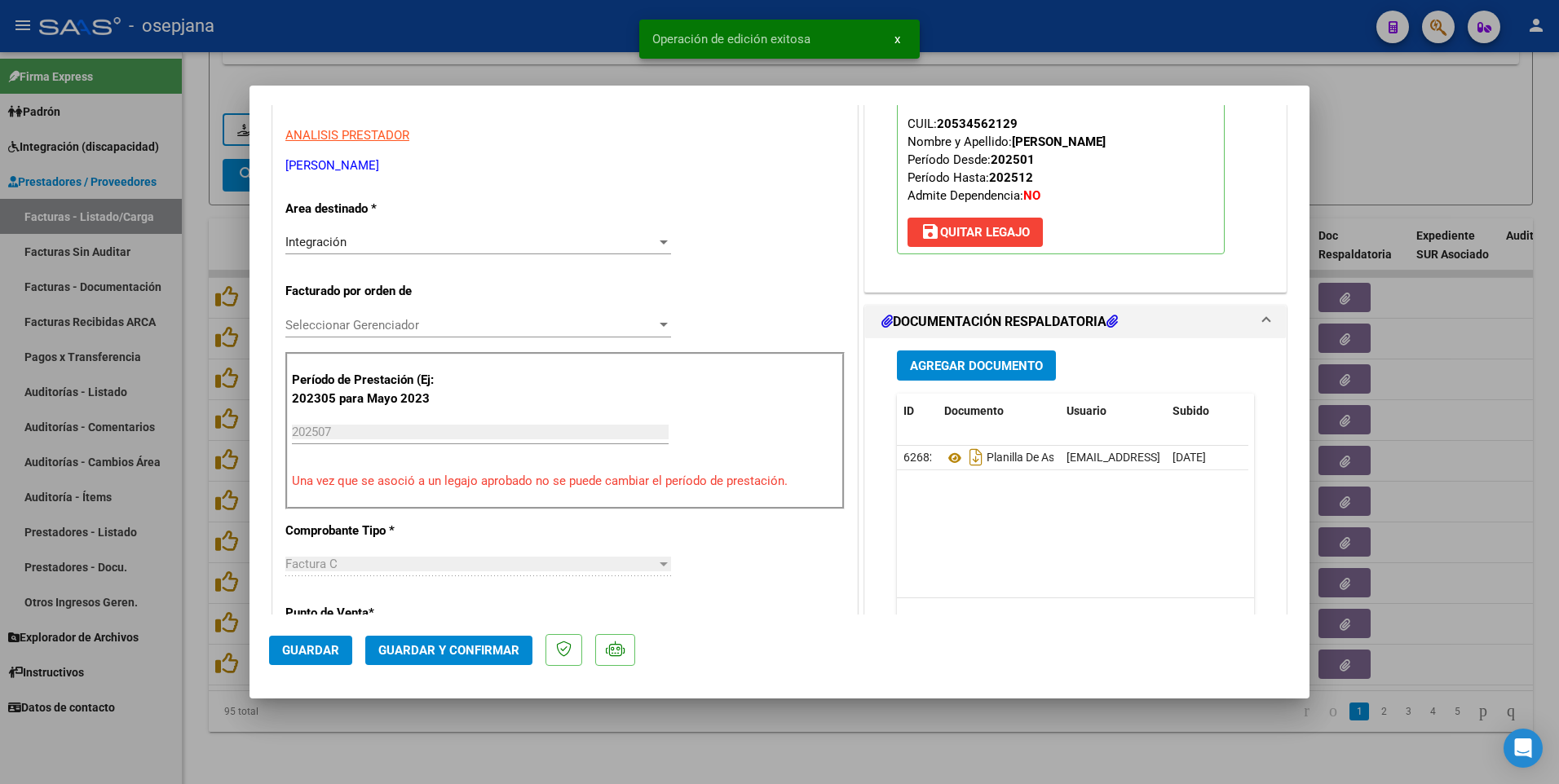
scroll to position [245, 0]
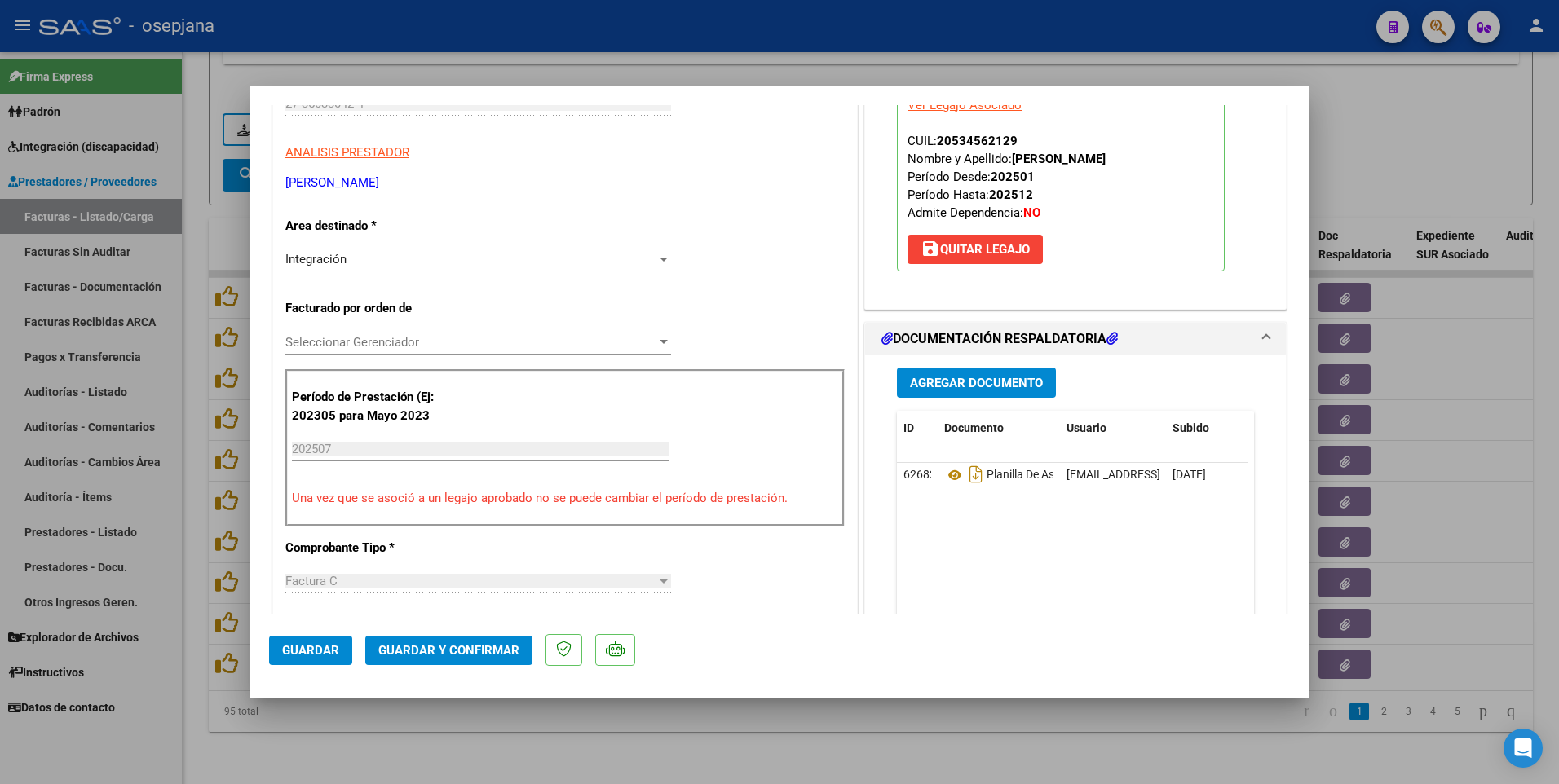
click at [1406, 157] on div at bounding box center [779, 392] width 1559 height 784
type input "$ 0,00"
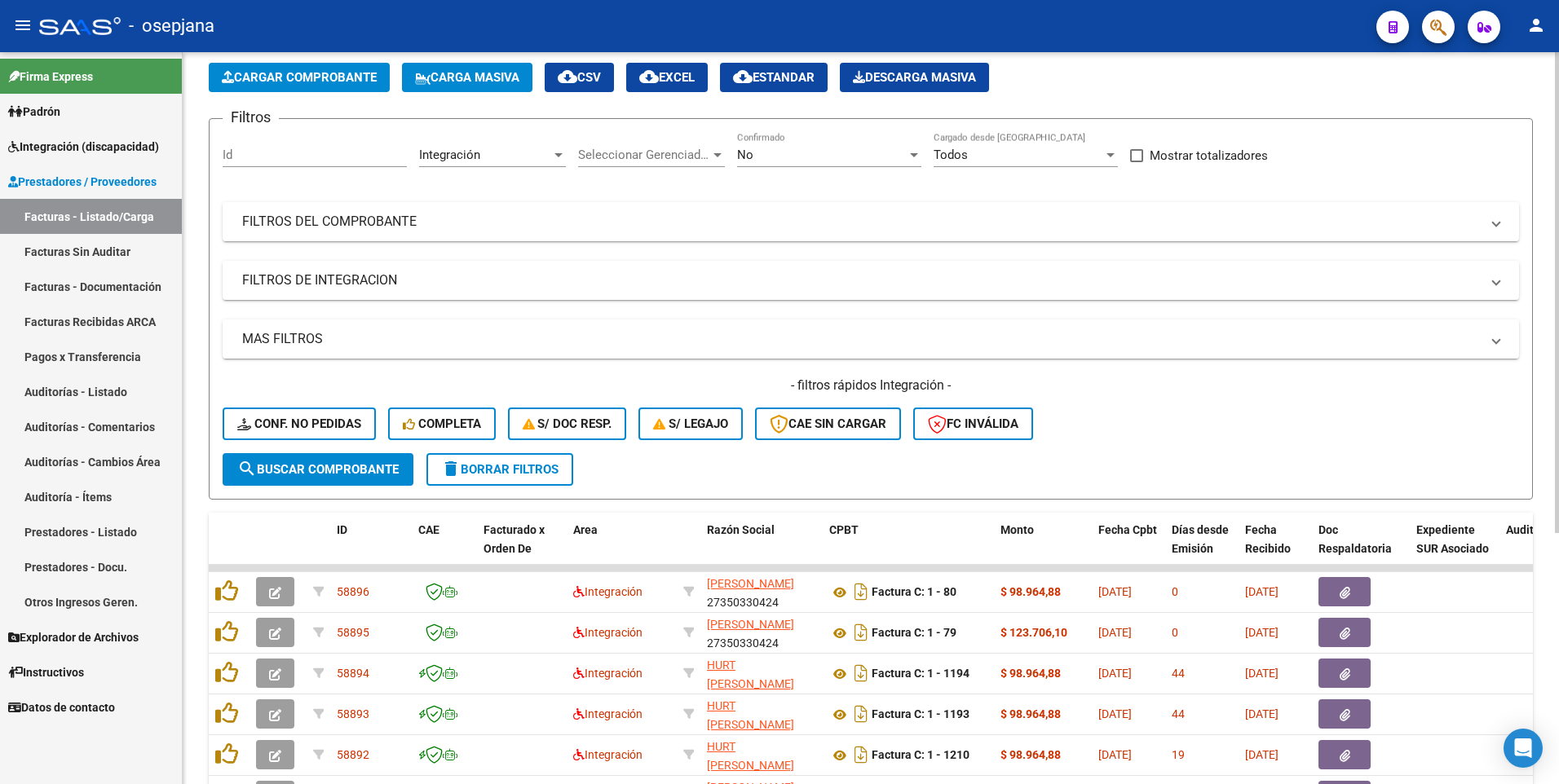
scroll to position [0, 0]
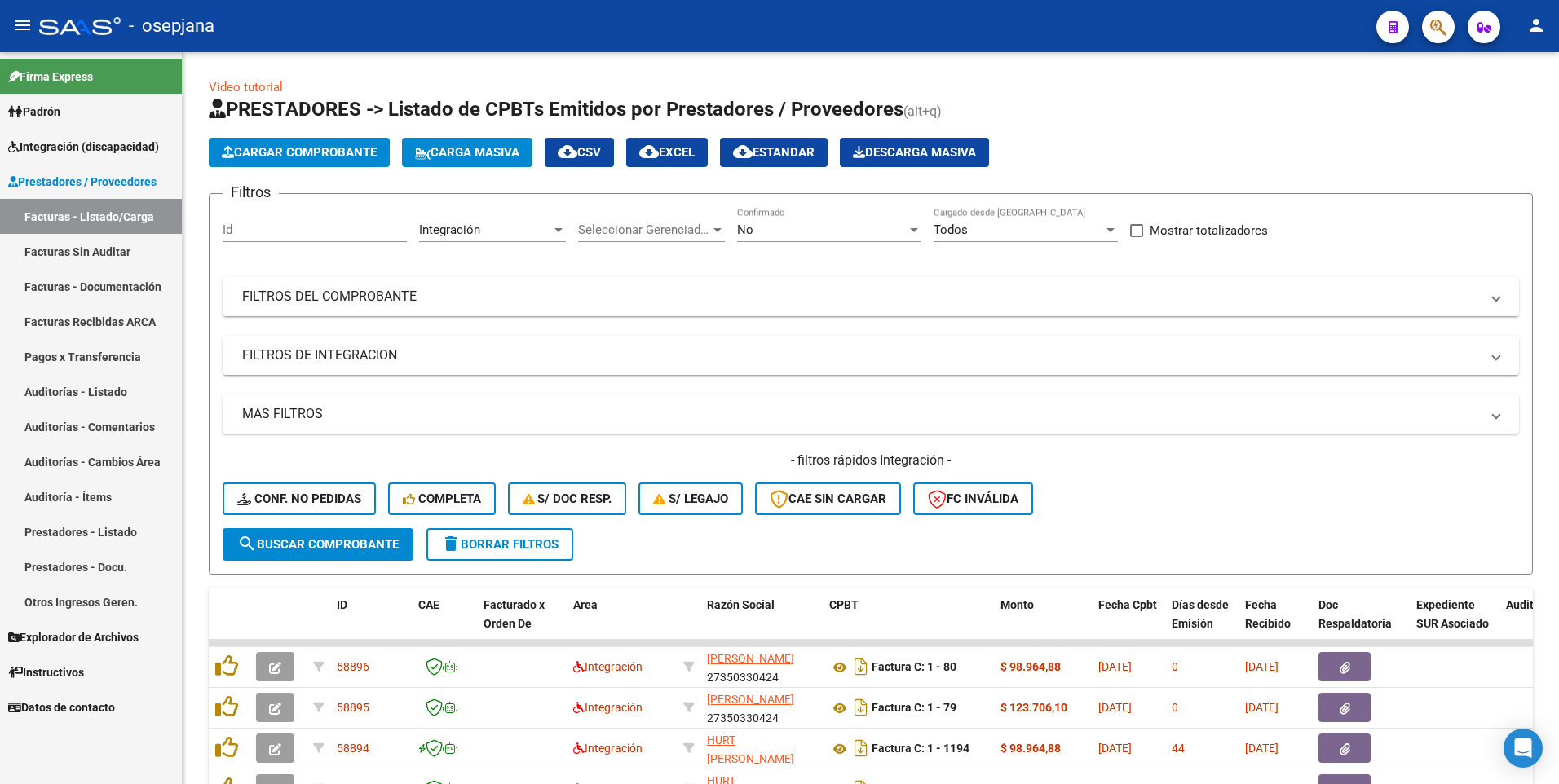
click at [101, 140] on span "Integración (discapacidad)" at bounding box center [83, 146] width 151 height 18
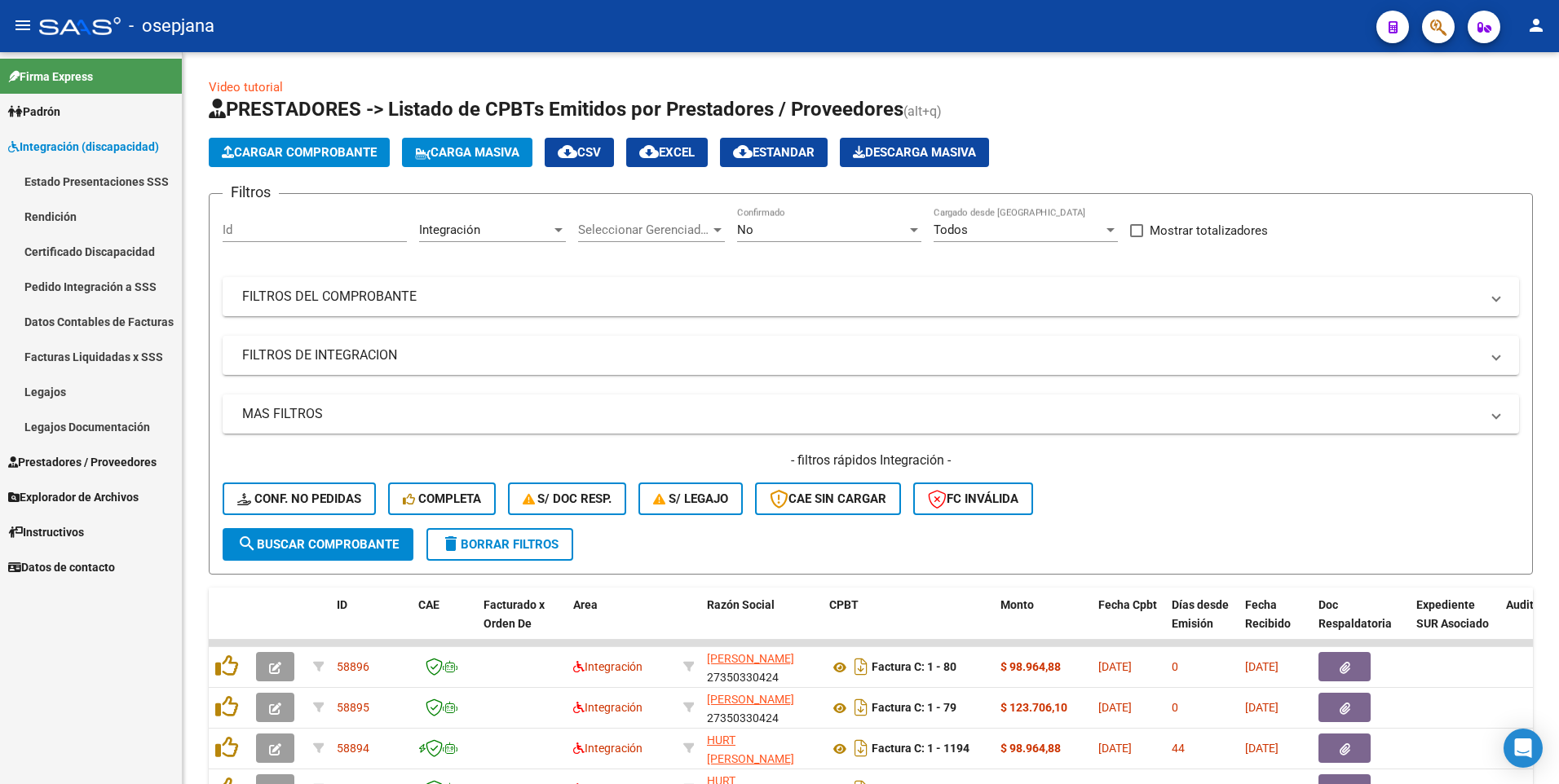
click at [88, 141] on span "Integración (discapacidad)" at bounding box center [83, 146] width 151 height 18
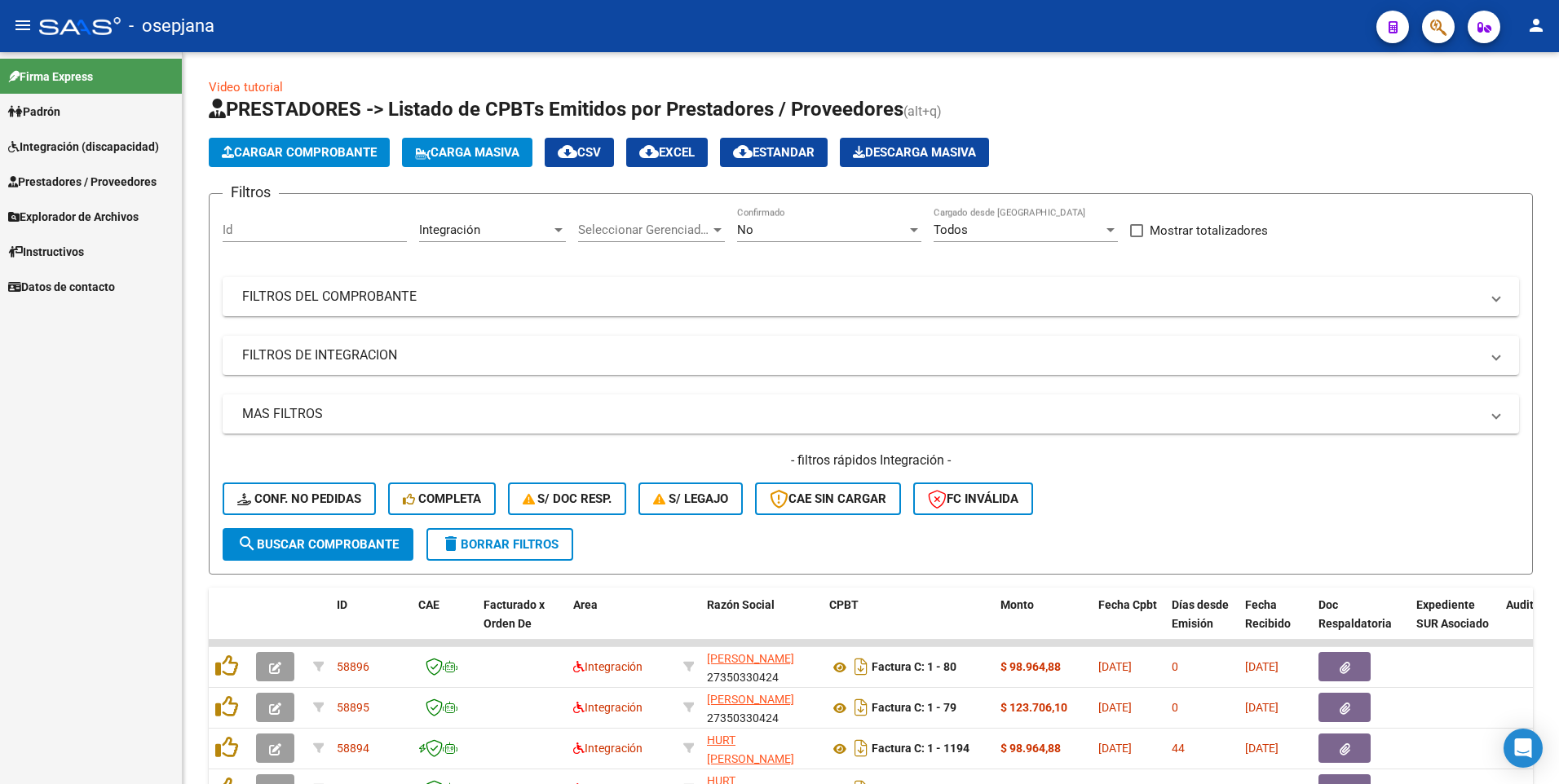
click at [88, 141] on span "Integración (discapacidad)" at bounding box center [83, 146] width 151 height 18
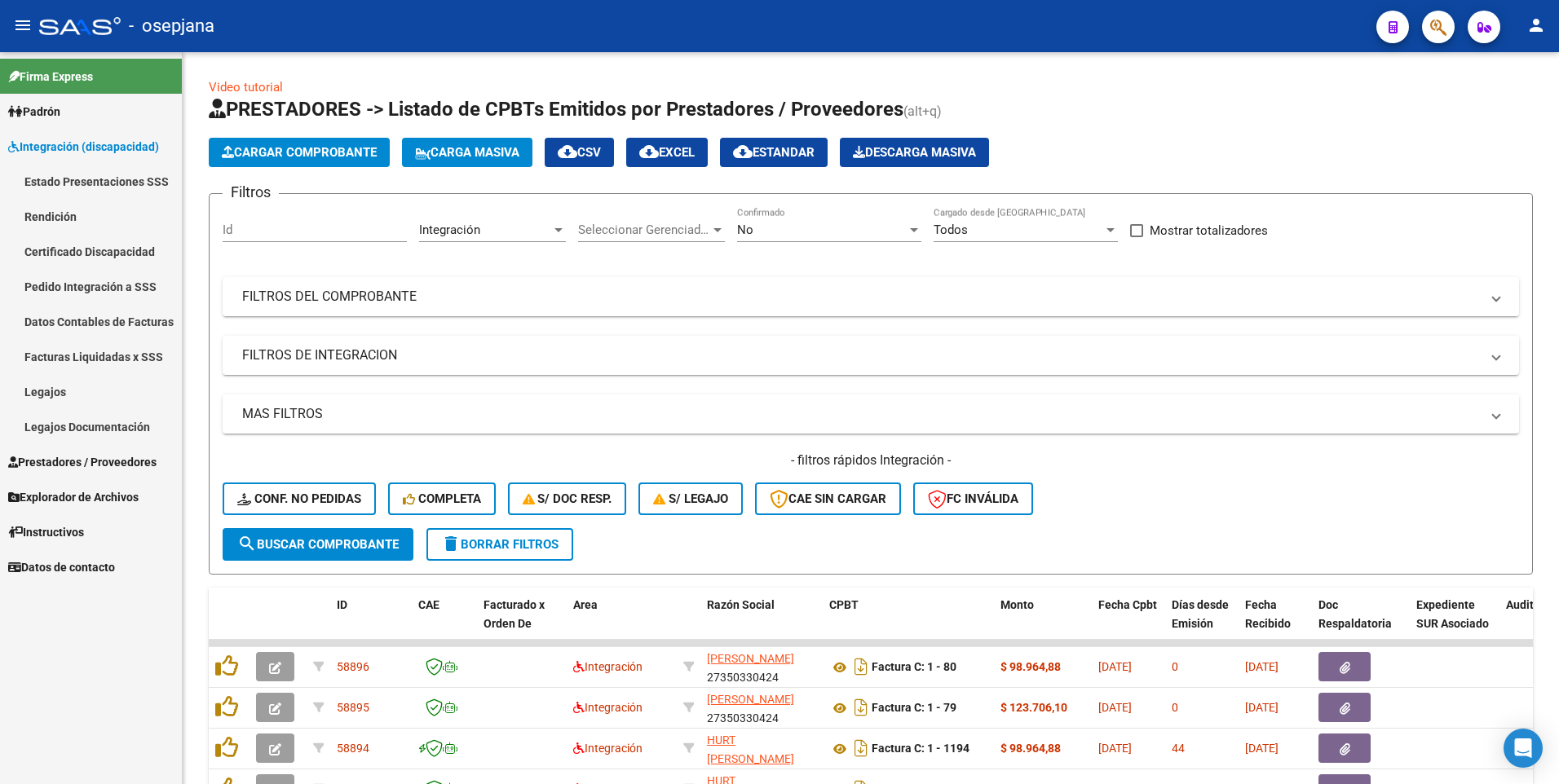
click at [79, 391] on link "Legajos" at bounding box center [91, 392] width 182 height 35
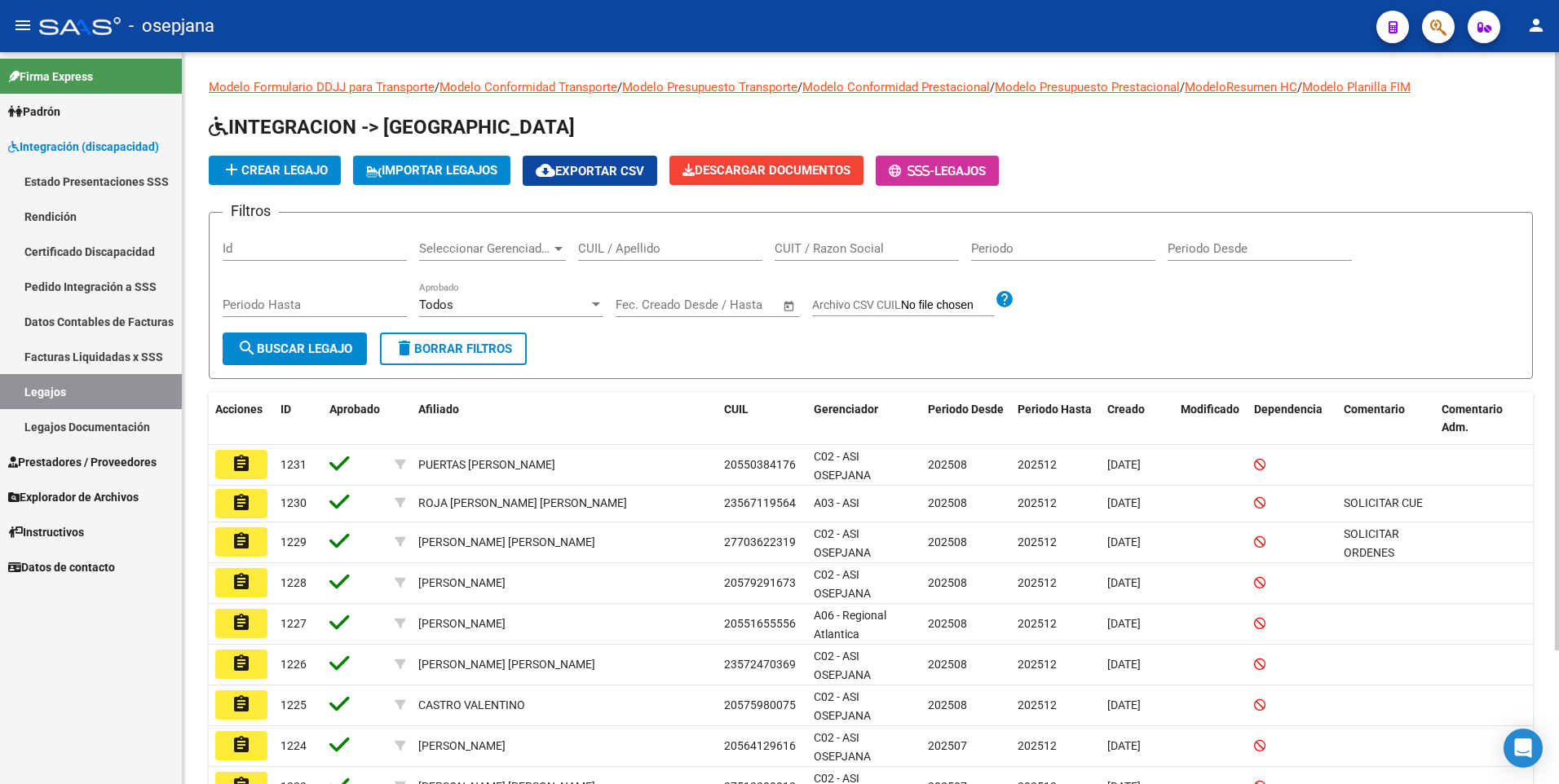
click at [675, 248] on input "CUIL / Apellido" at bounding box center [670, 248] width 184 height 15
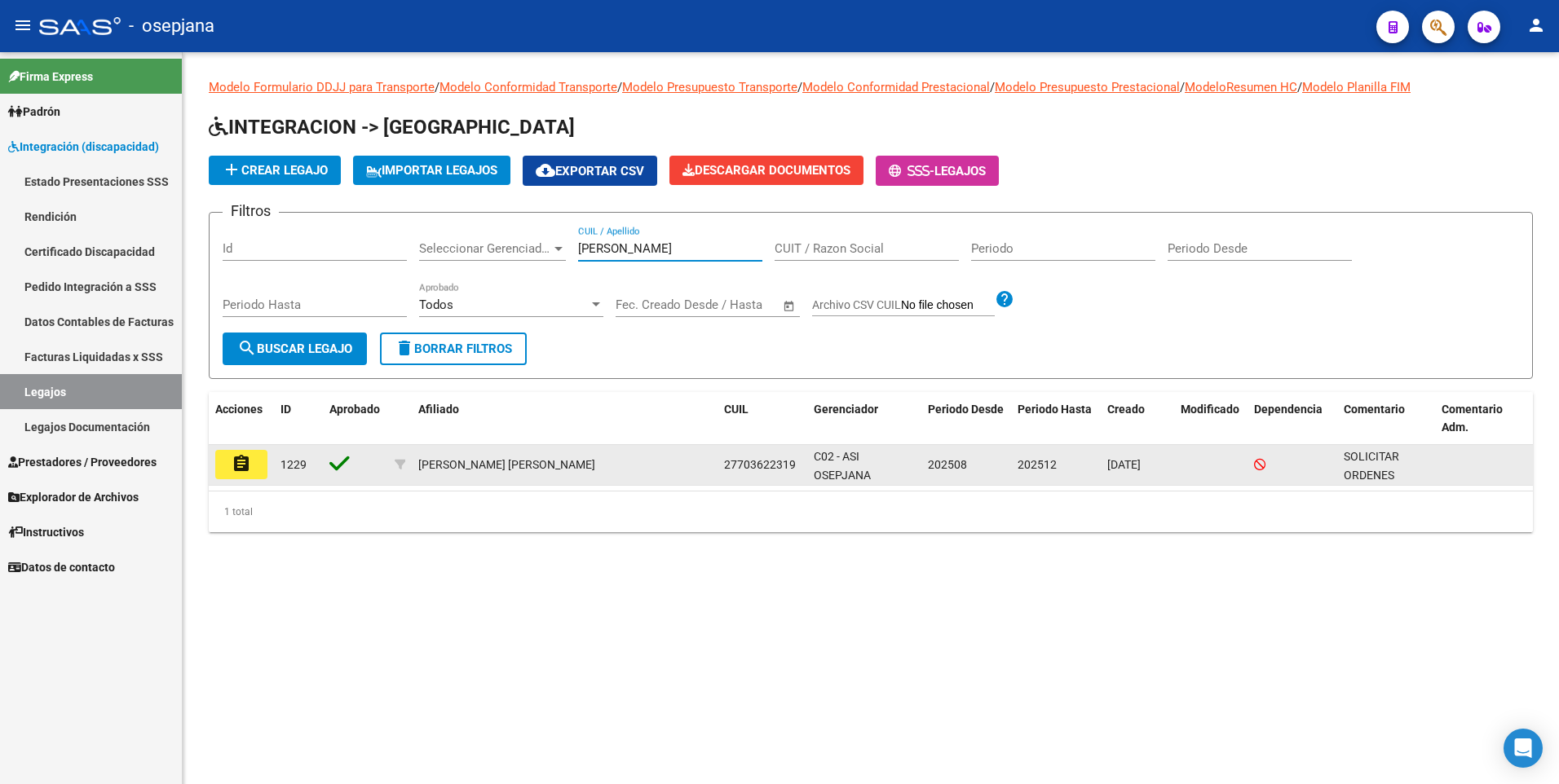
type input "[PERSON_NAME]"
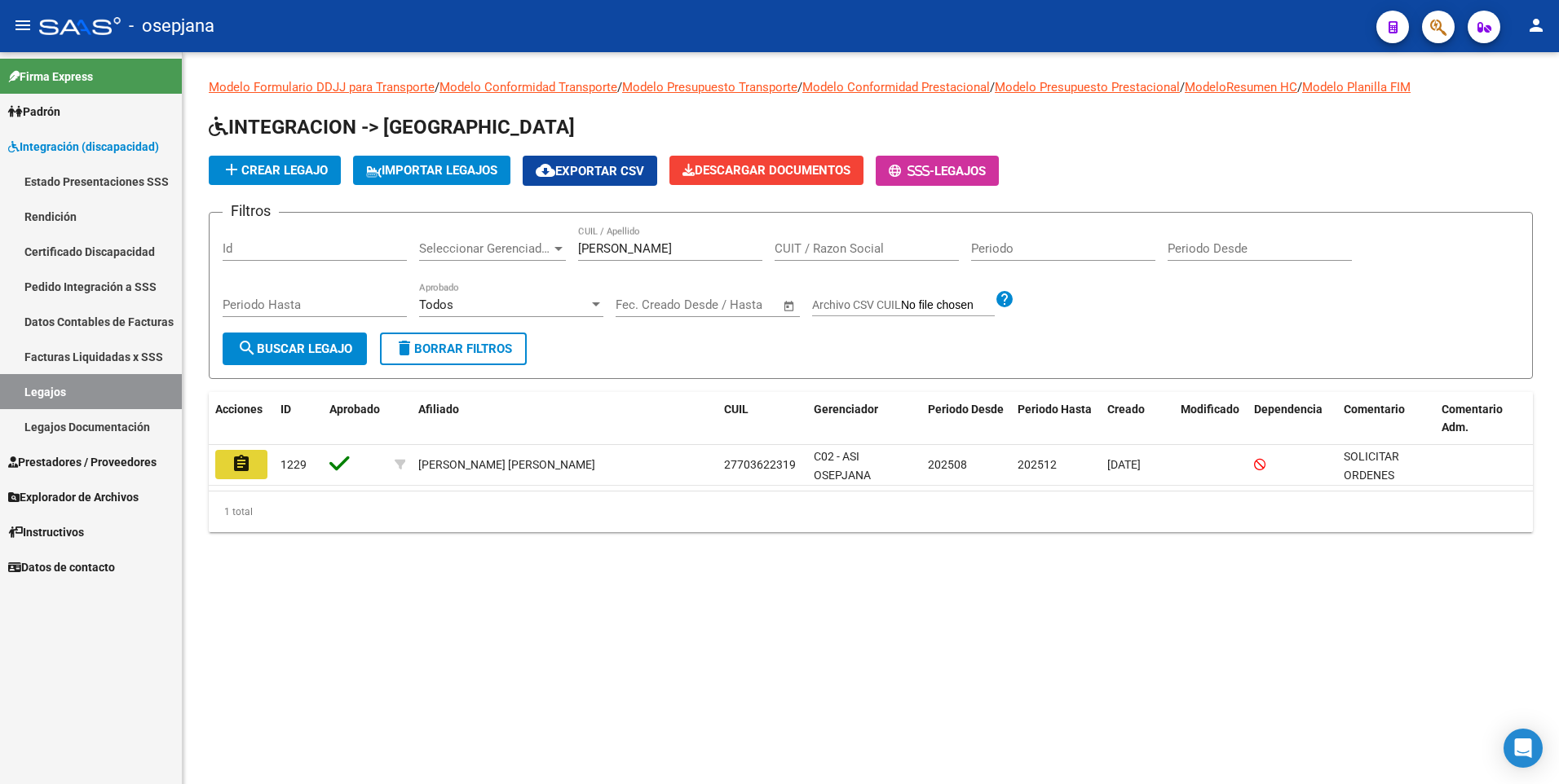
drag, startPoint x: 247, startPoint y: 460, endPoint x: 250, endPoint y: 477, distance: 17.3
click at [247, 470] on mat-icon "assignment" at bounding box center [241, 464] width 20 height 20
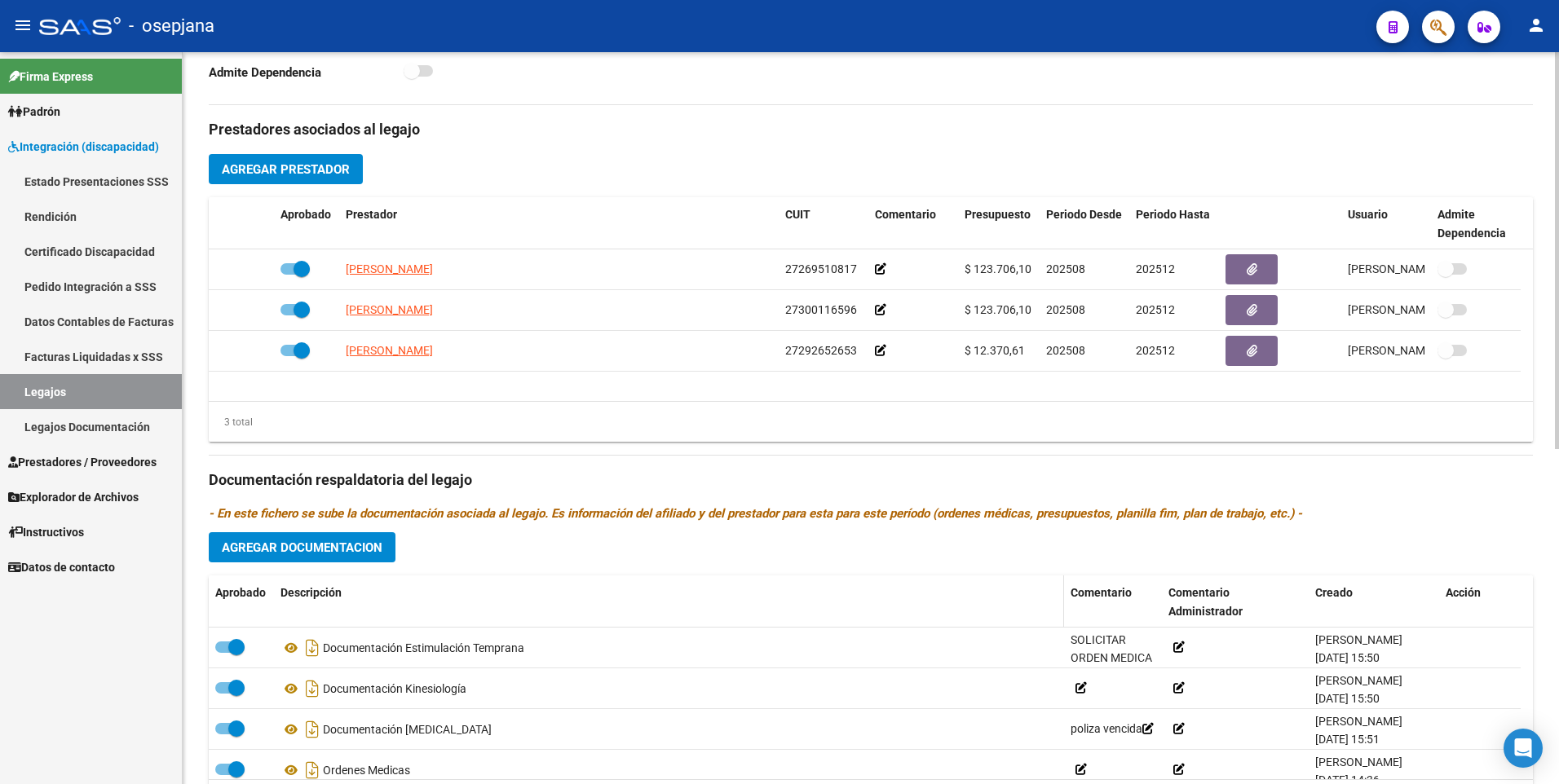
scroll to position [617, 0]
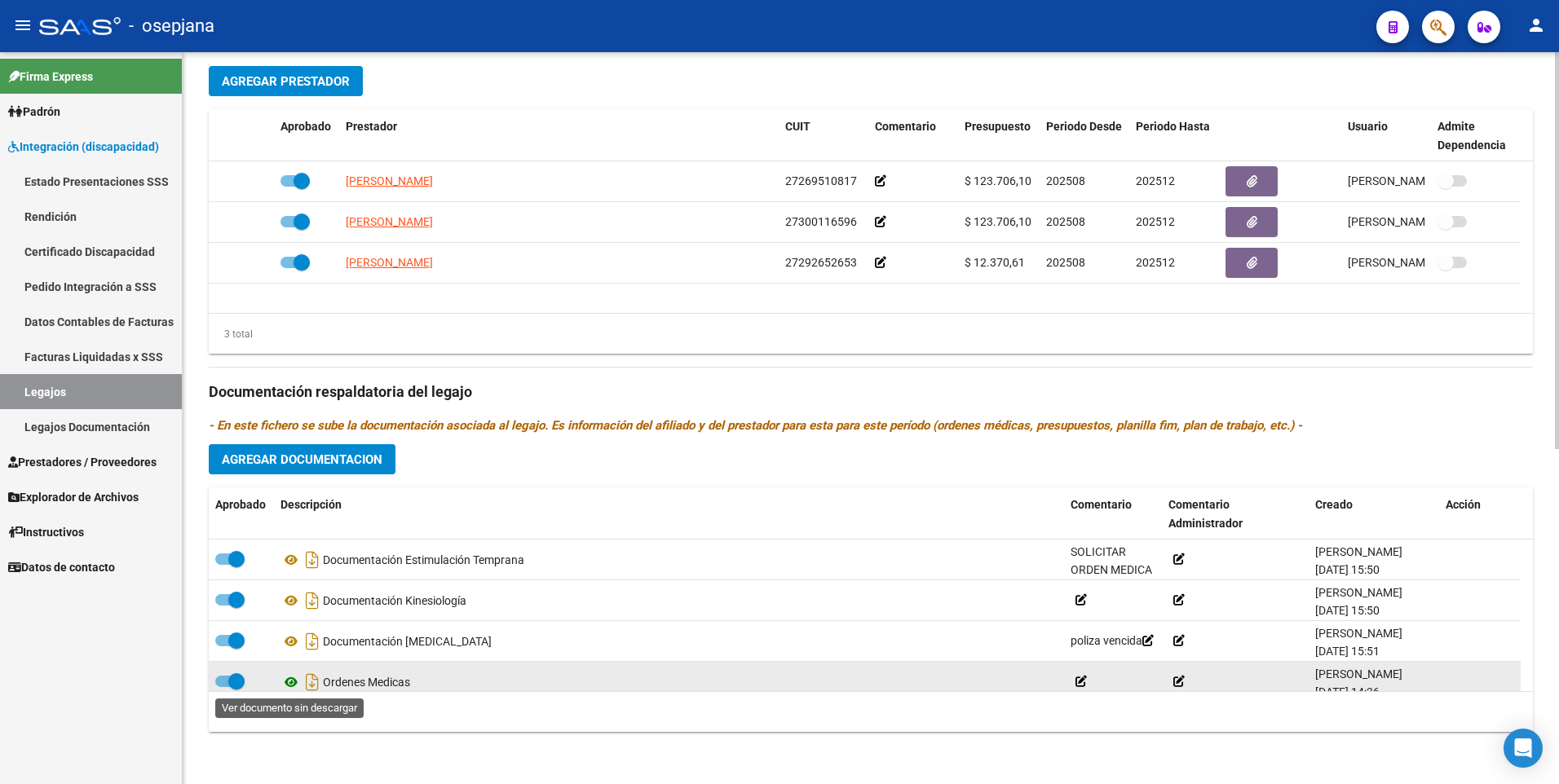
click at [295, 681] on icon at bounding box center [290, 682] width 21 height 20
click at [292, 681] on icon at bounding box center [290, 682] width 21 height 20
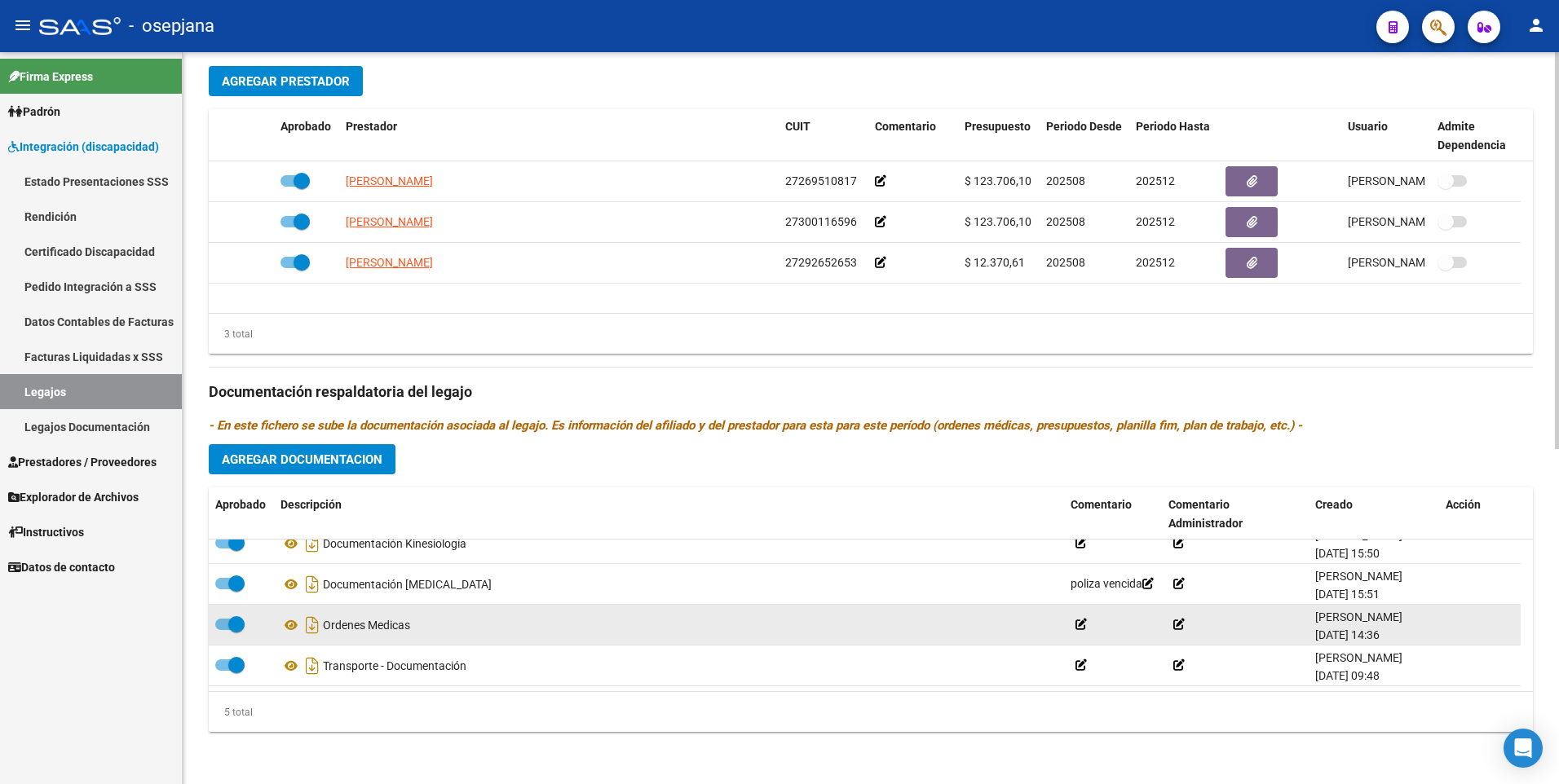
scroll to position [0, 0]
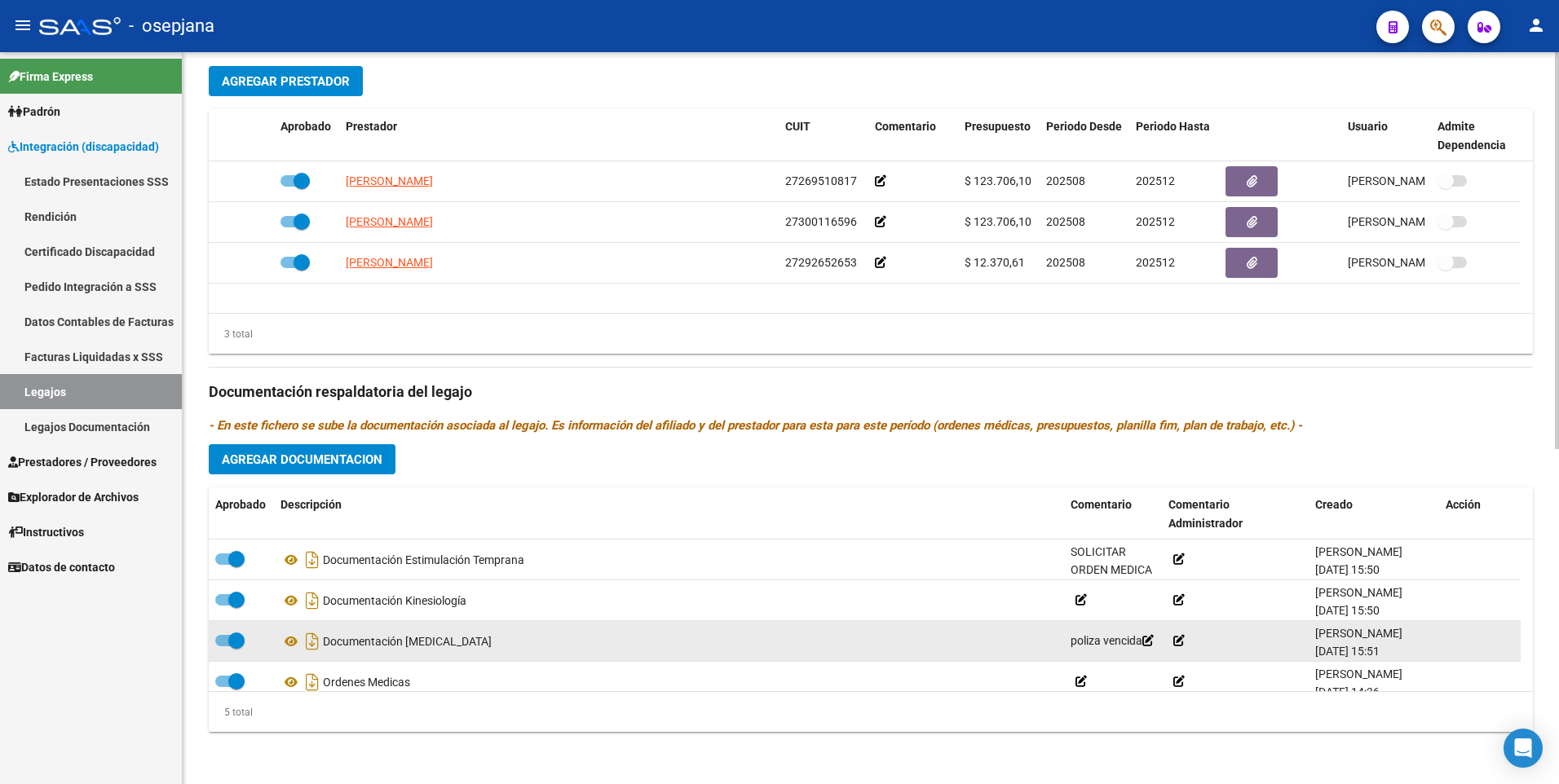
click at [454, 641] on div "Documentación [MEDICAL_DATA]" at bounding box center [668, 641] width 776 height 26
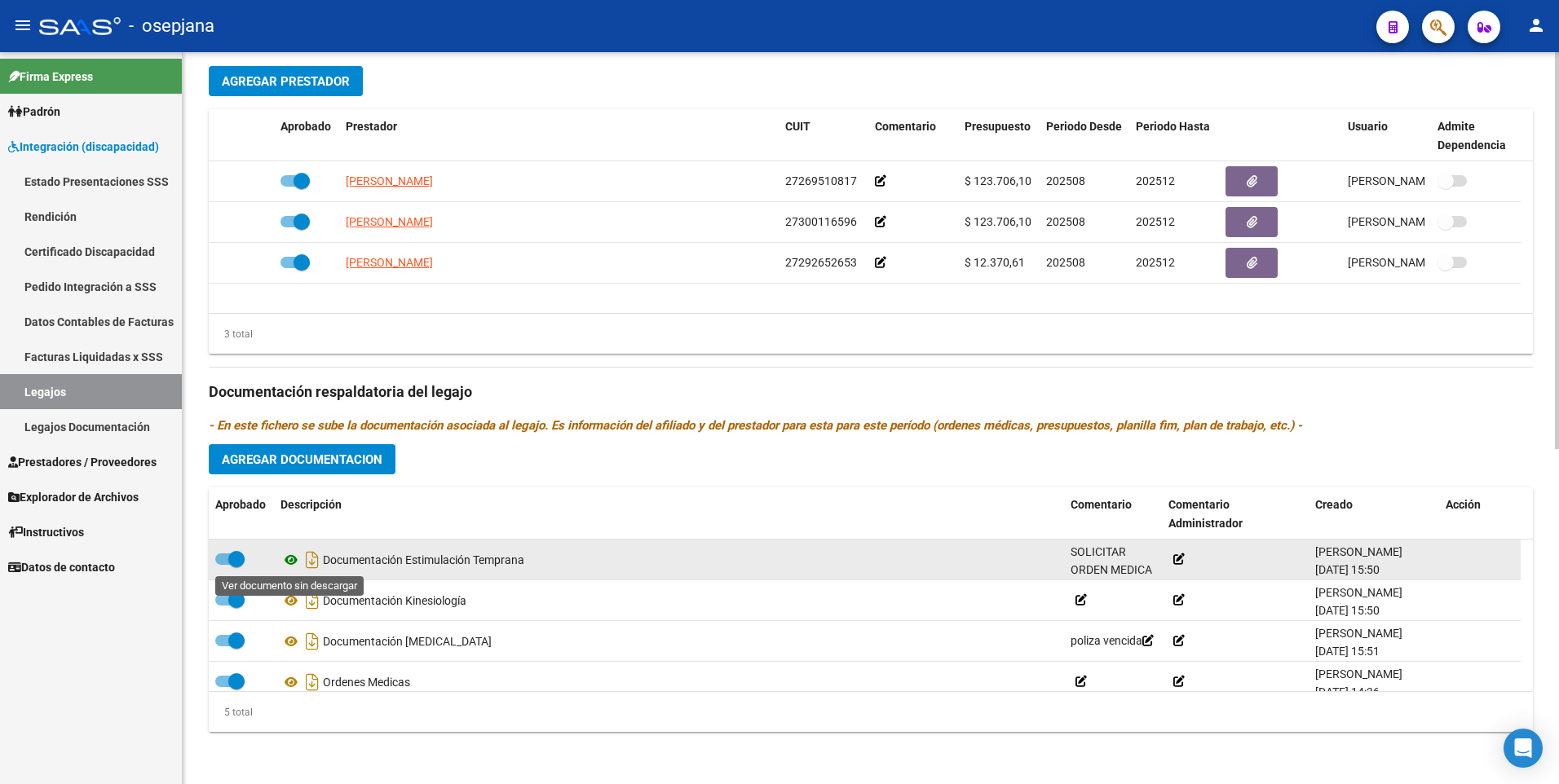
click at [292, 556] on icon at bounding box center [290, 560] width 21 height 20
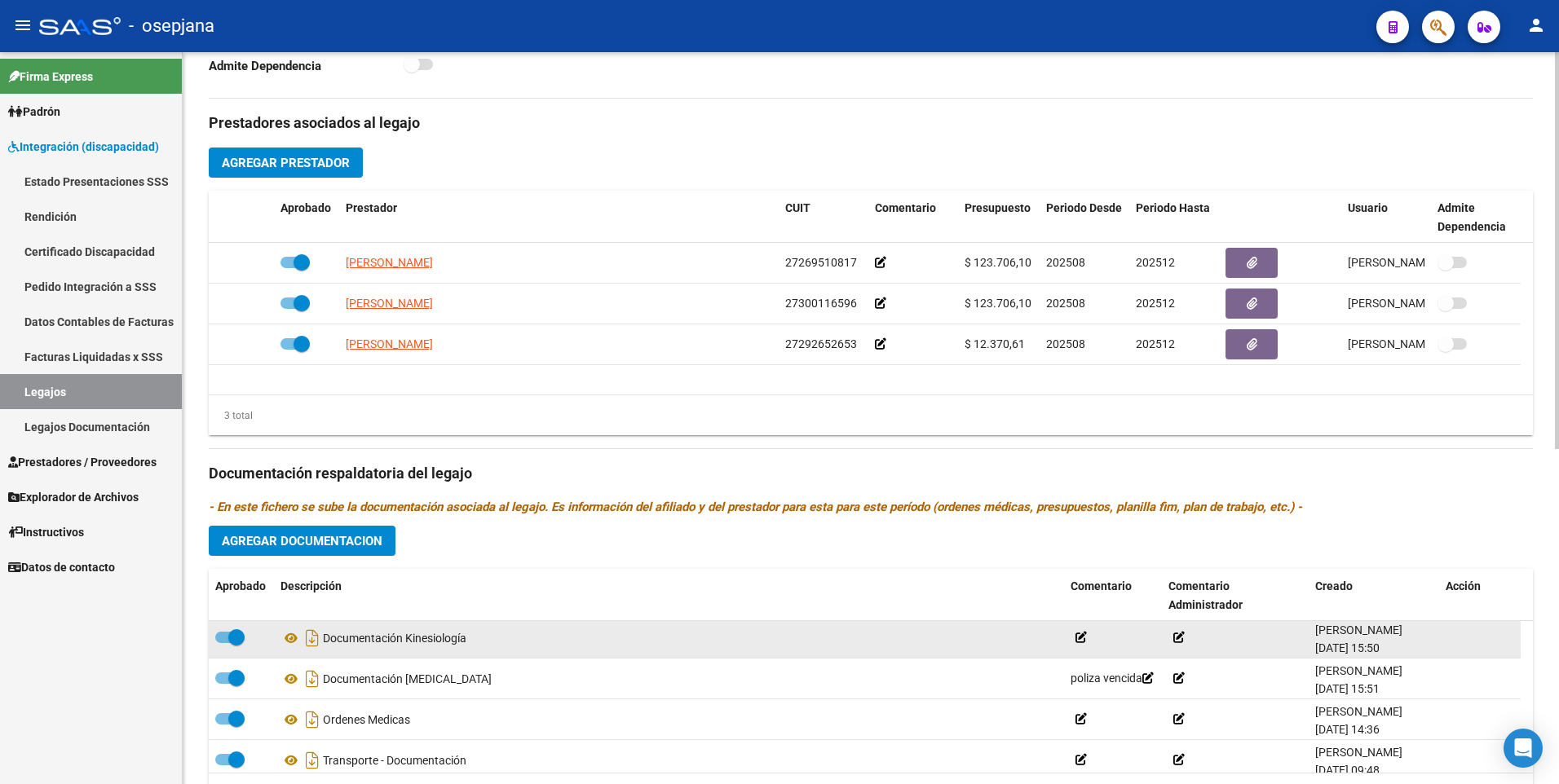
scroll to position [57, 0]
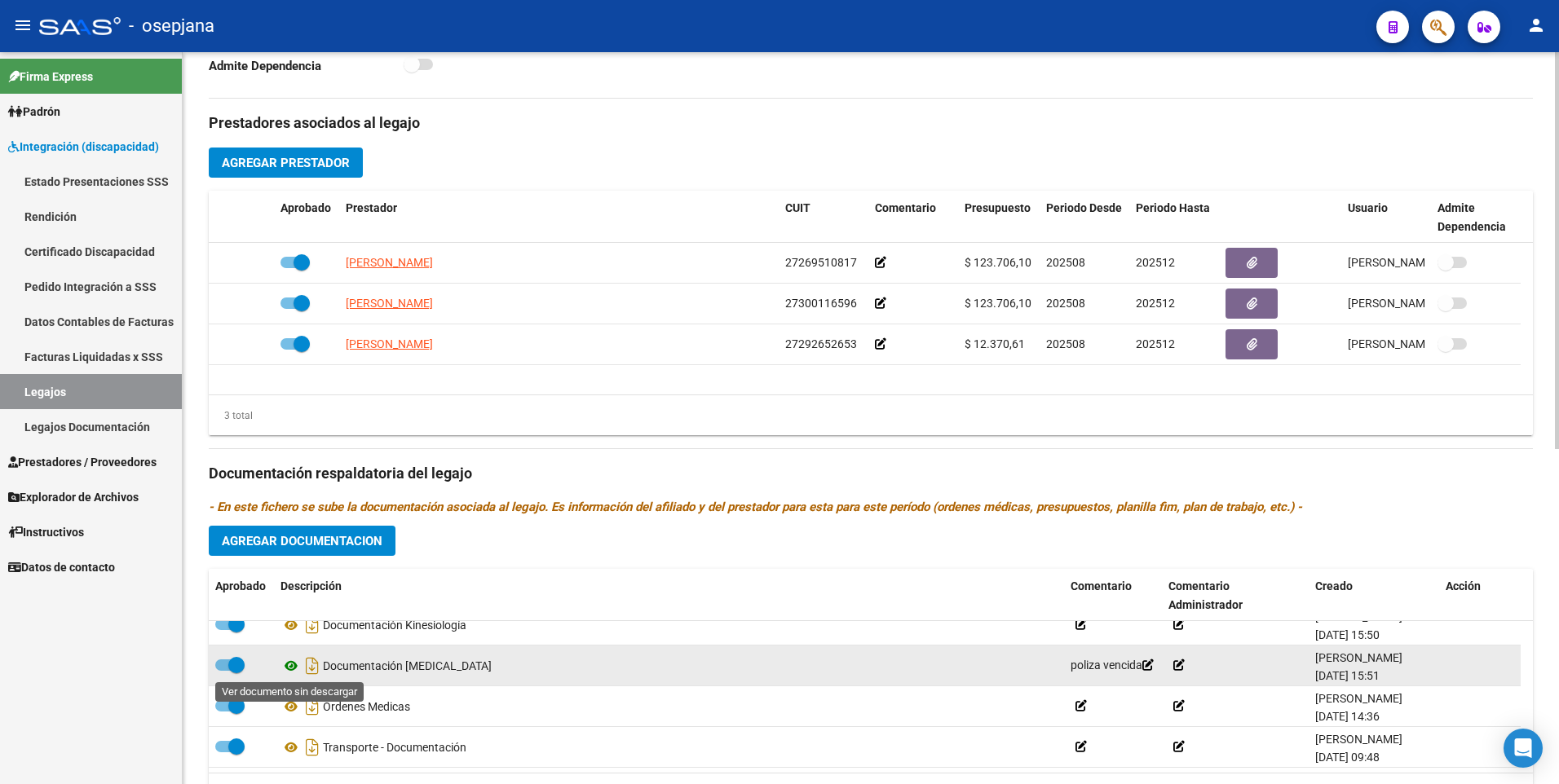
click at [292, 665] on icon at bounding box center [290, 665] width 21 height 20
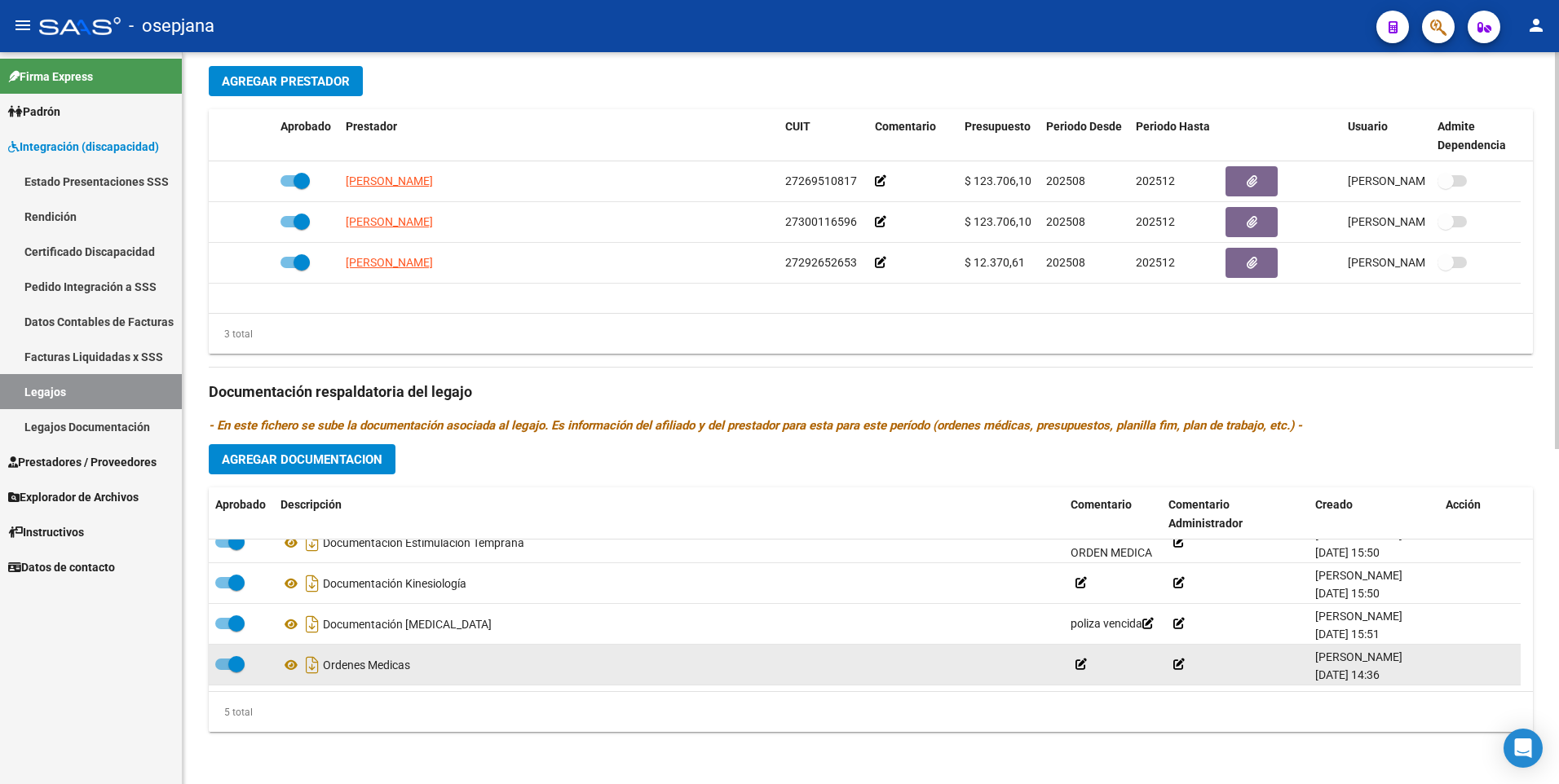
scroll to position [0, 0]
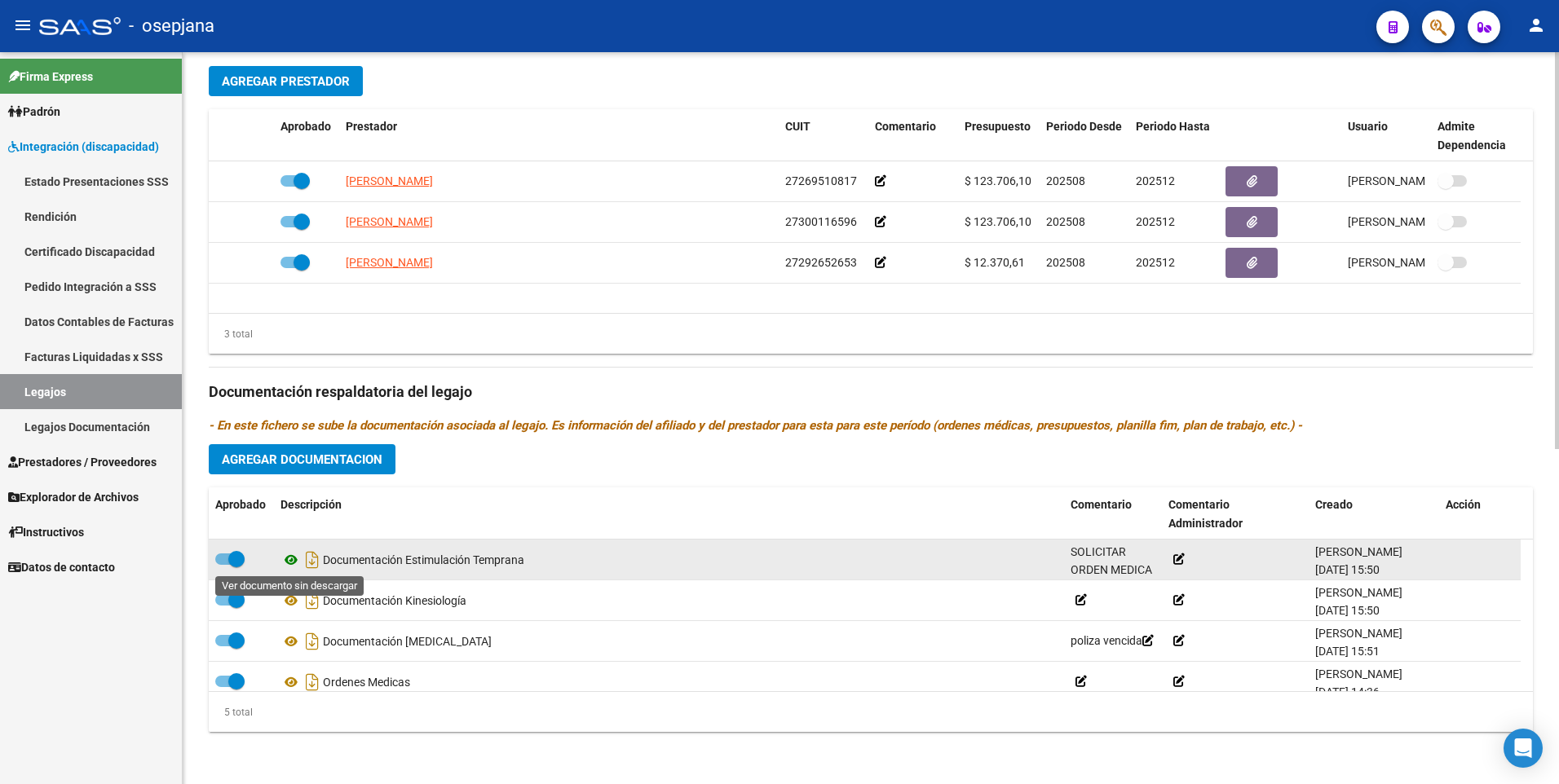
click at [287, 553] on icon at bounding box center [290, 560] width 21 height 20
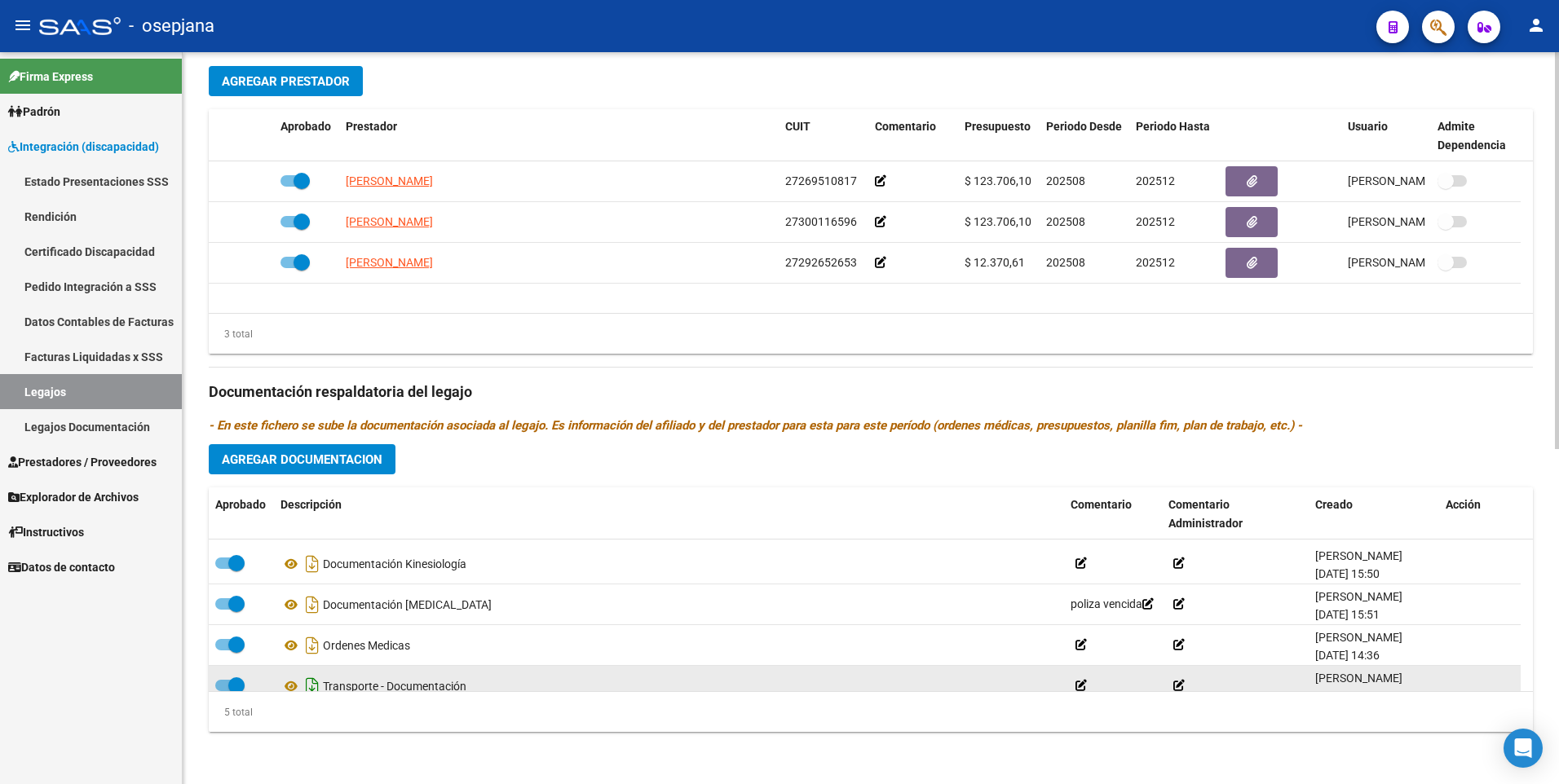
scroll to position [57, 0]
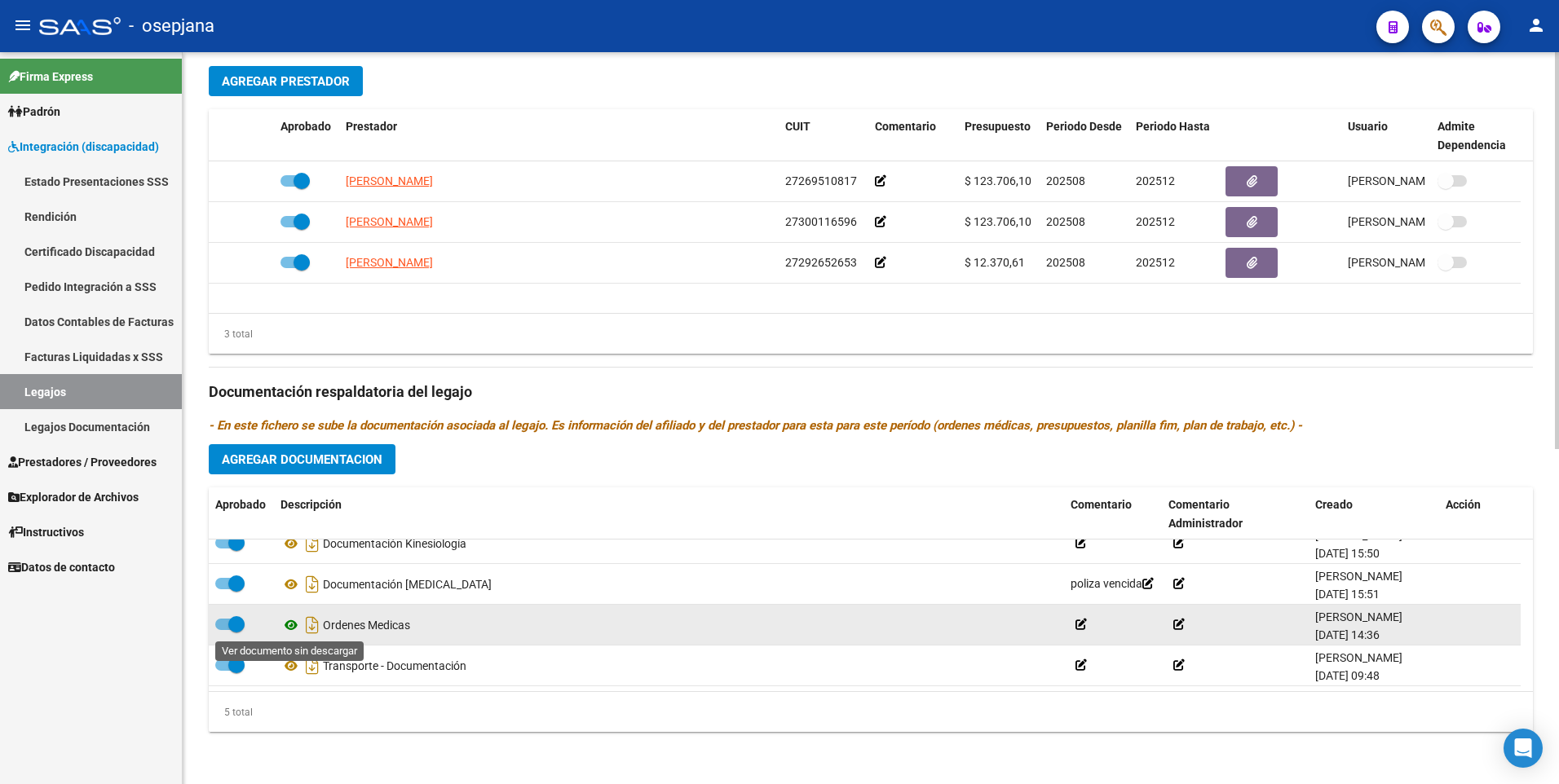
click at [293, 621] on icon at bounding box center [290, 625] width 21 height 20
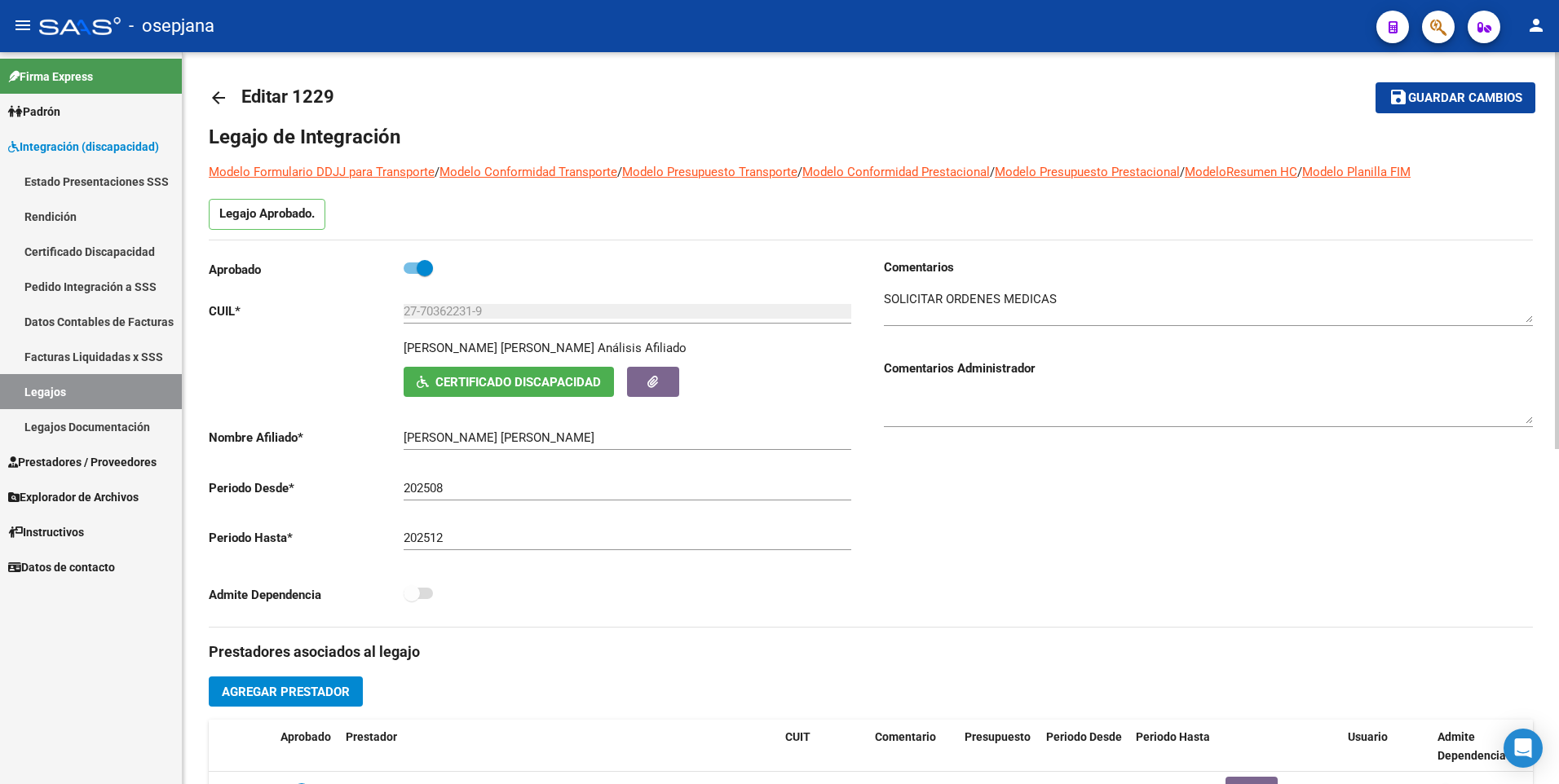
scroll to position [0, 0]
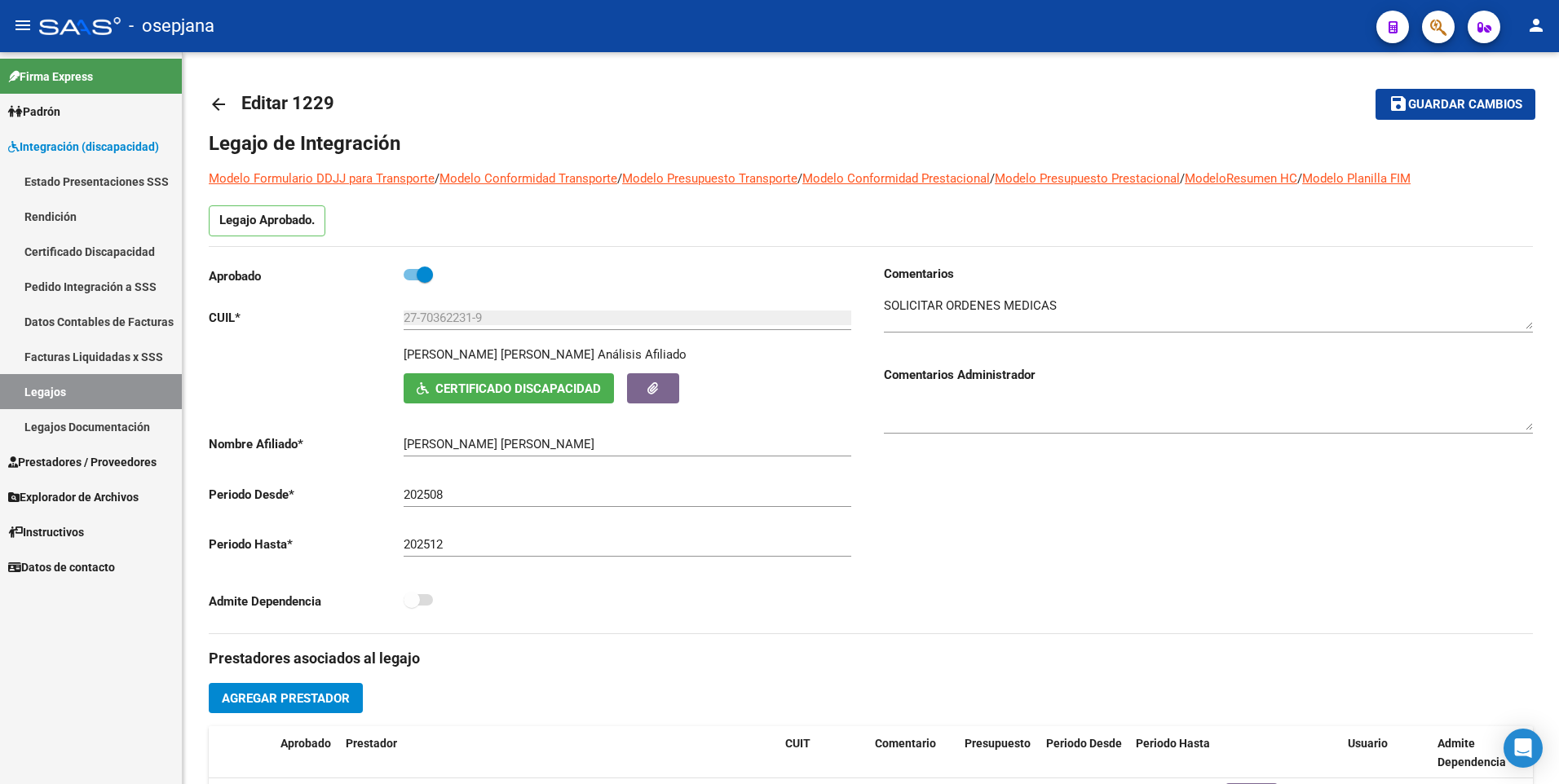
click at [56, 459] on span "Prestadores / Proveedores" at bounding box center [82, 462] width 149 height 18
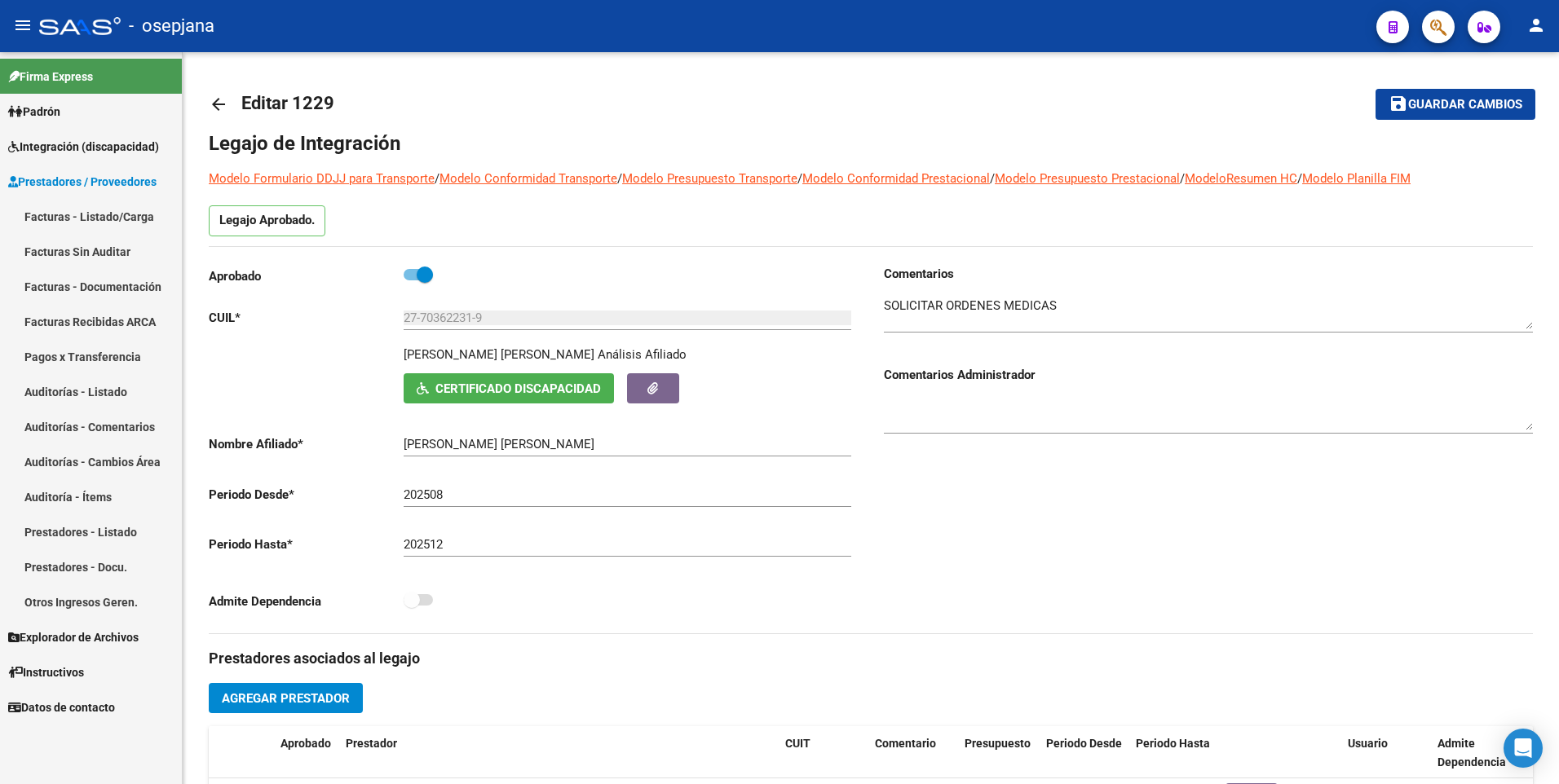
click at [81, 222] on link "Facturas - Listado/Carga" at bounding box center [91, 216] width 182 height 35
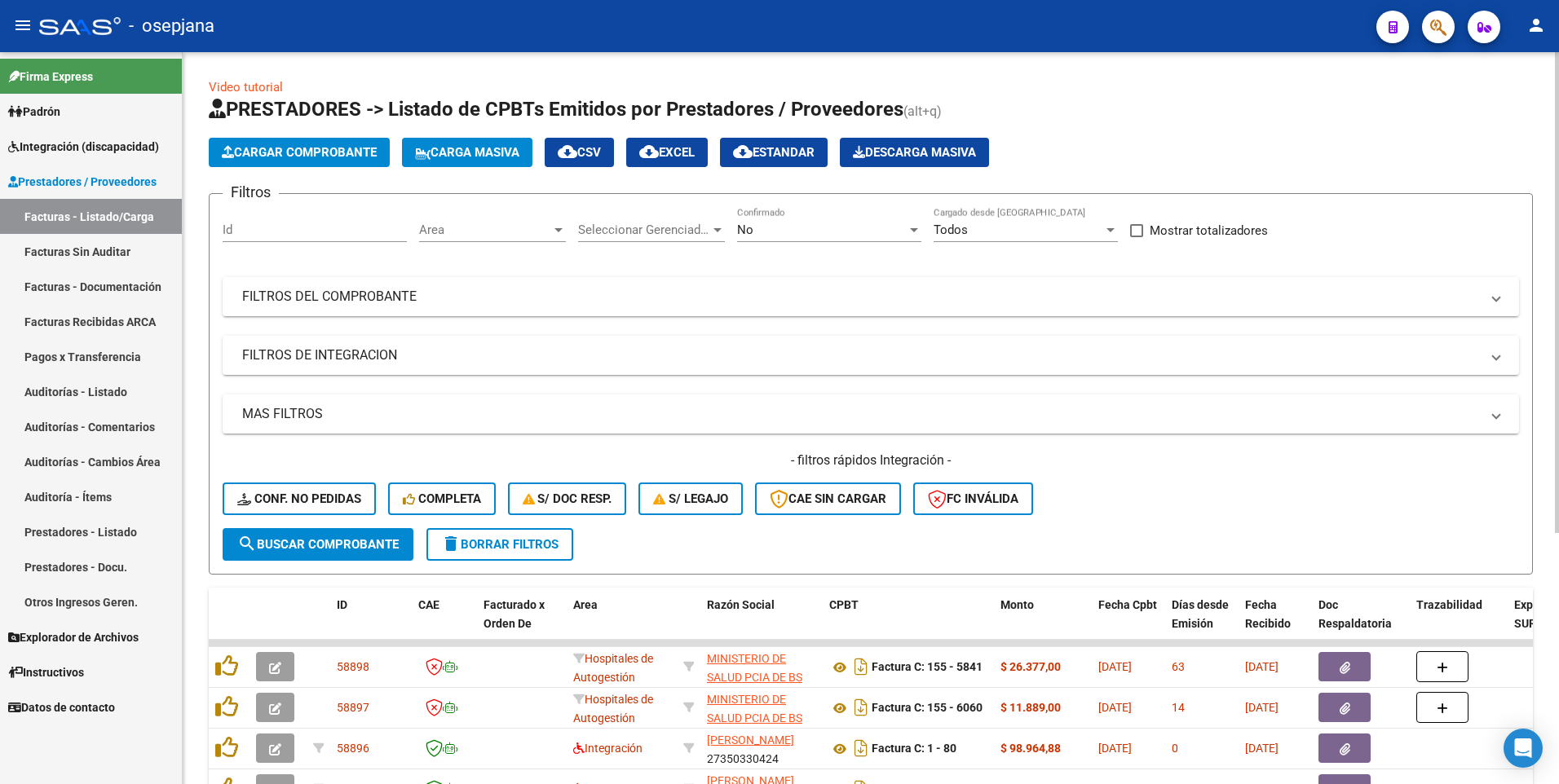
click at [508, 235] on span "Area" at bounding box center [485, 229] width 132 height 15
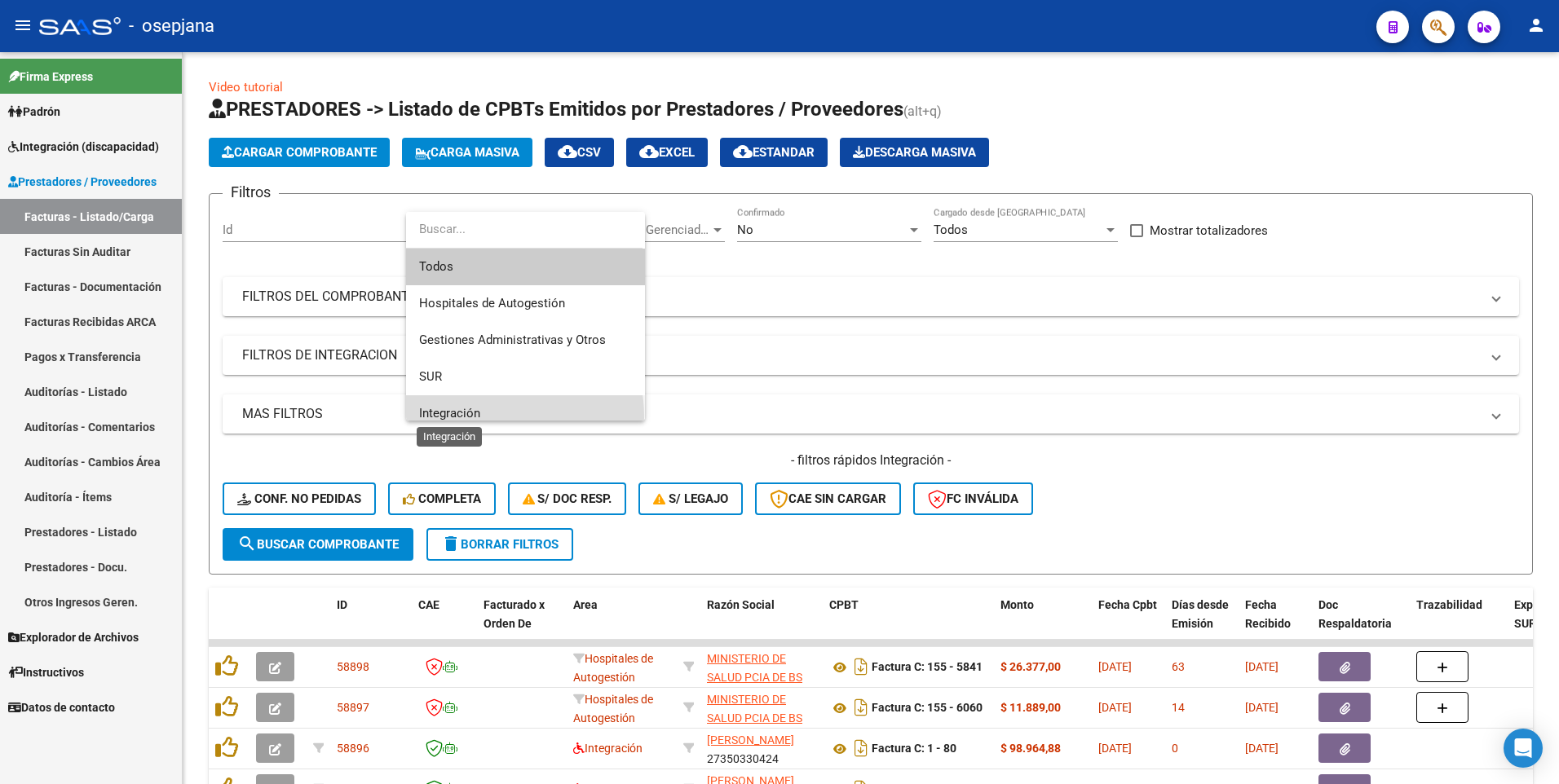
click at [475, 417] on span "Integración" at bounding box center [449, 413] width 61 height 15
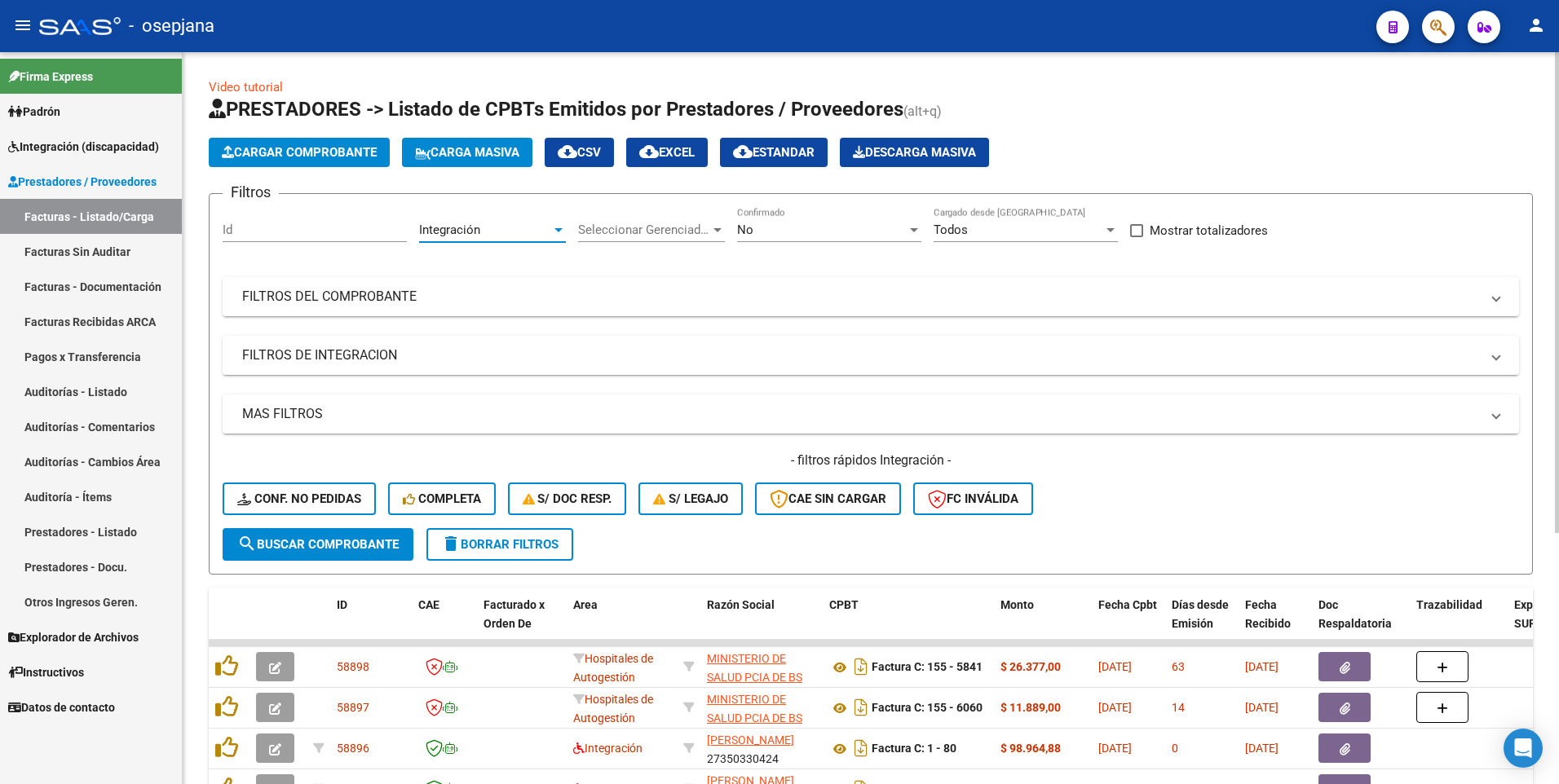
click at [759, 228] on div "No" at bounding box center [821, 229] width 169 height 15
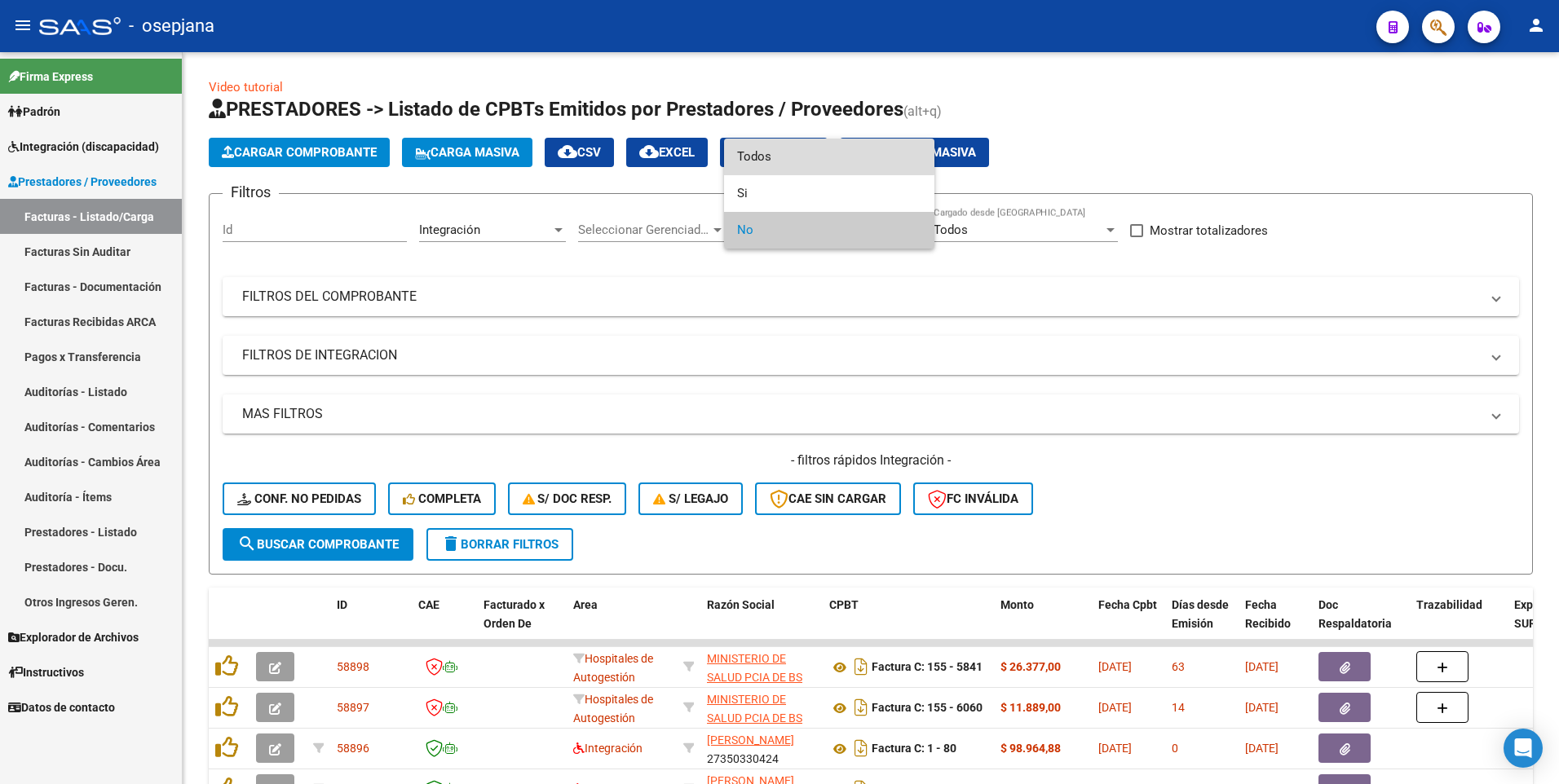
click at [776, 146] on span "Todos" at bounding box center [829, 156] width 184 height 37
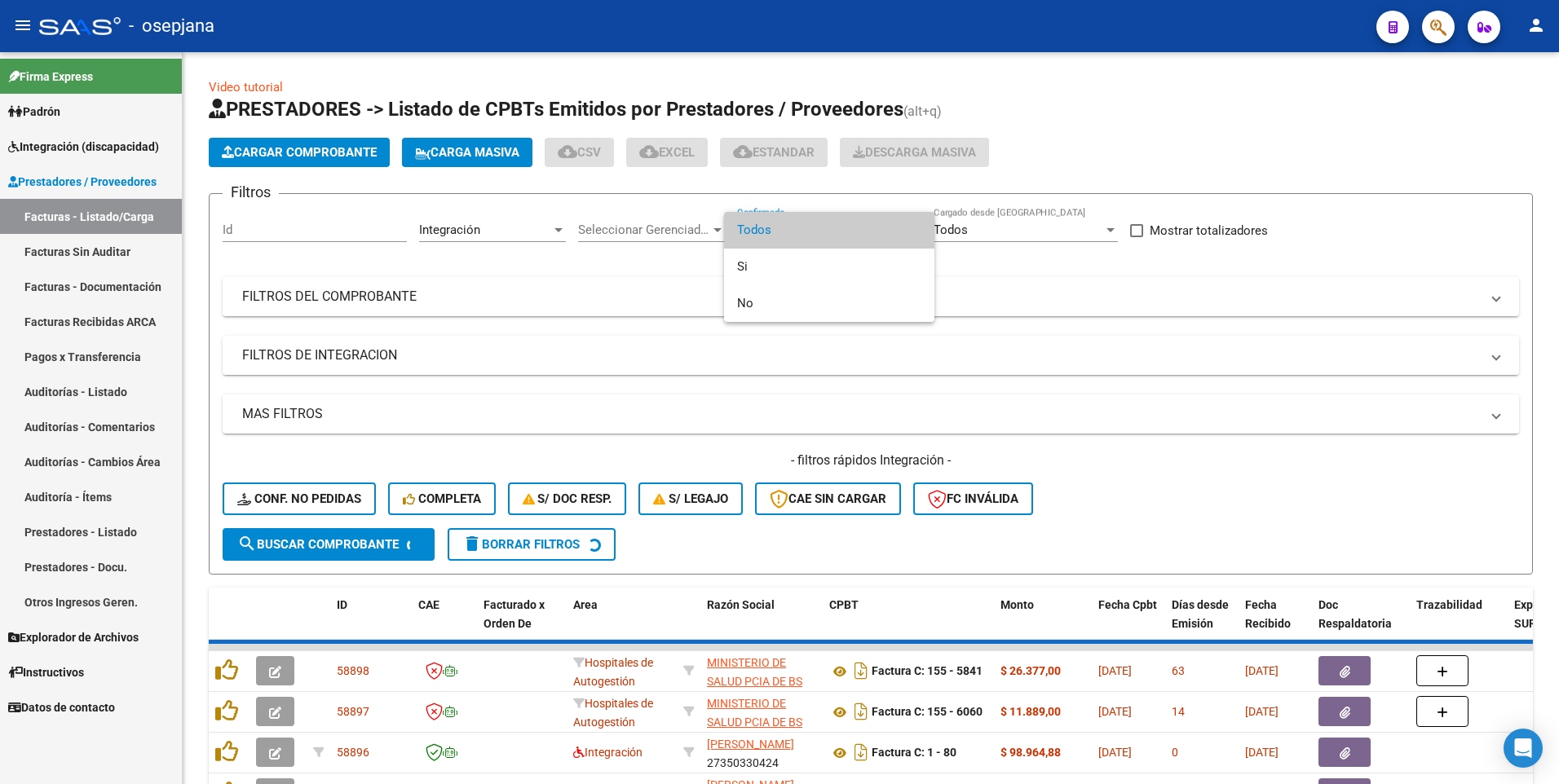
click at [528, 283] on div at bounding box center [779, 392] width 1559 height 784
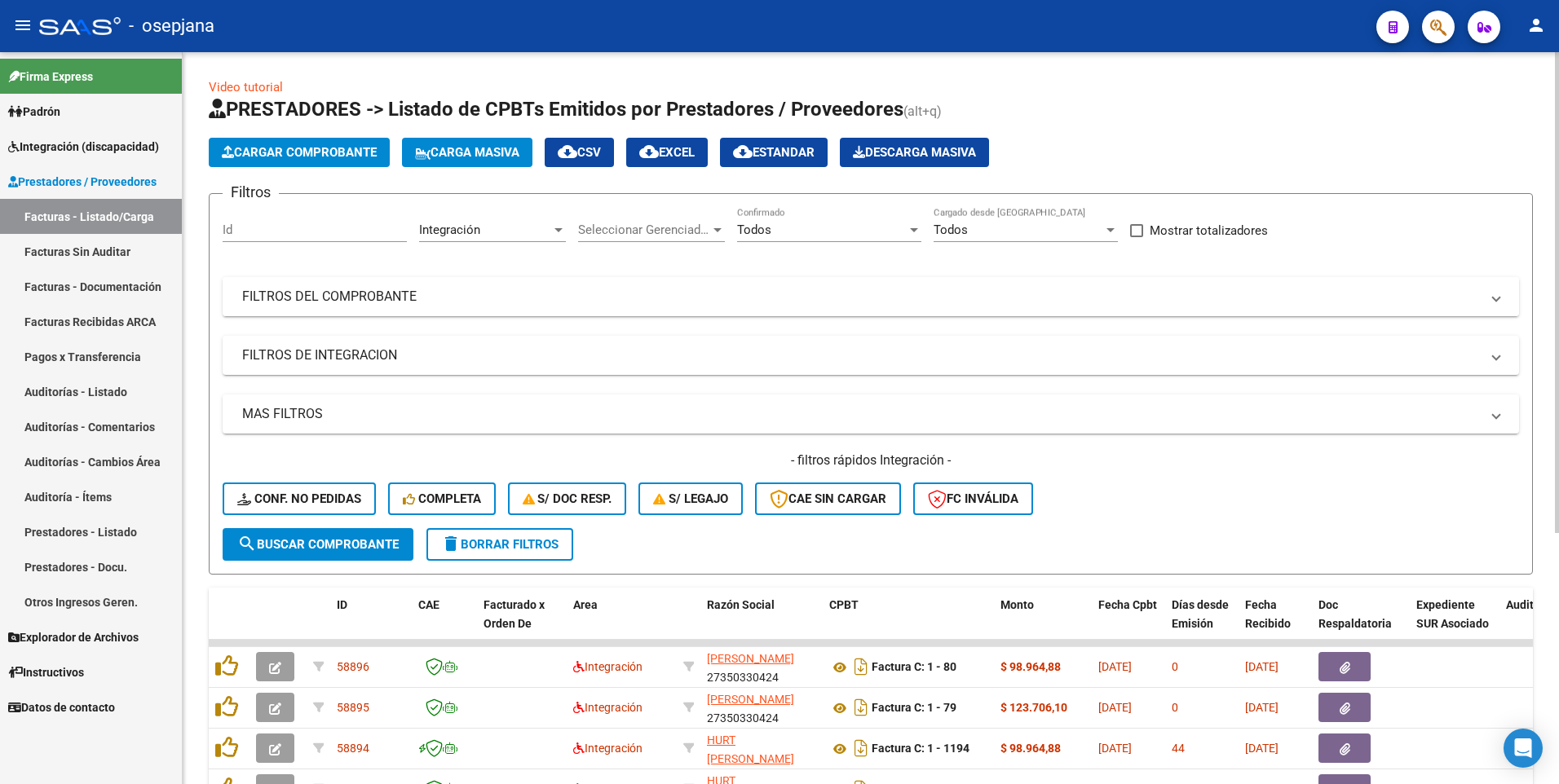
click at [527, 293] on mat-panel-title "FILTROS DEL COMPROBANTE" at bounding box center [861, 296] width 1238 height 18
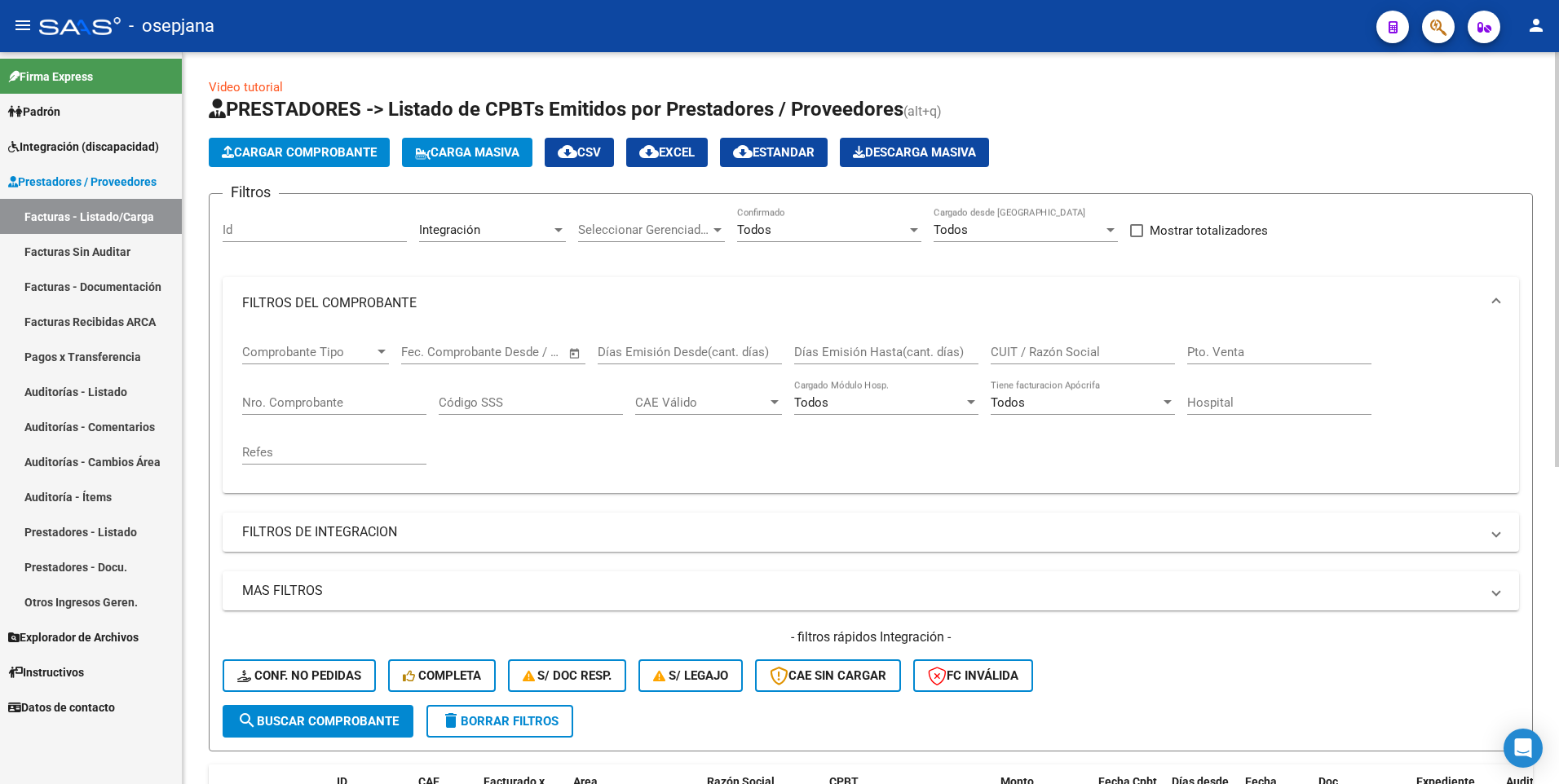
click at [337, 406] on input "Nro. Comprobante" at bounding box center [334, 402] width 184 height 15
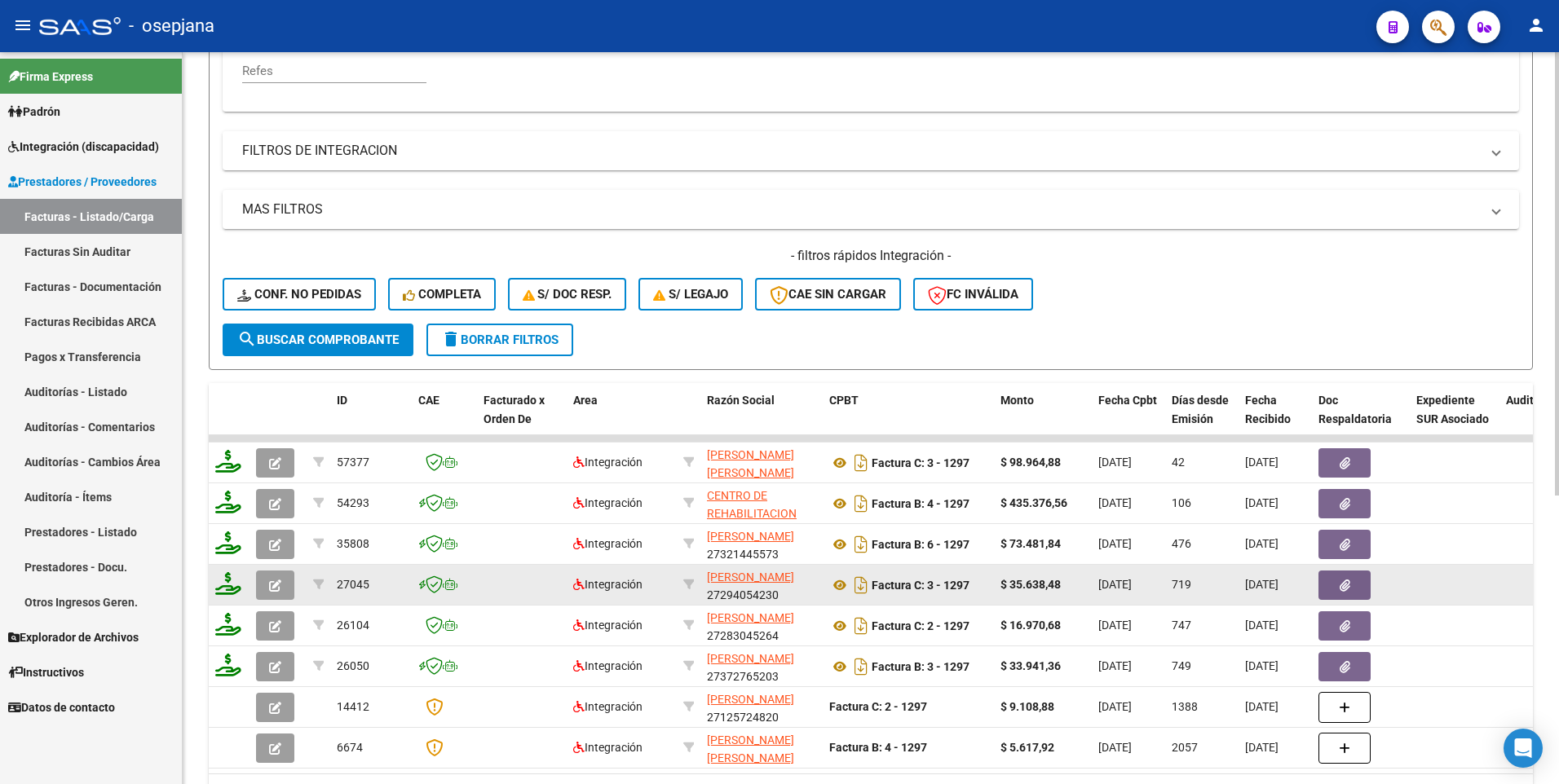
scroll to position [408, 0]
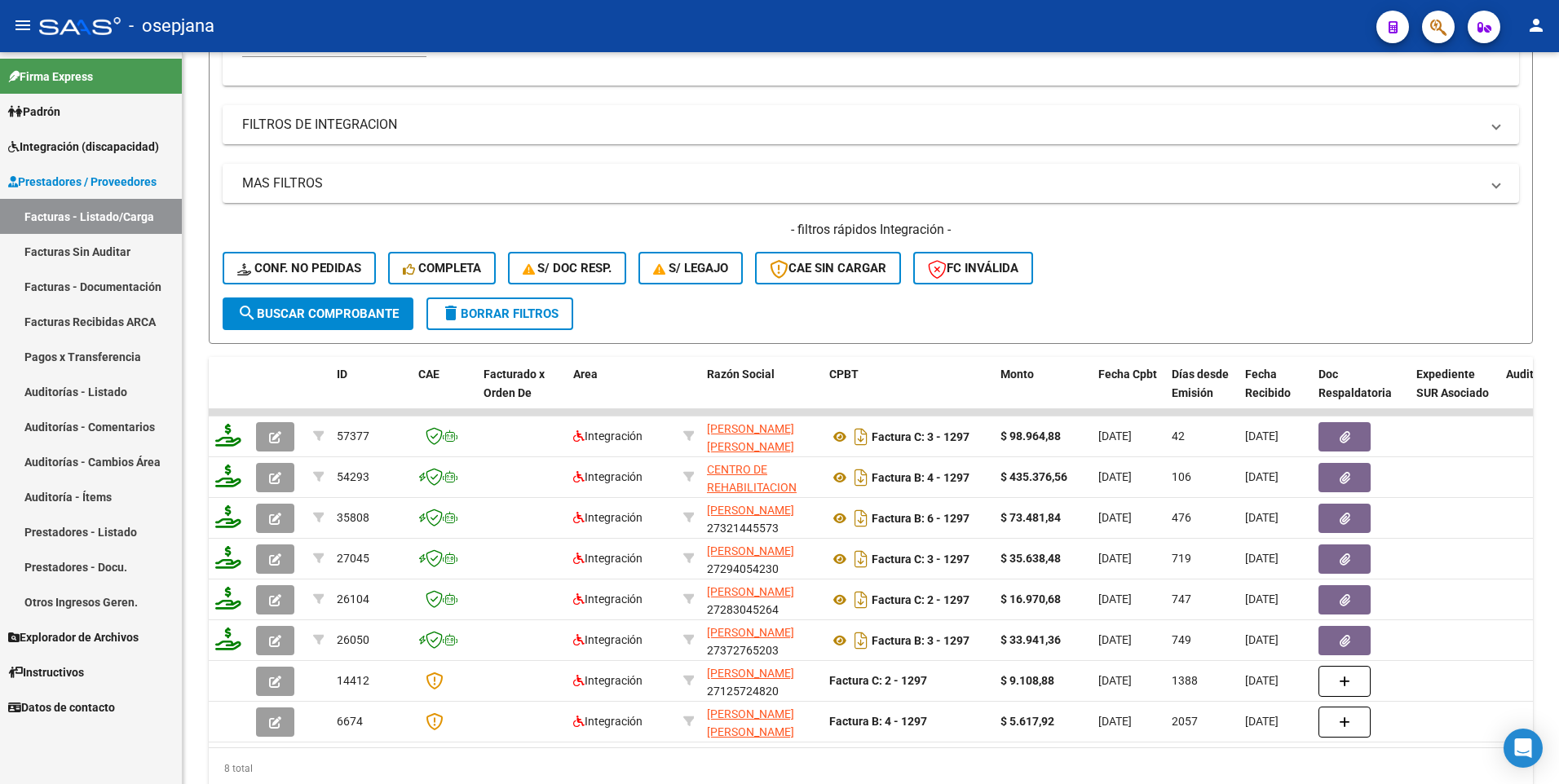
type input "1297"
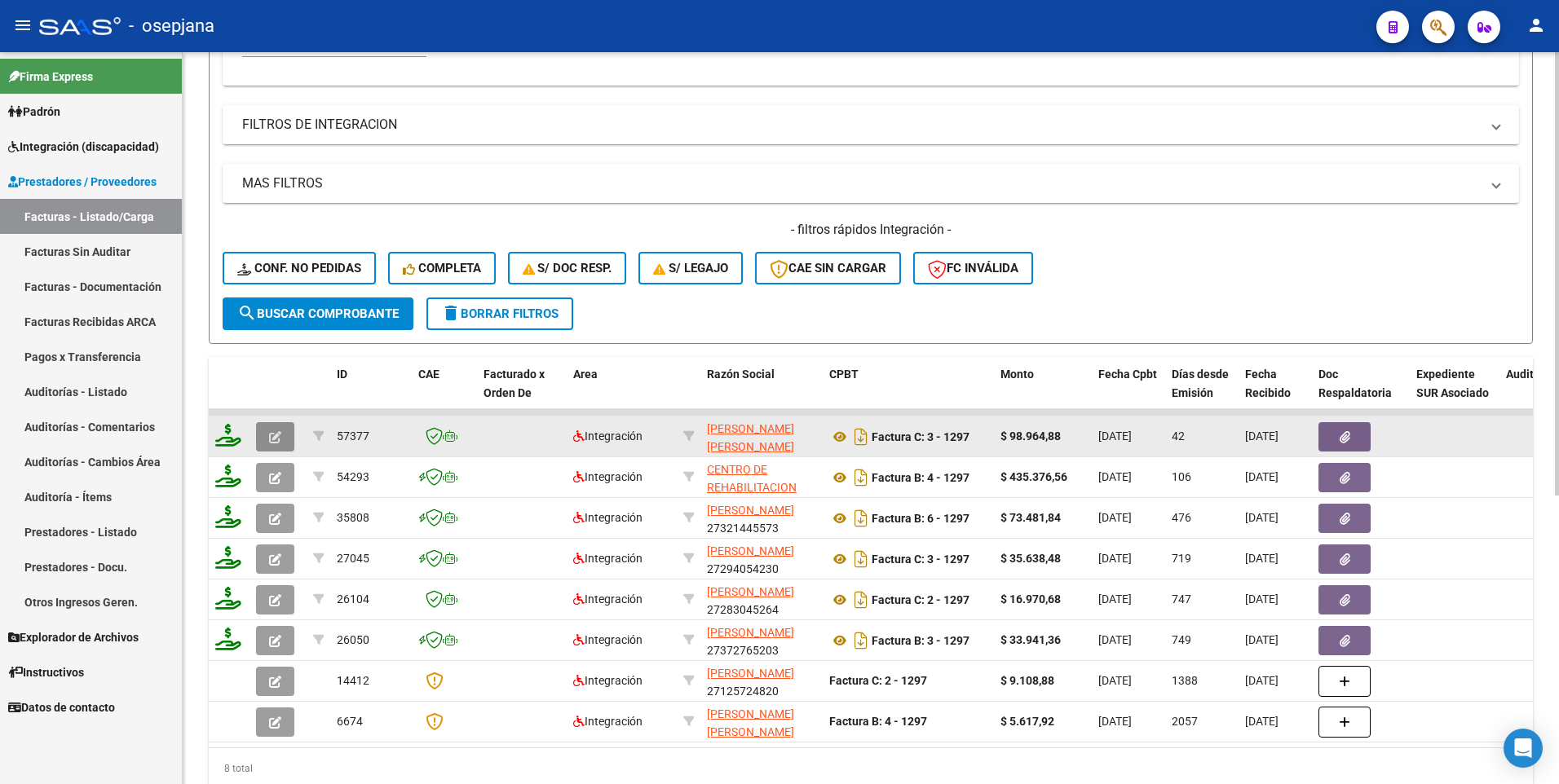
click at [271, 439] on icon "button" at bounding box center [275, 437] width 12 height 12
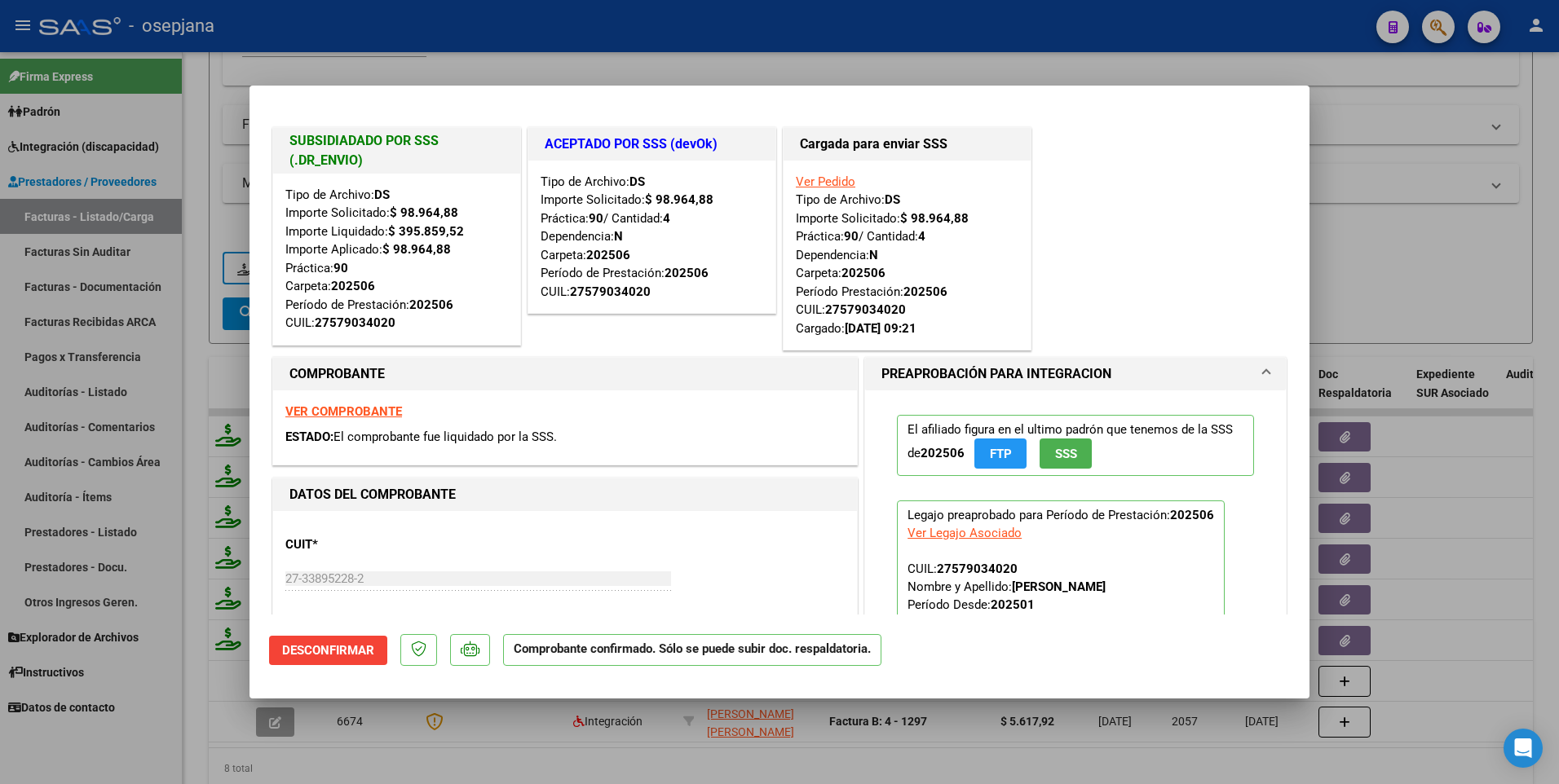
click at [1378, 185] on div at bounding box center [779, 392] width 1559 height 784
type input "$ 0,00"
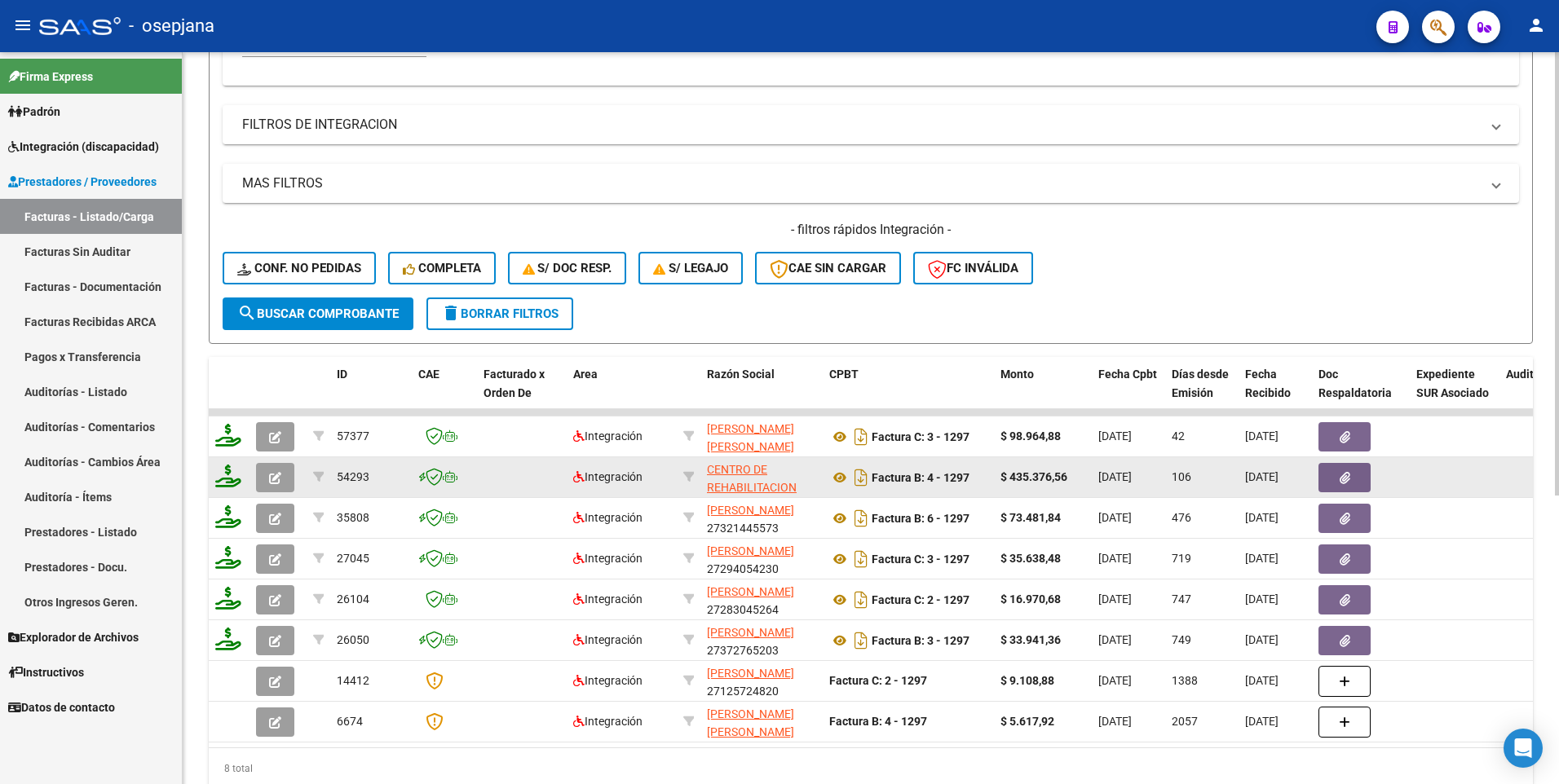
click at [286, 474] on button "button" at bounding box center [275, 477] width 39 height 29
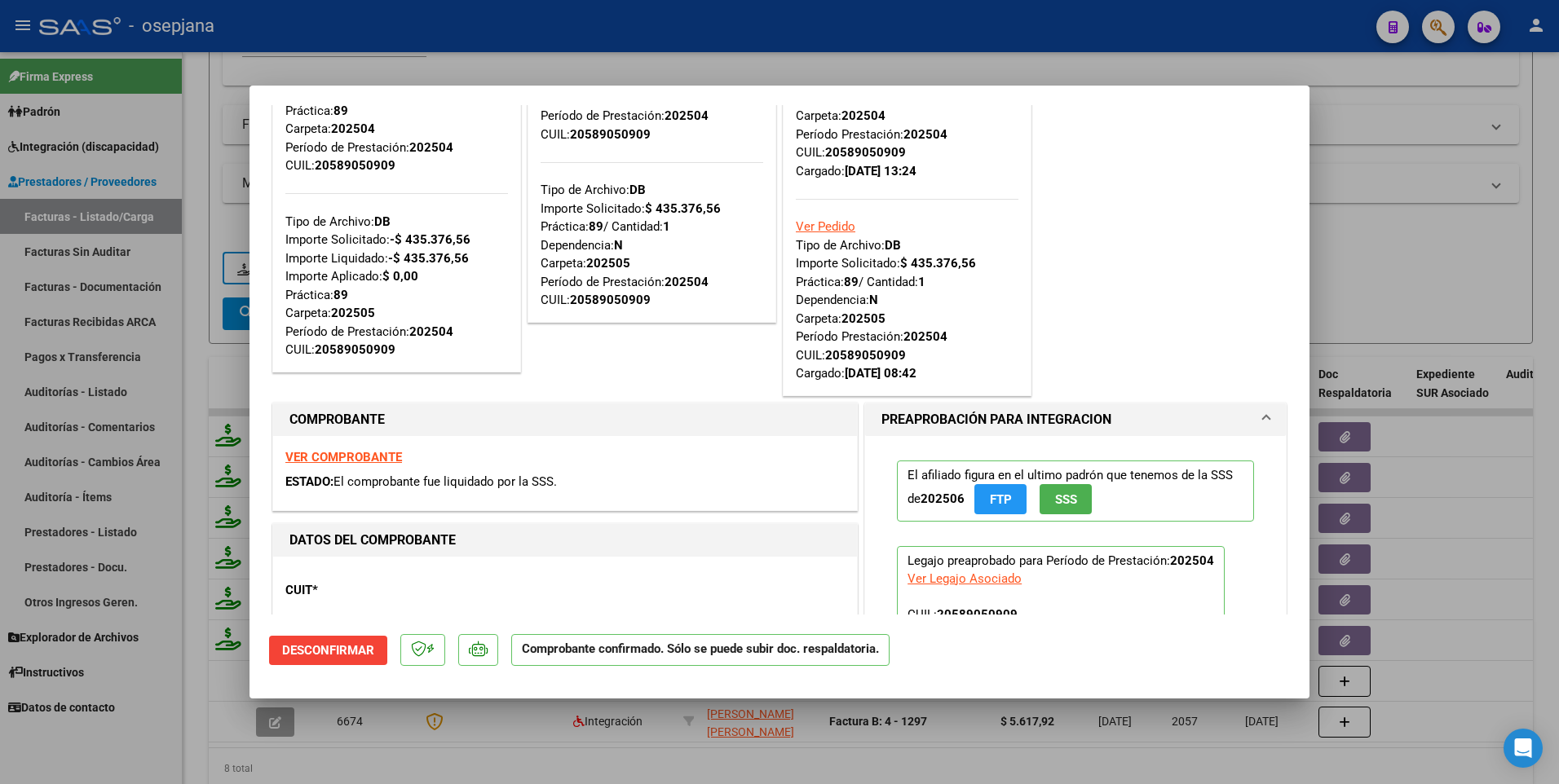
scroll to position [163, 0]
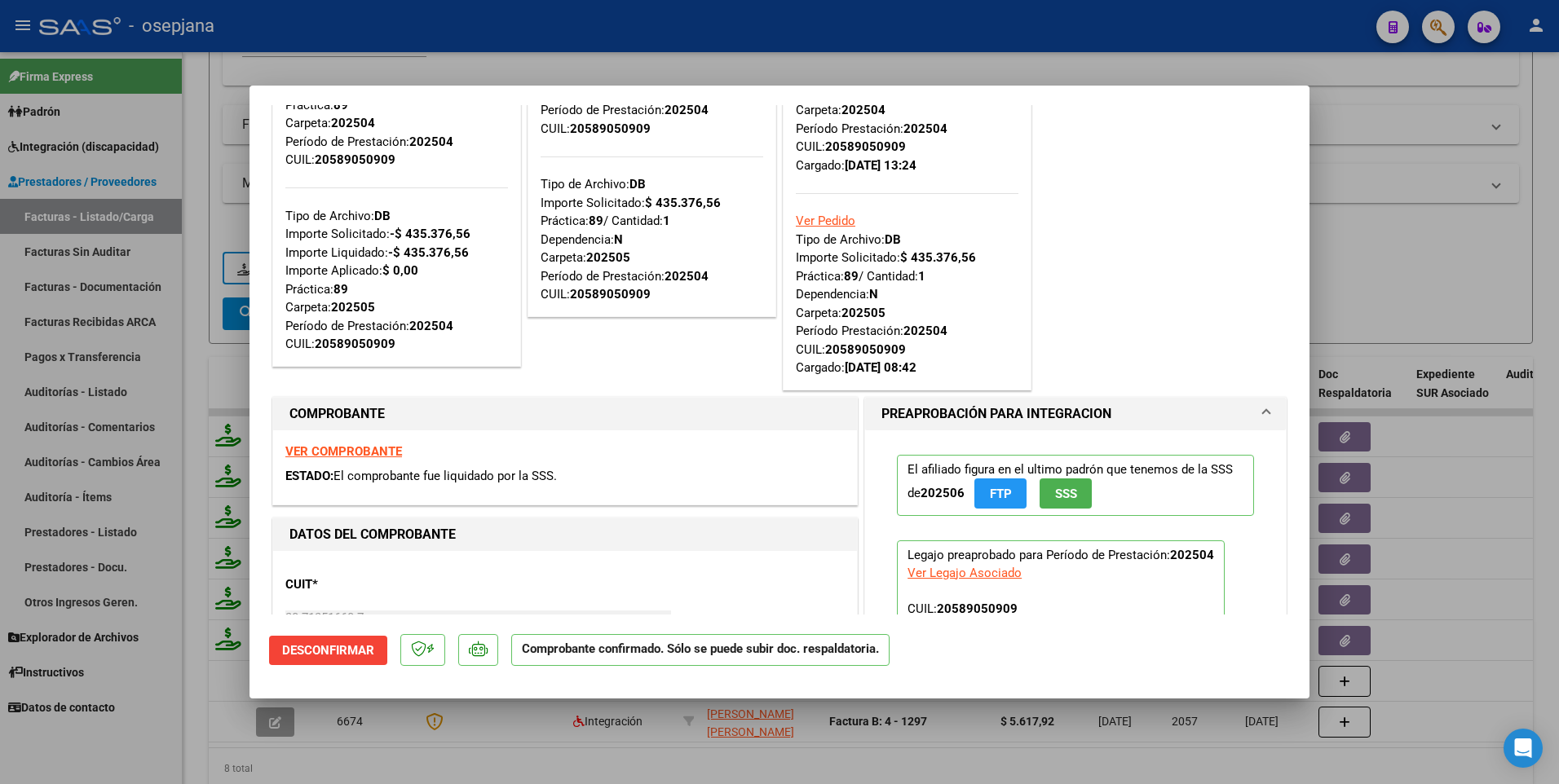
click at [349, 441] on div "VER COMPROBANTE ESTADO: El comprobante fue liquidado por la SSS." at bounding box center [565, 467] width 584 height 74
click at [349, 449] on strong "VER COMPROBANTE" at bounding box center [344, 451] width 117 height 15
click at [1404, 251] on div at bounding box center [779, 392] width 1559 height 784
type input "$ 0,00"
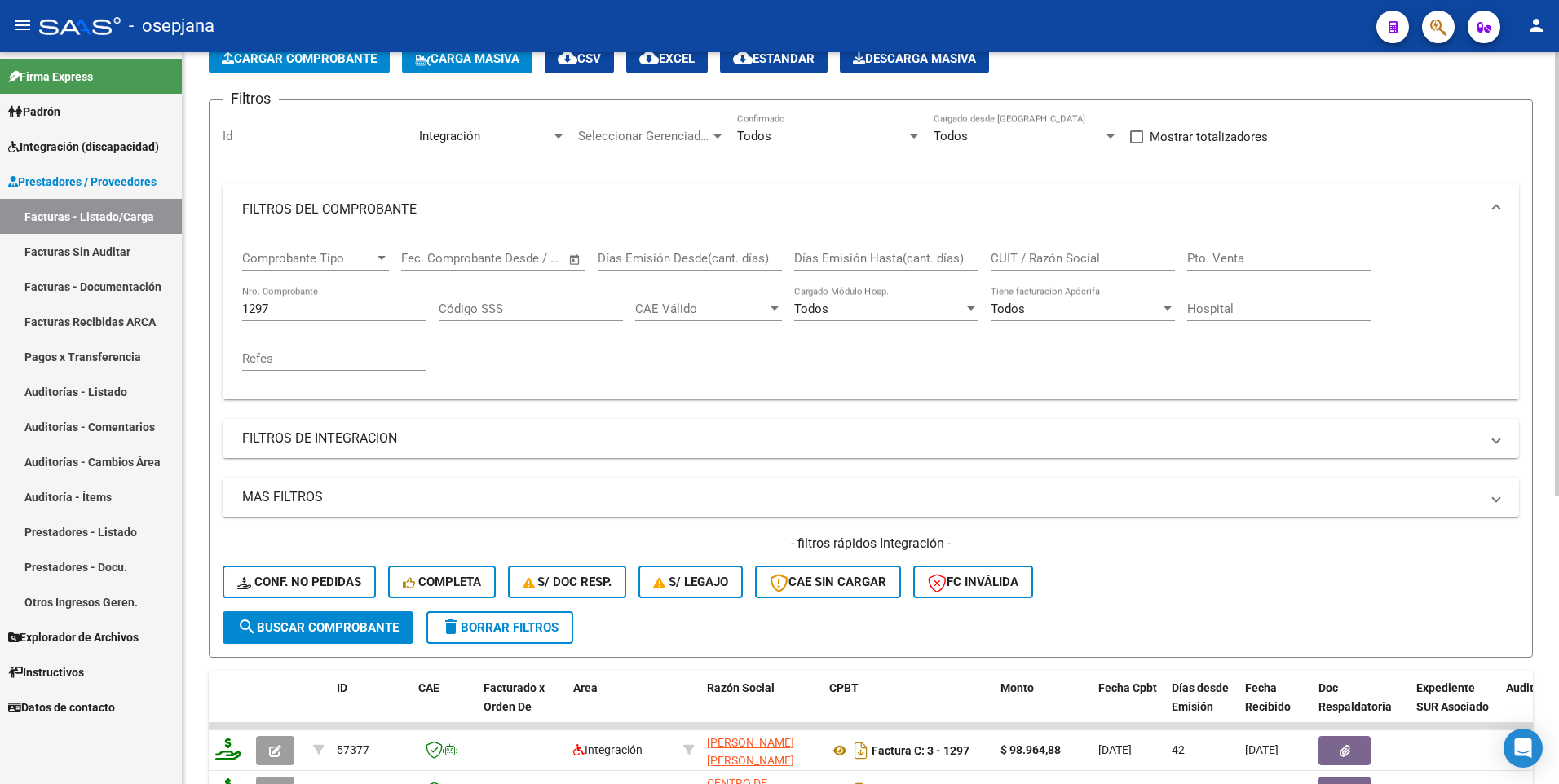
scroll to position [82, 0]
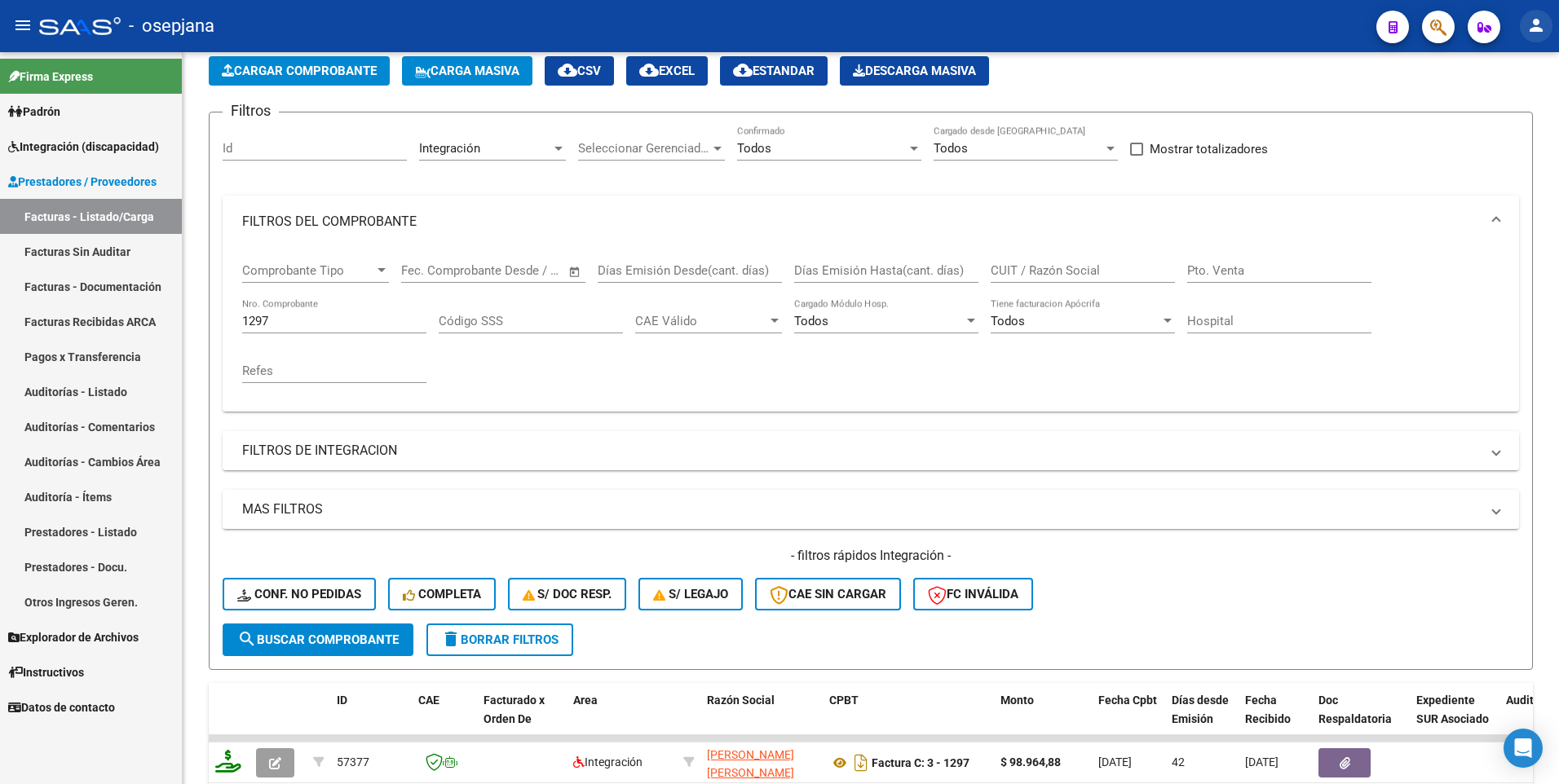
click at [1537, 27] on mat-icon "person" at bounding box center [1536, 25] width 20 height 20
click at [1483, 106] on button "exit_to_app Salir" at bounding box center [1502, 108] width 100 height 40
